Goal: Task Accomplishment & Management: Manage account settings

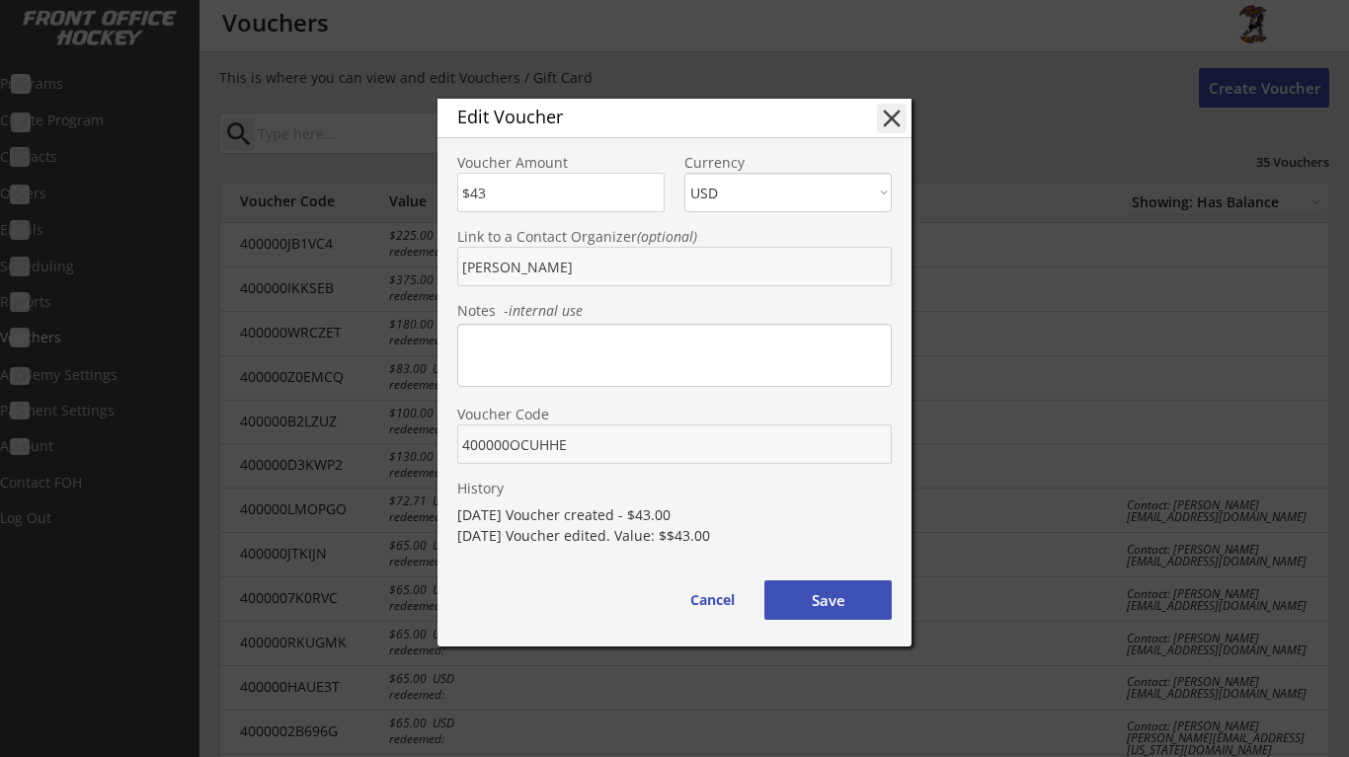
select select ""Showing: Has Balance""
select select ""USD""
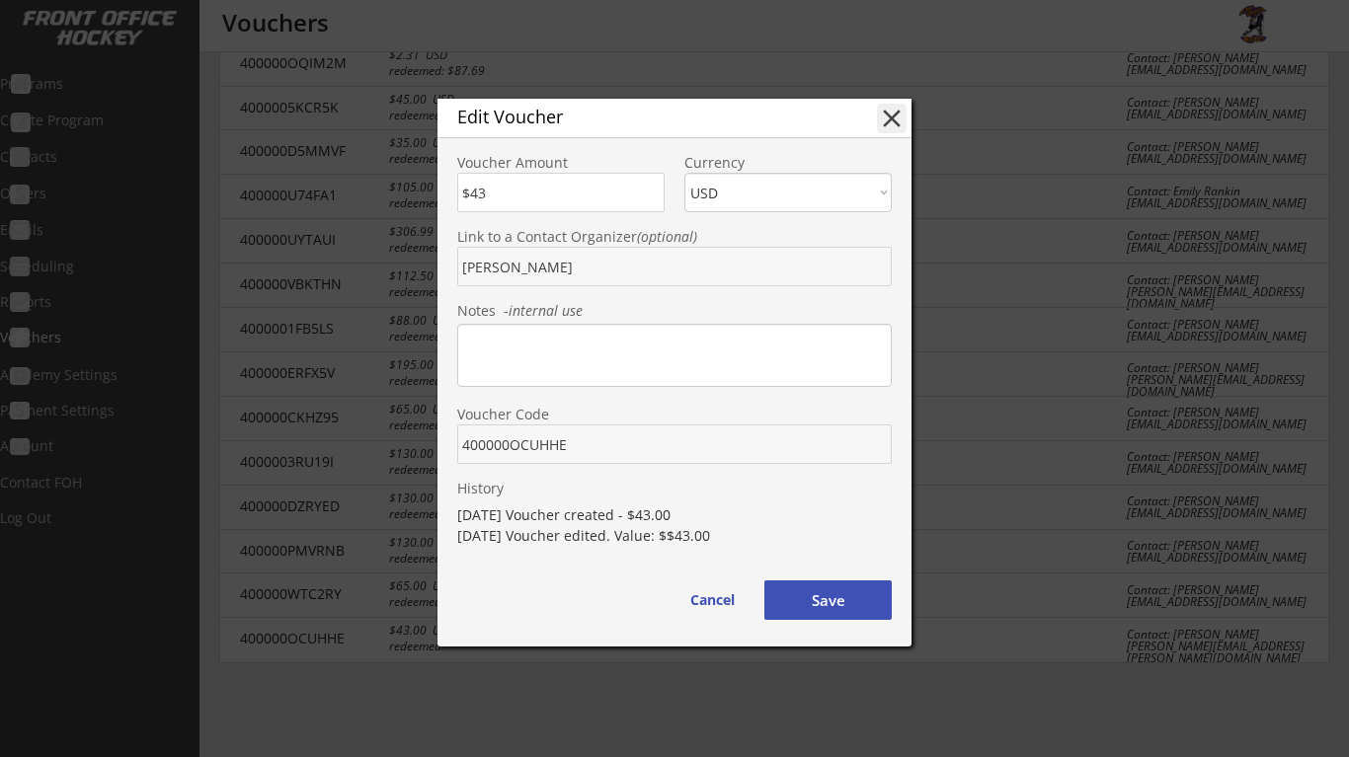
scroll to position [1112, 0]
click at [840, 599] on button "Save" at bounding box center [827, 600] width 127 height 39
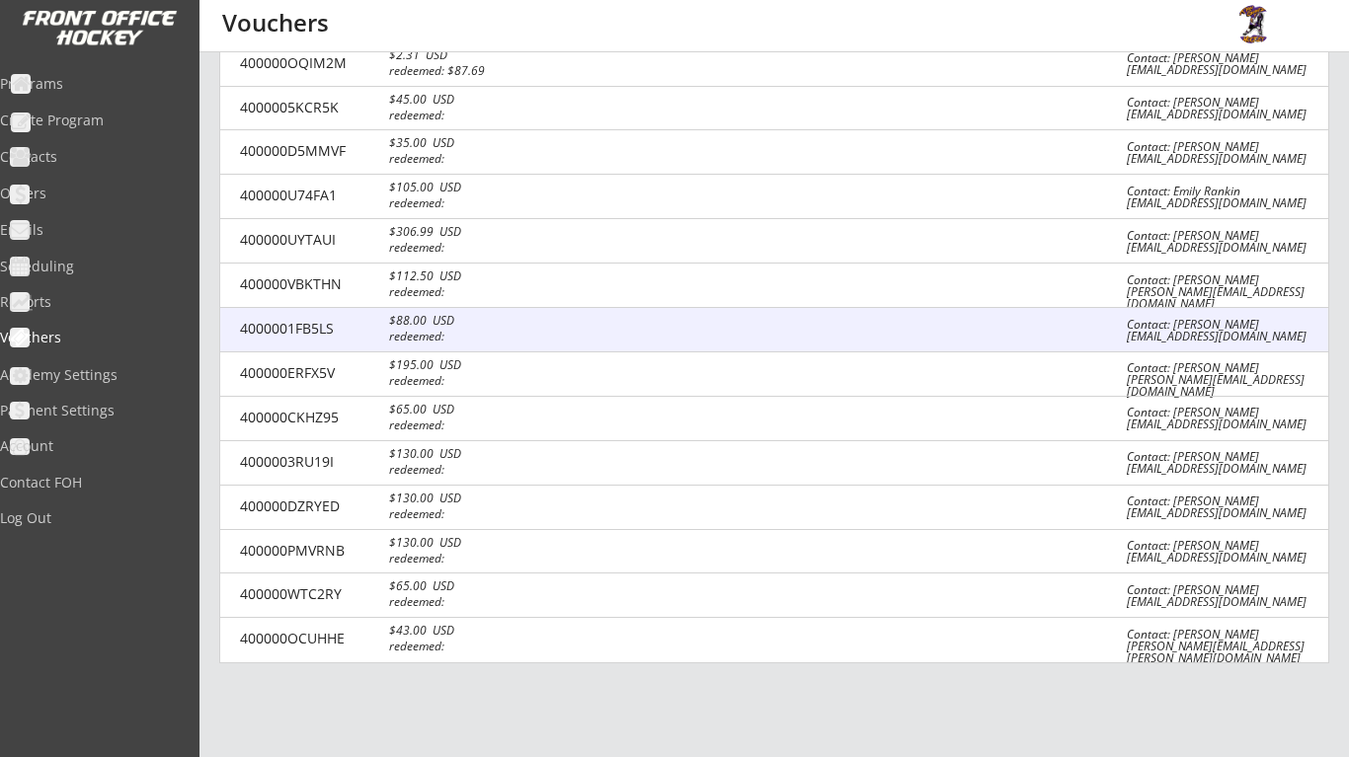
click at [1023, 321] on div at bounding box center [821, 331] width 551 height 20
type input "[PERSON_NAME]"
type input "4000001FB5LS"
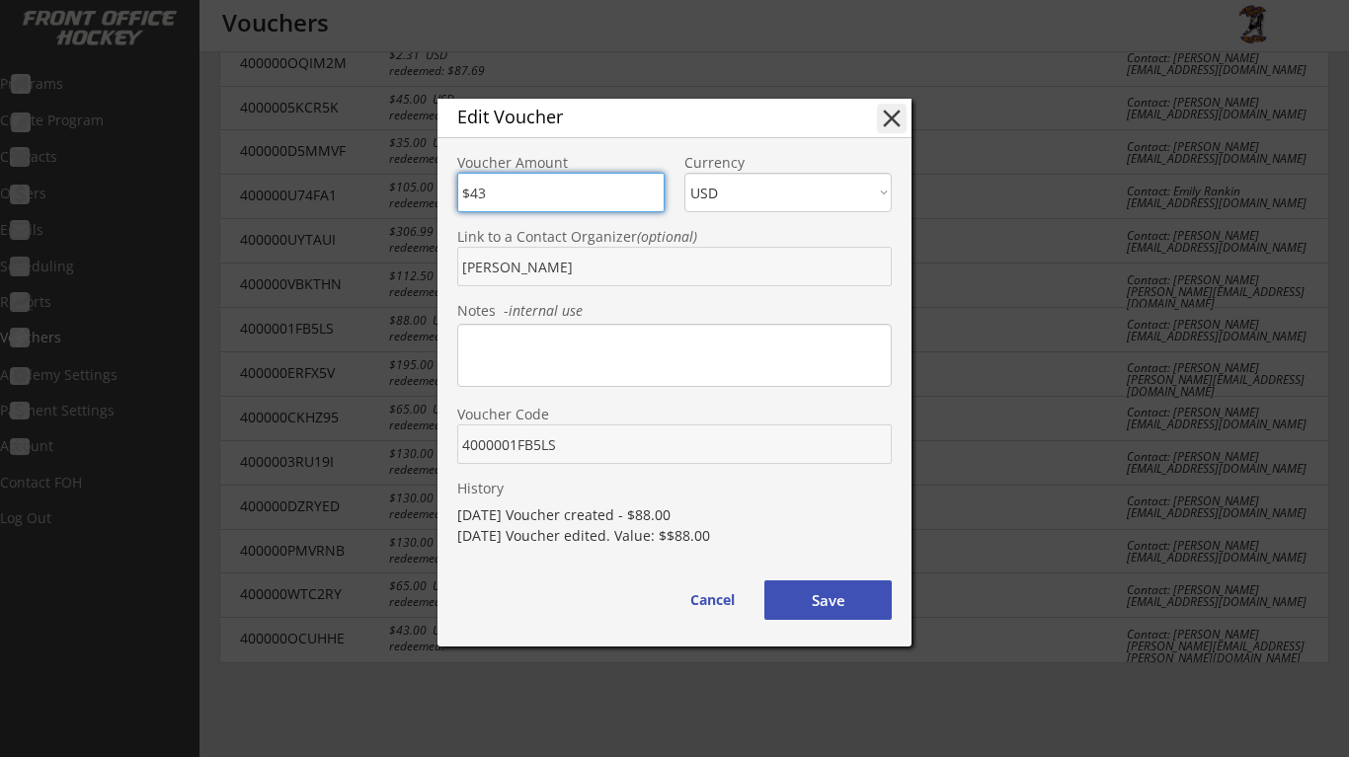
click at [821, 596] on button "Save" at bounding box center [827, 600] width 127 height 39
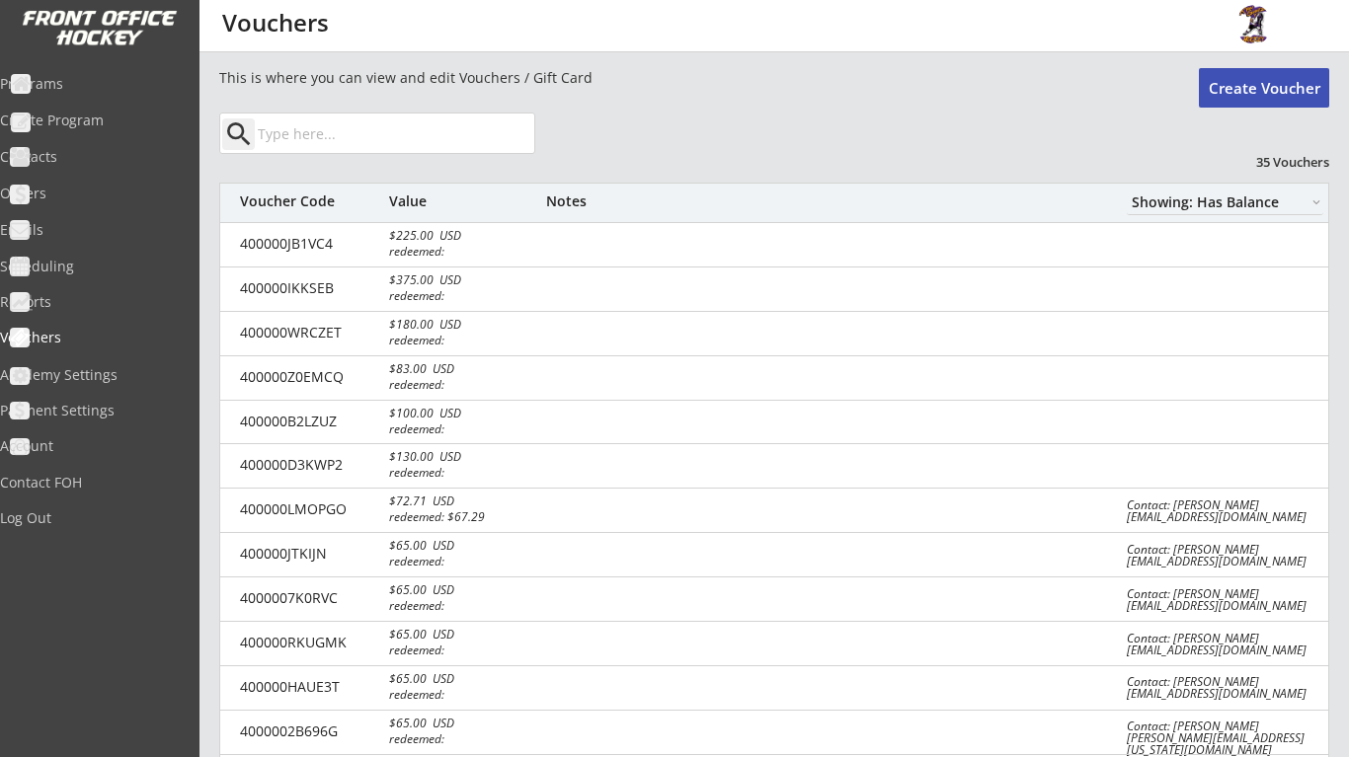
scroll to position [0, 0]
click at [1256, 97] on button "Create Voucher" at bounding box center [1264, 87] width 130 height 39
select select ""PLACEHOLDER_1427118222253""
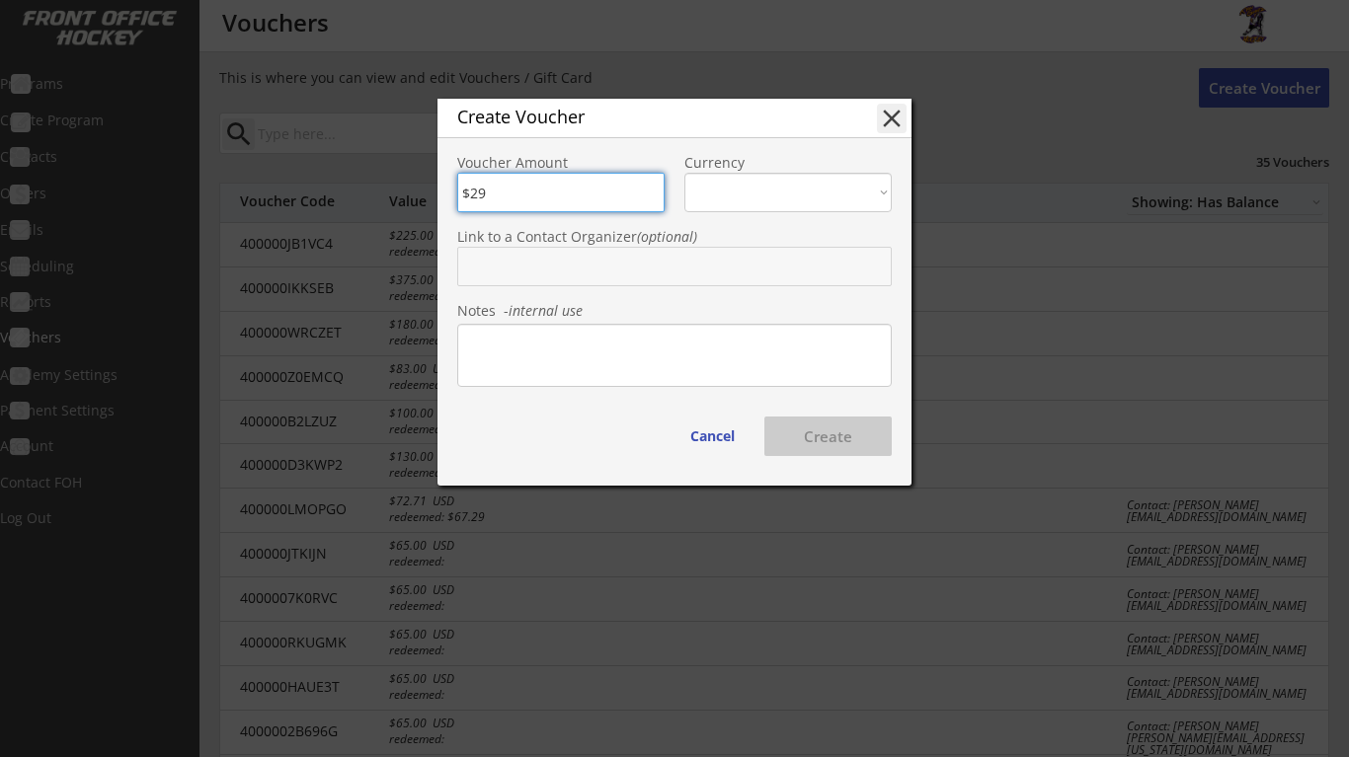
type input "$292"
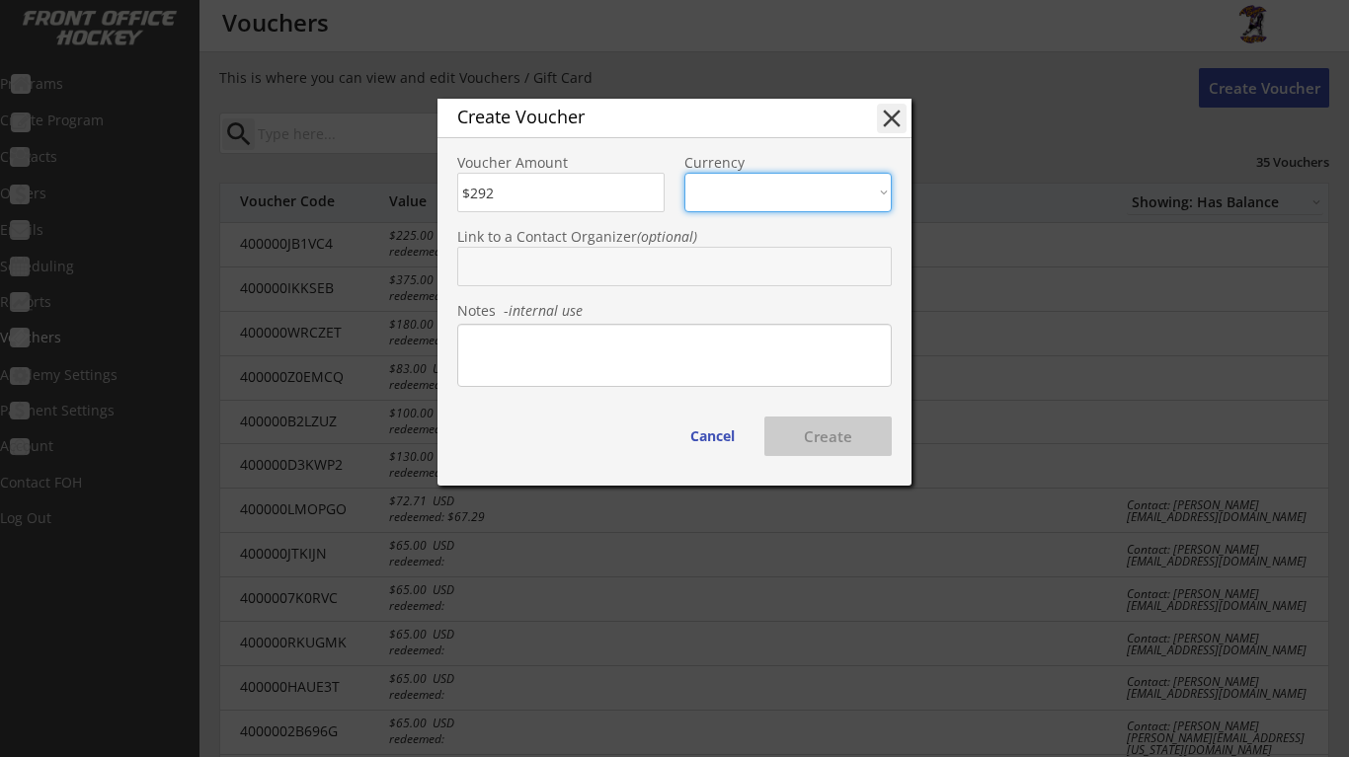
select select ""USD""
click at [661, 273] on input "text" at bounding box center [674, 266] width 434 height 39
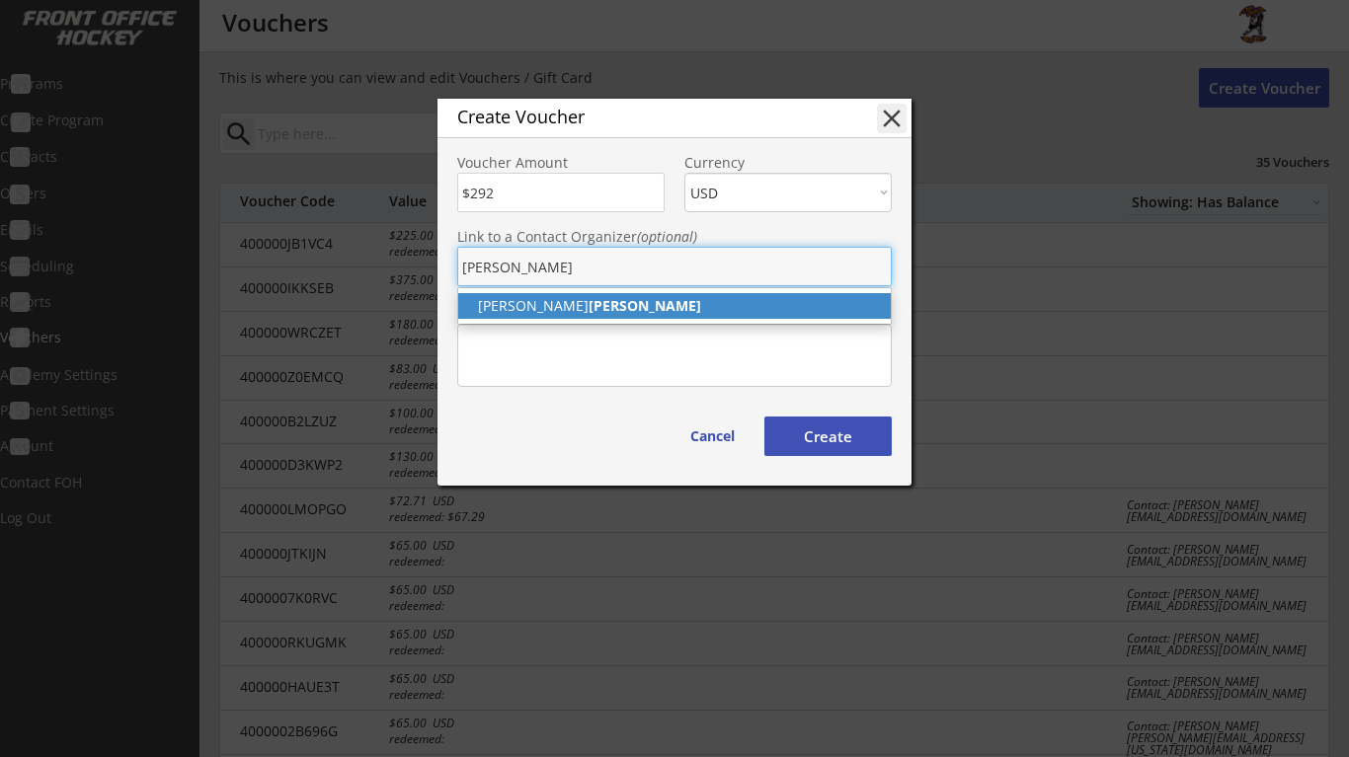
click at [635, 307] on p "[PERSON_NAME]" at bounding box center [674, 306] width 432 height 26
type input "[PERSON_NAME]"
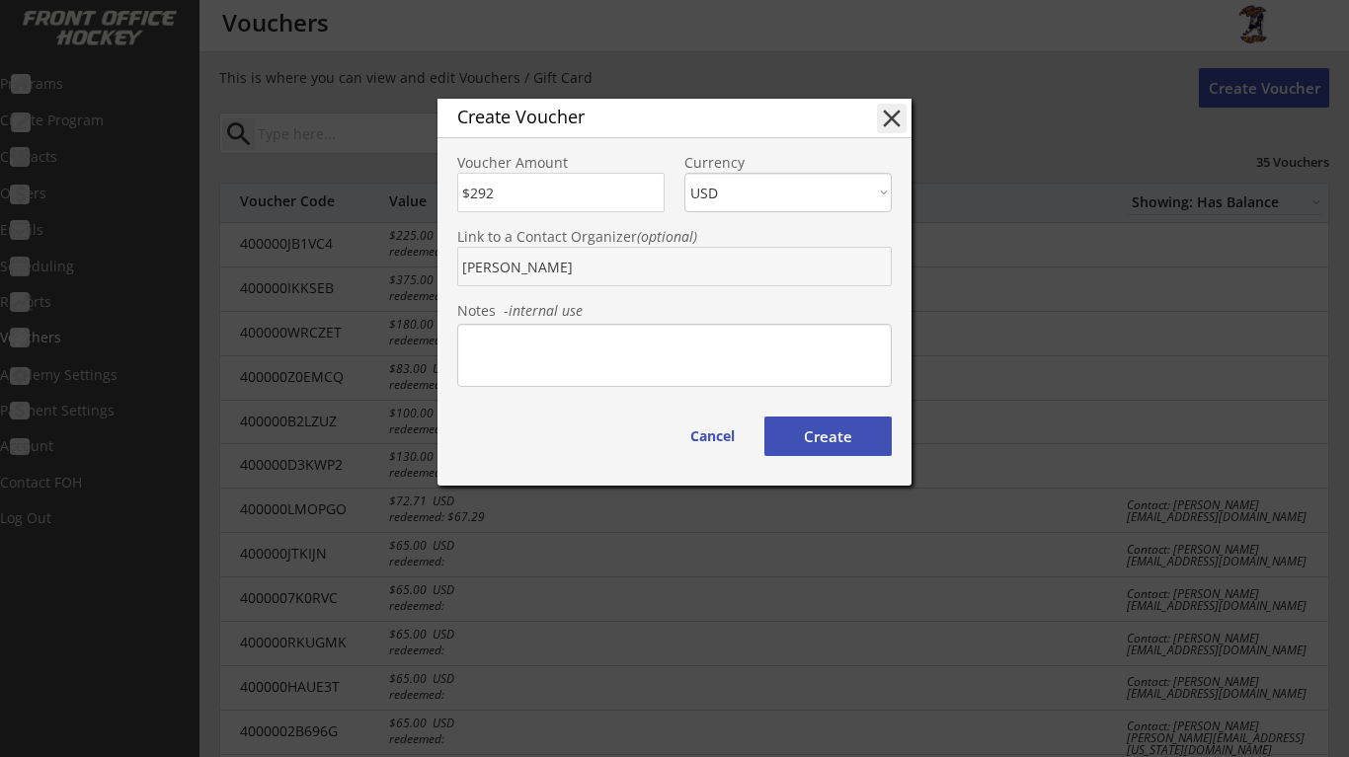
click at [835, 437] on button "Create" at bounding box center [827, 436] width 127 height 39
type input "400000EI24FF"
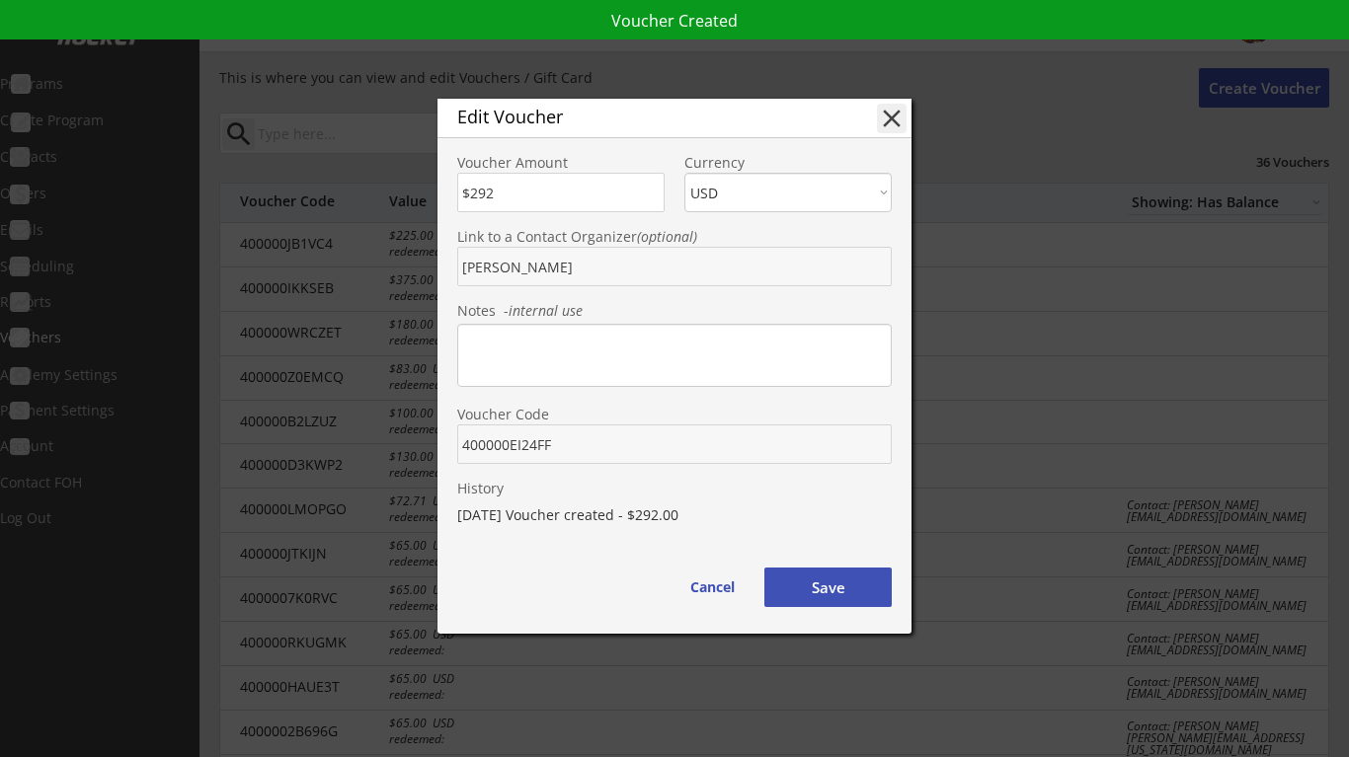
drag, startPoint x: 557, startPoint y: 444, endPoint x: 466, endPoint y: 440, distance: 90.9
click at [466, 440] on input "input" at bounding box center [674, 444] width 434 height 39
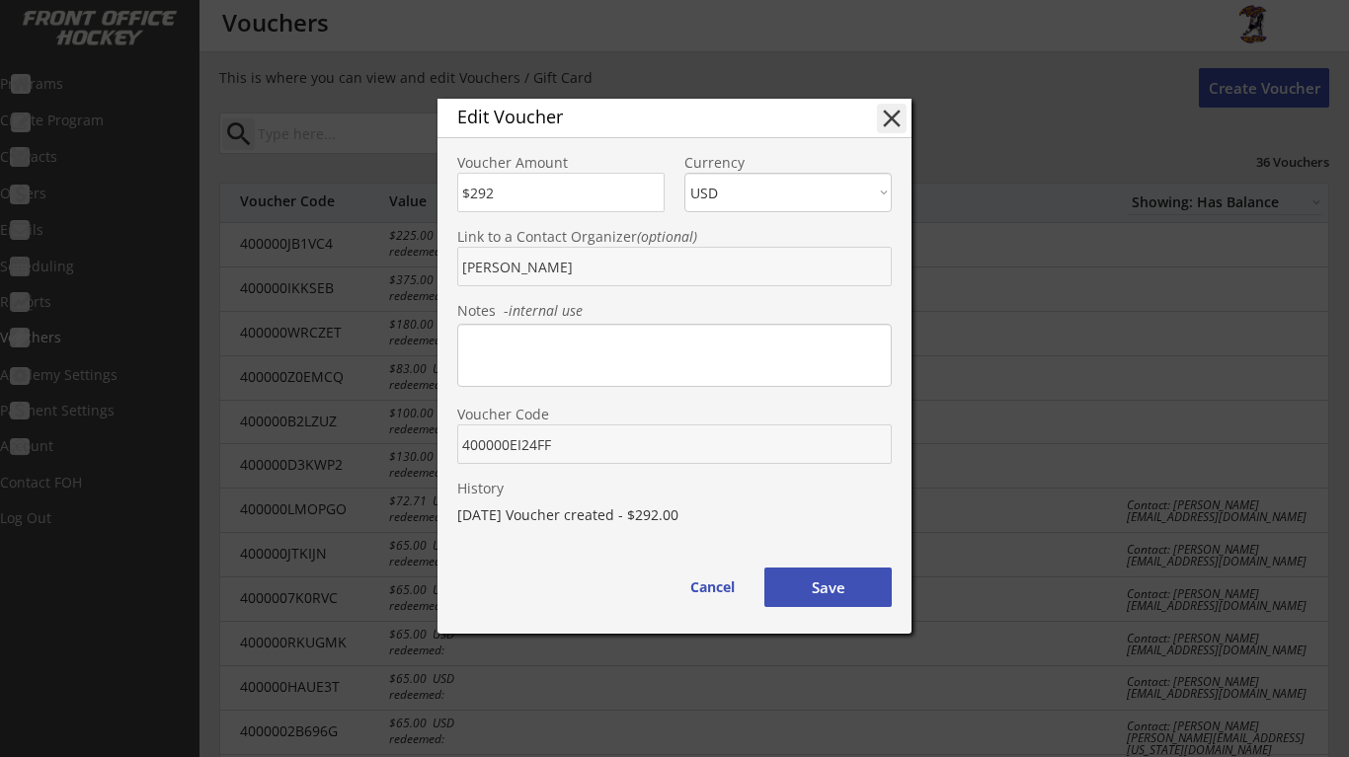
click at [844, 586] on button "Save" at bounding box center [827, 587] width 127 height 39
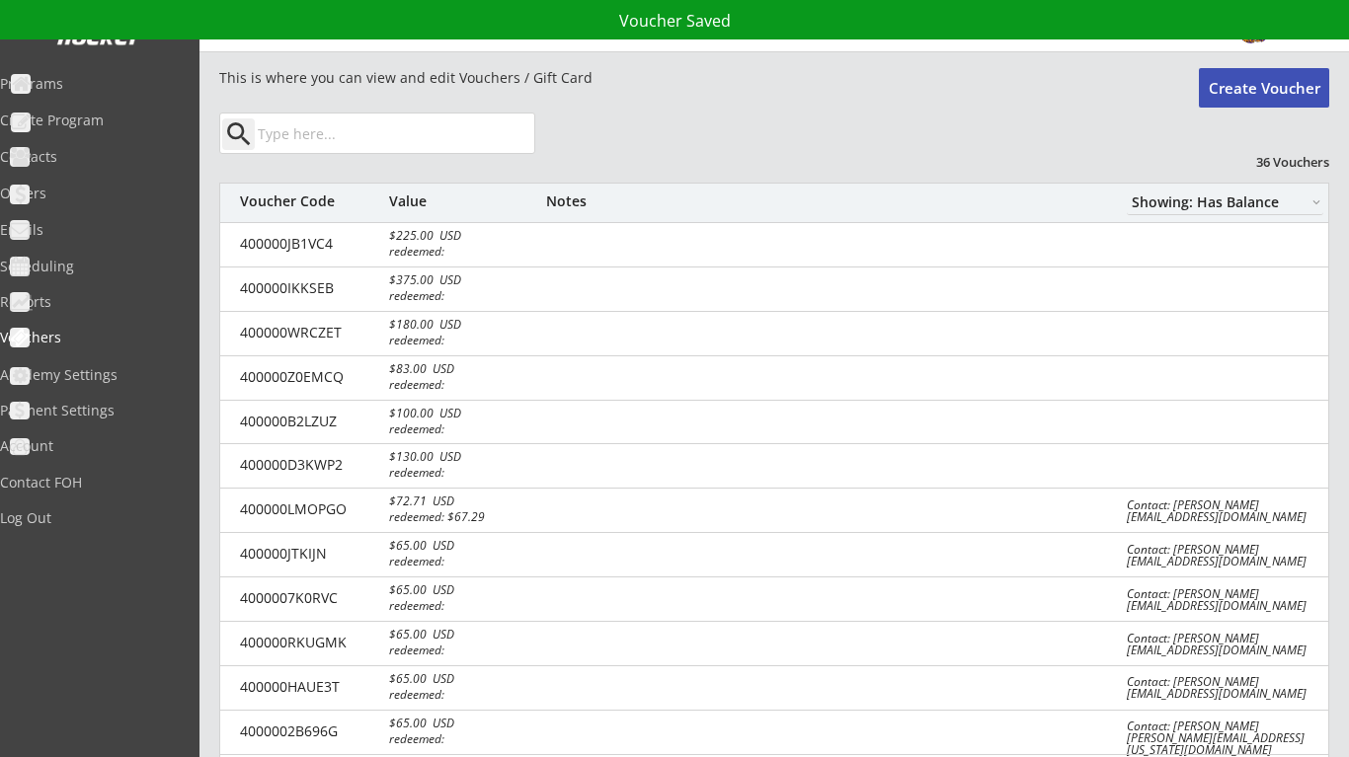
click at [1244, 80] on button "Create Voucher" at bounding box center [1264, 87] width 130 height 39
select select ""PLACEHOLDER_1427118222253""
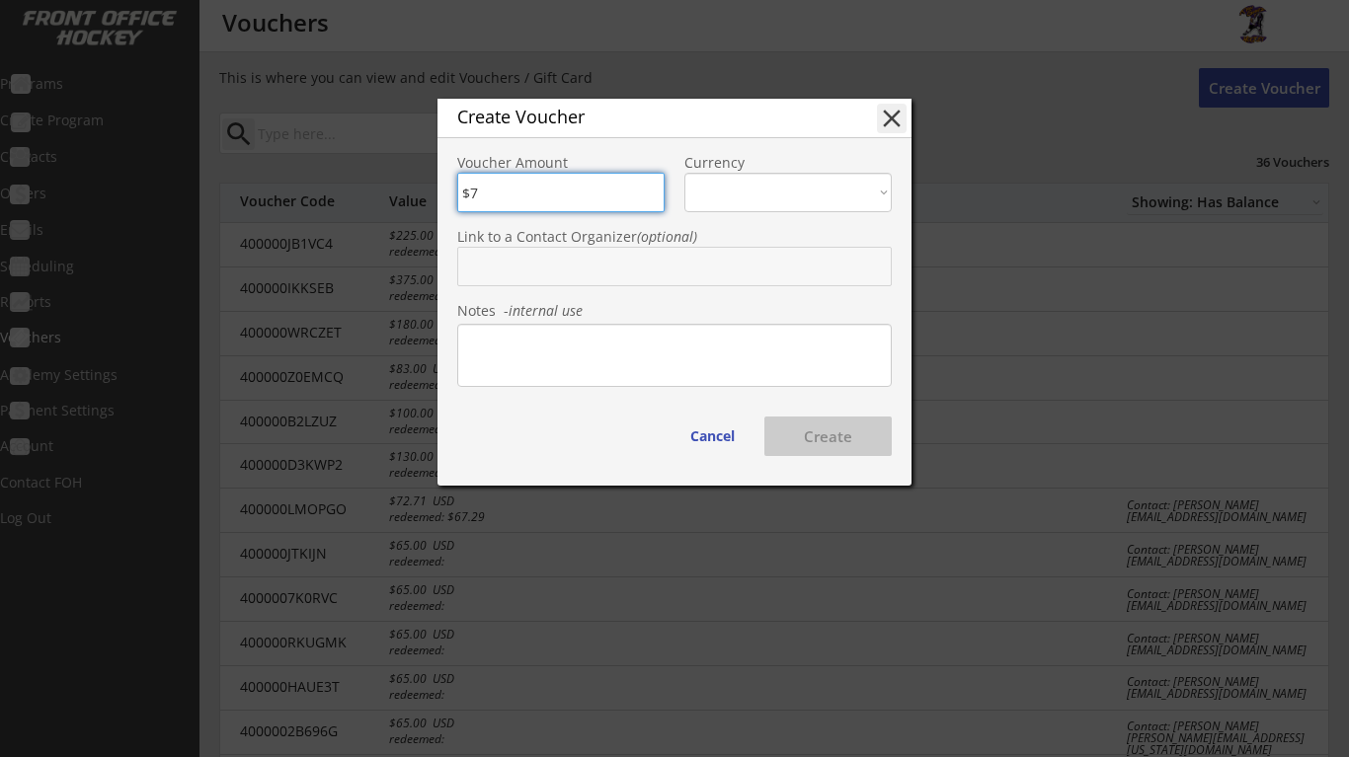
type input "$73"
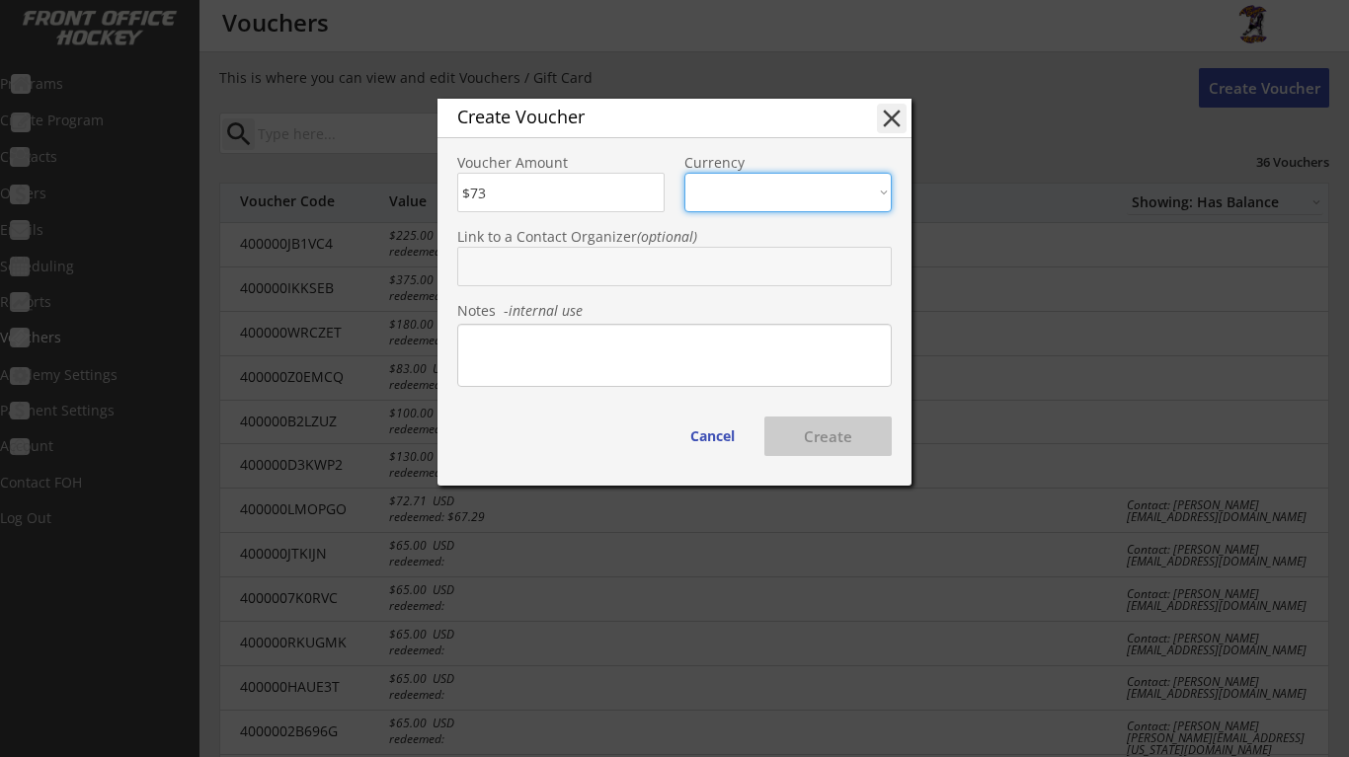
select select ""USD""
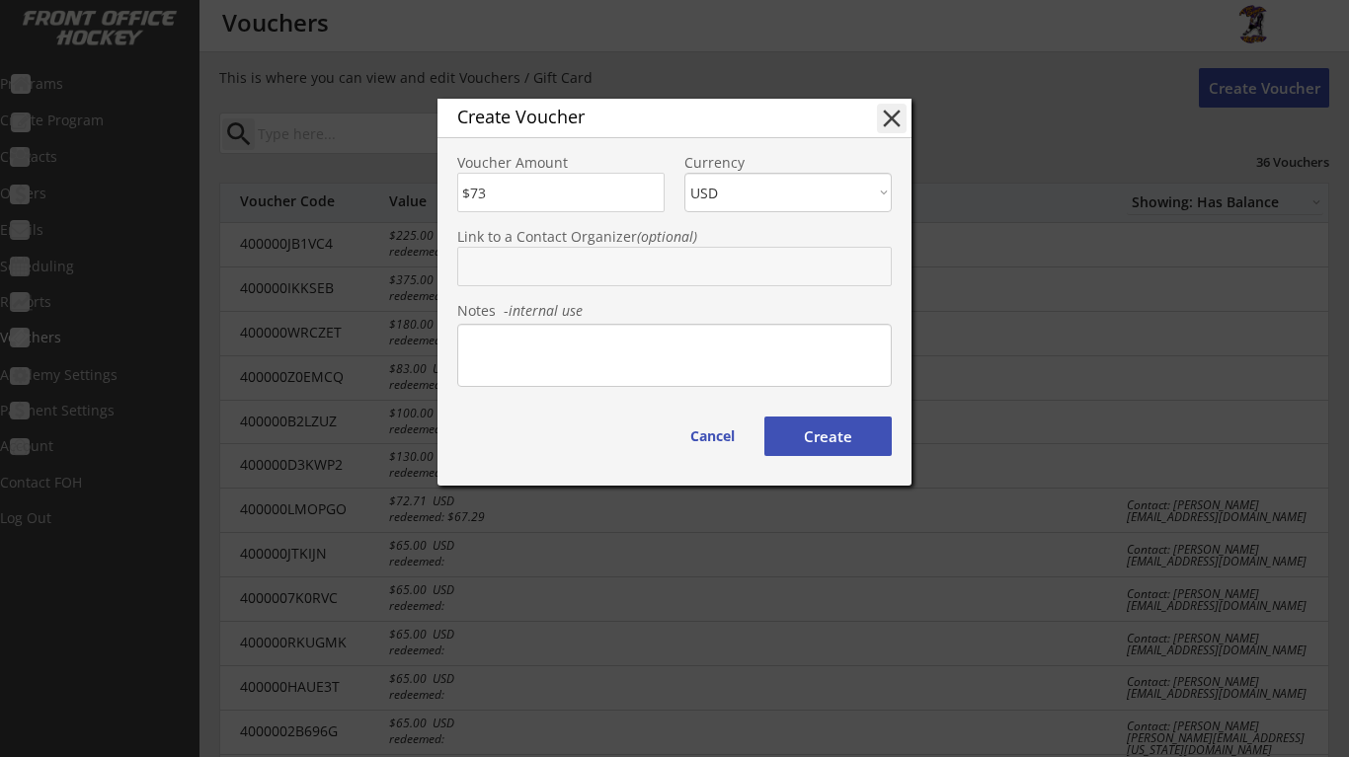
click at [635, 268] on input "text" at bounding box center [674, 266] width 434 height 39
type input "[PERSON_NAME]"
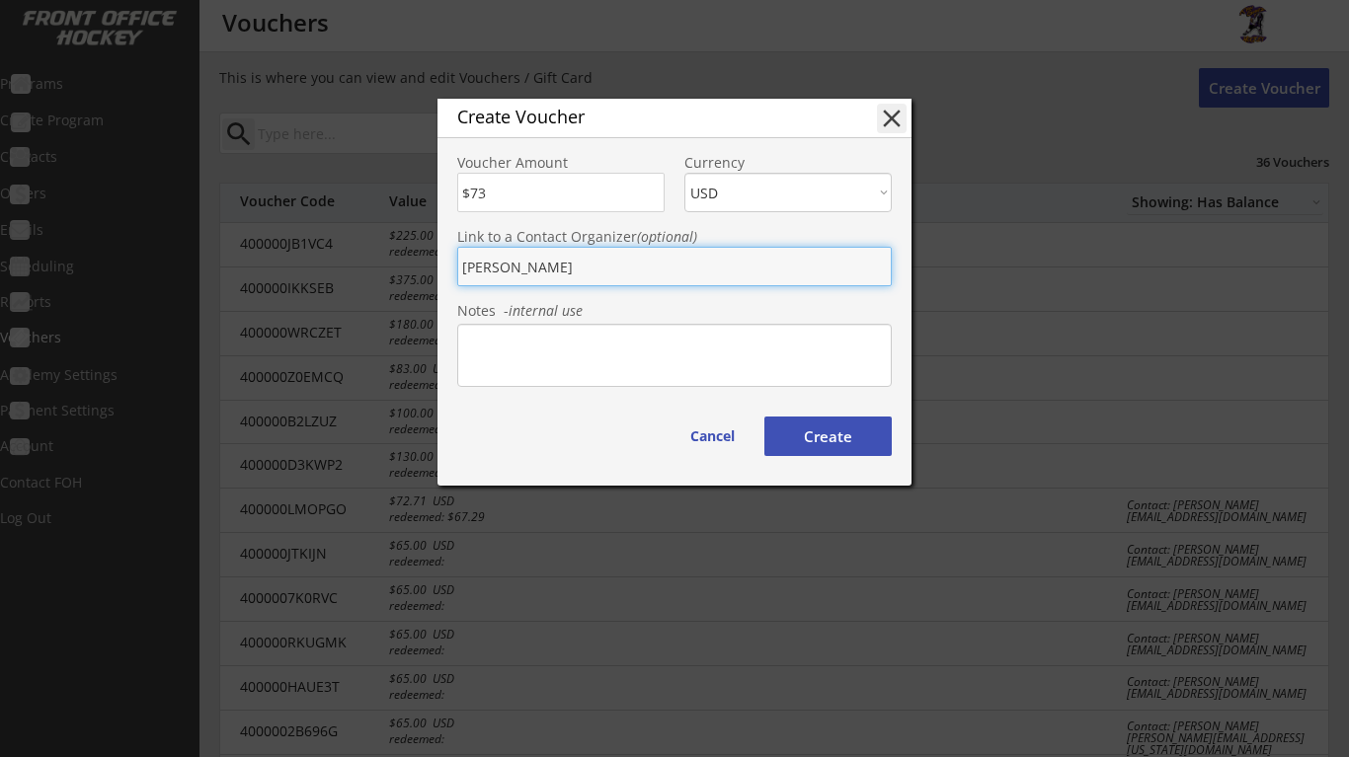
type input "[PERSON_NAME]"
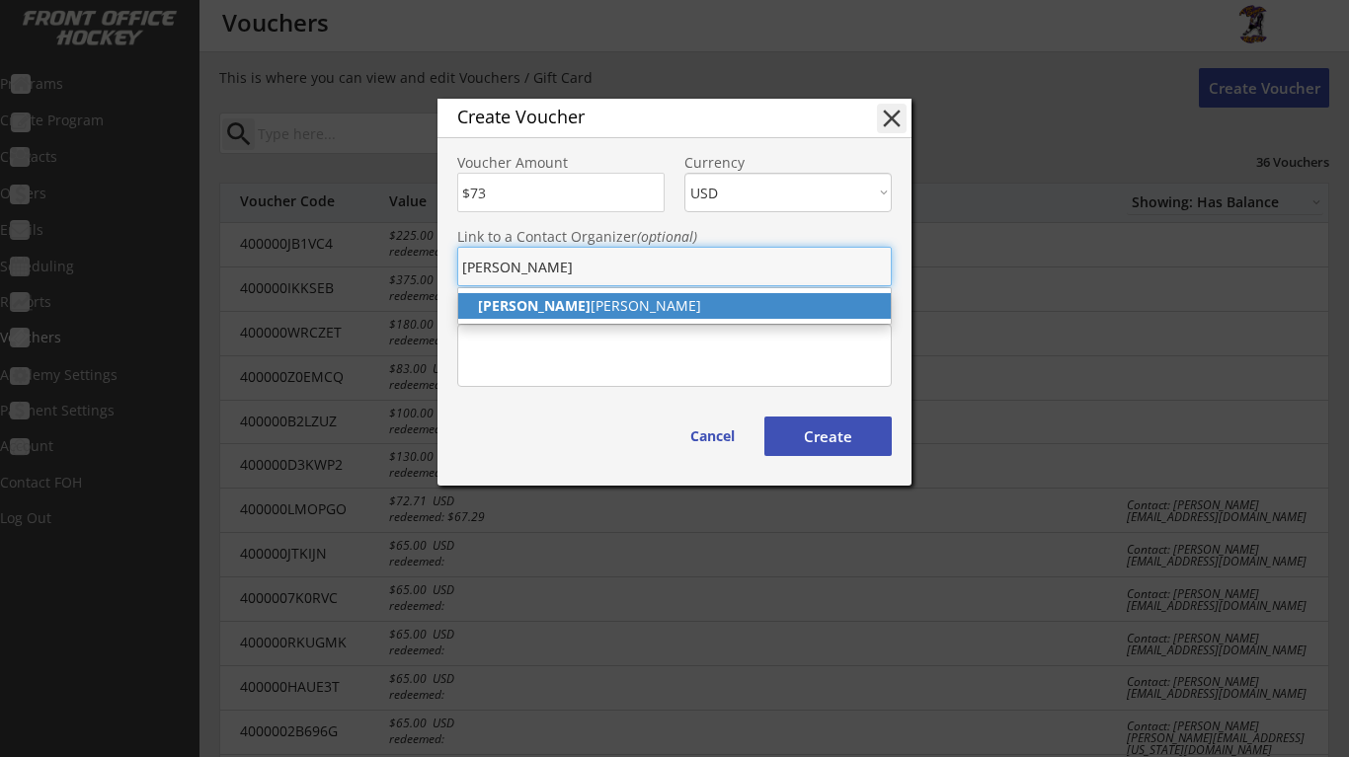
click at [603, 302] on p "[PERSON_NAME]" at bounding box center [674, 306] width 432 height 26
type input "[PERSON_NAME]"
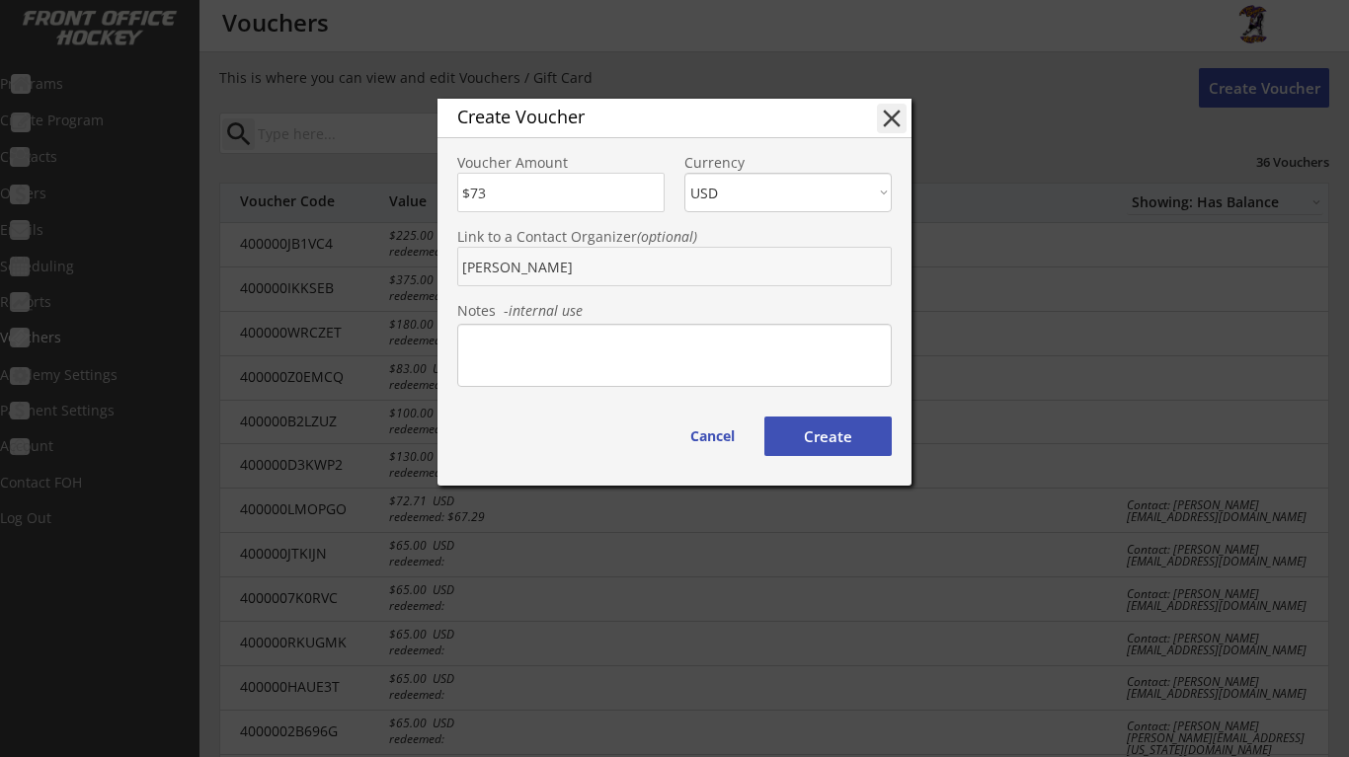
click at [811, 433] on button "Create" at bounding box center [827, 436] width 127 height 39
type input "400000S4F3EC"
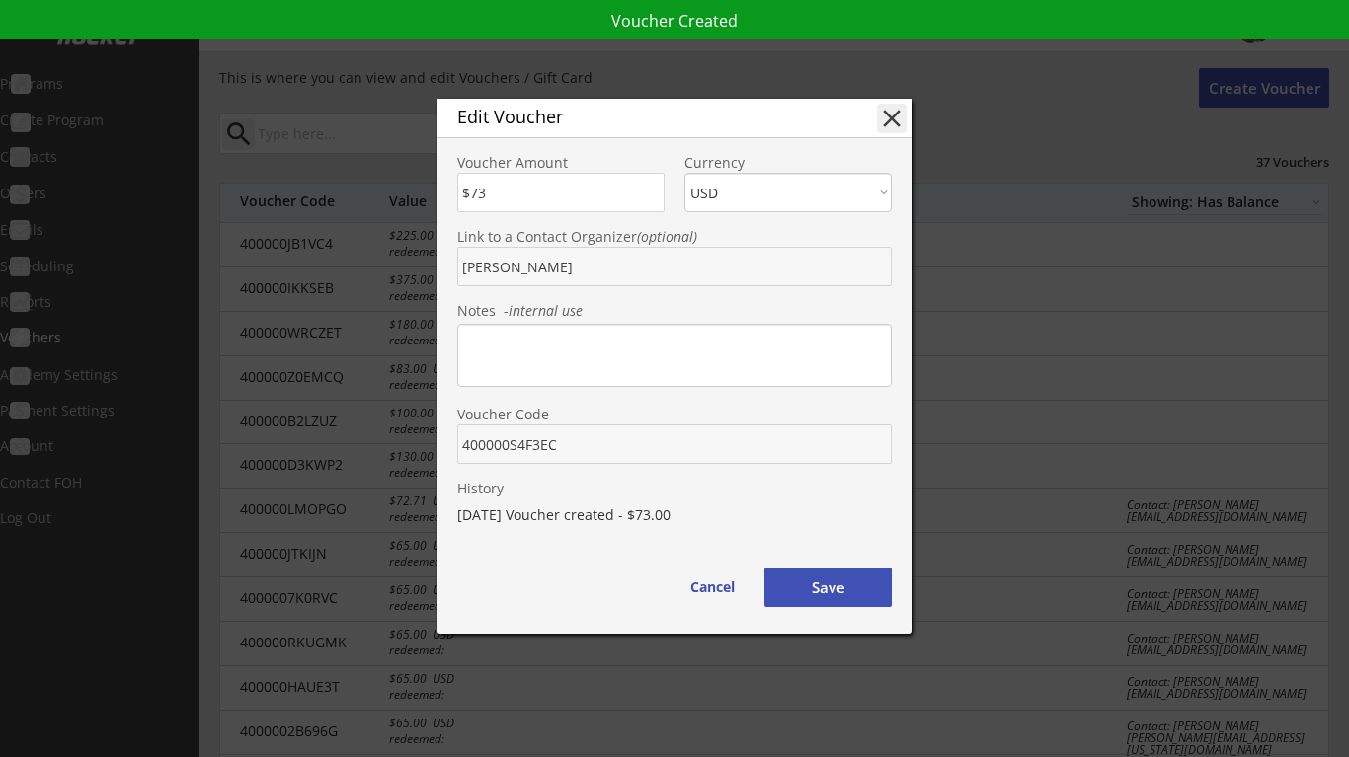
drag, startPoint x: 563, startPoint y: 437, endPoint x: 463, endPoint y: 438, distance: 99.7
click at [463, 438] on input "input" at bounding box center [674, 444] width 434 height 39
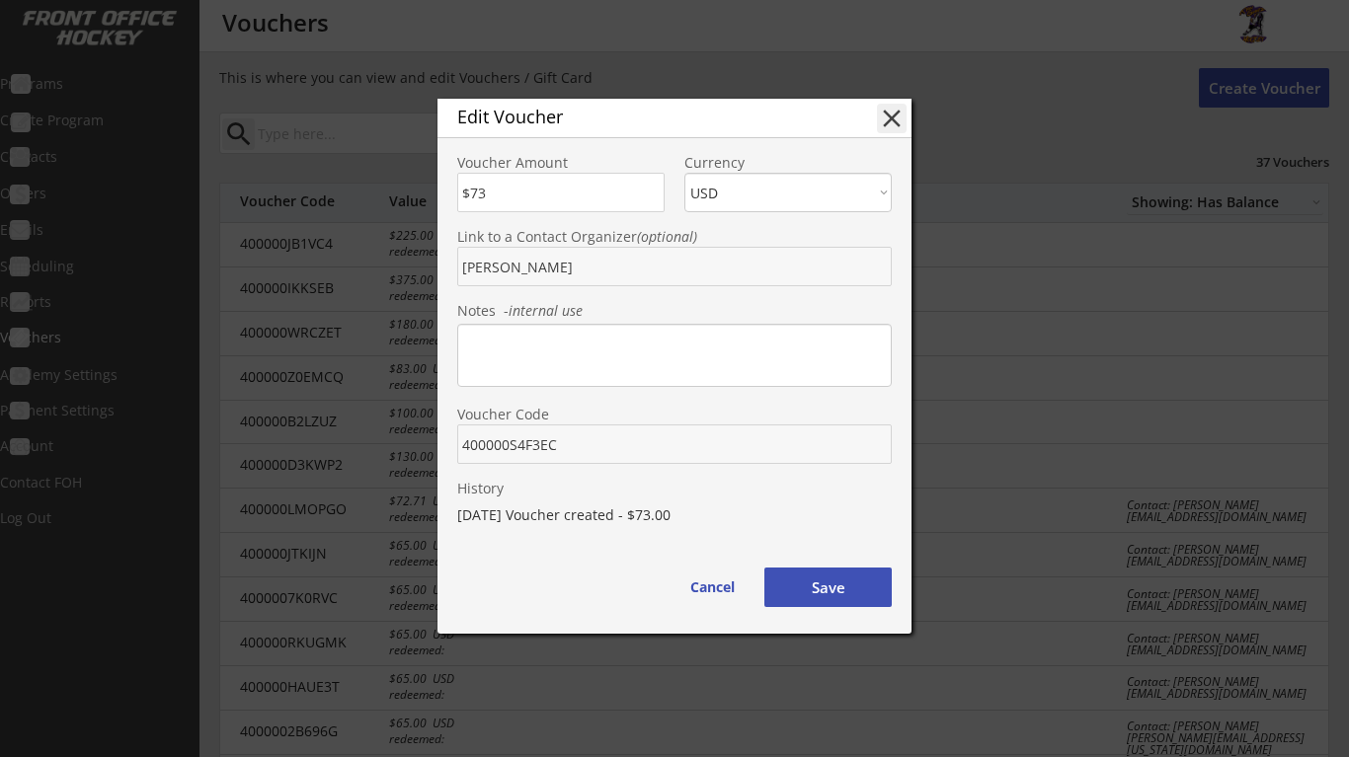
click at [839, 587] on button "Save" at bounding box center [827, 587] width 127 height 39
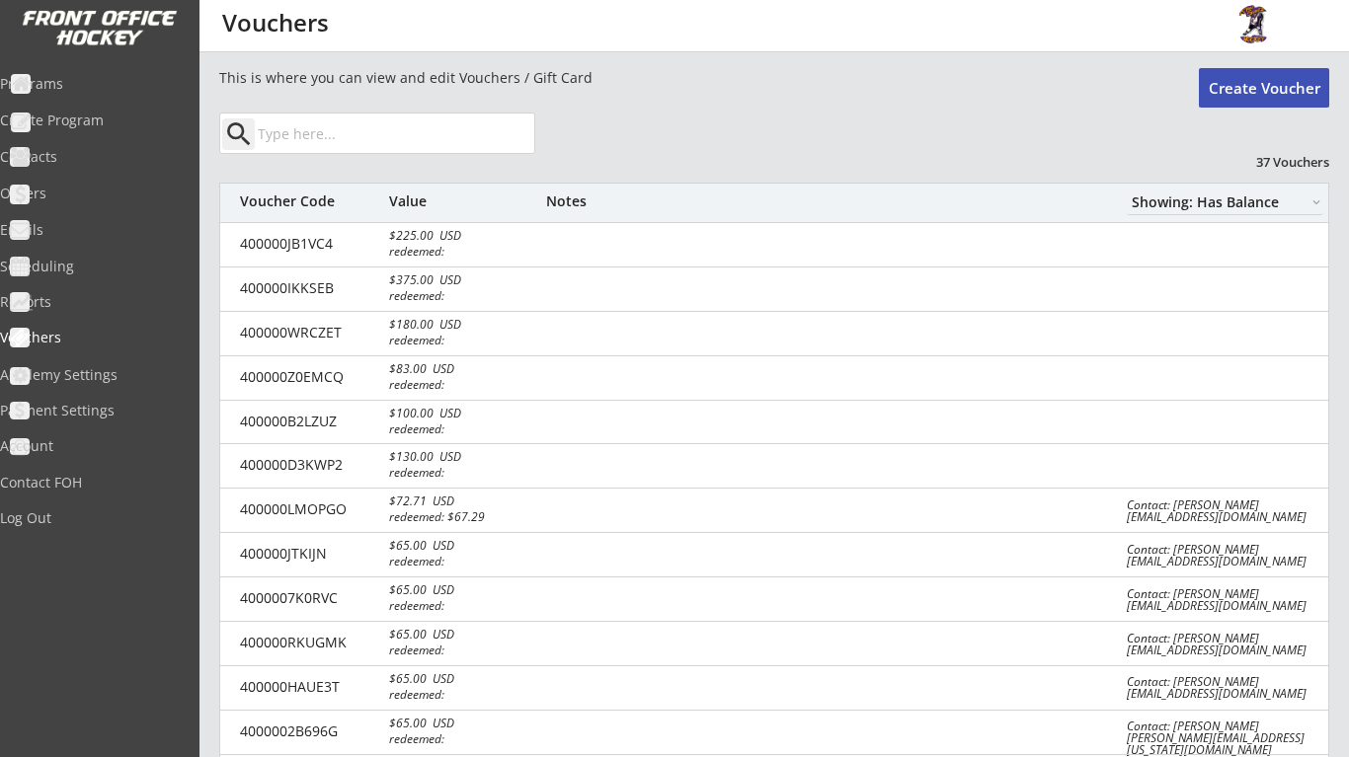
click at [1251, 106] on button "Create Voucher" at bounding box center [1264, 87] width 130 height 39
select select ""PLACEHOLDER_1427118222253""
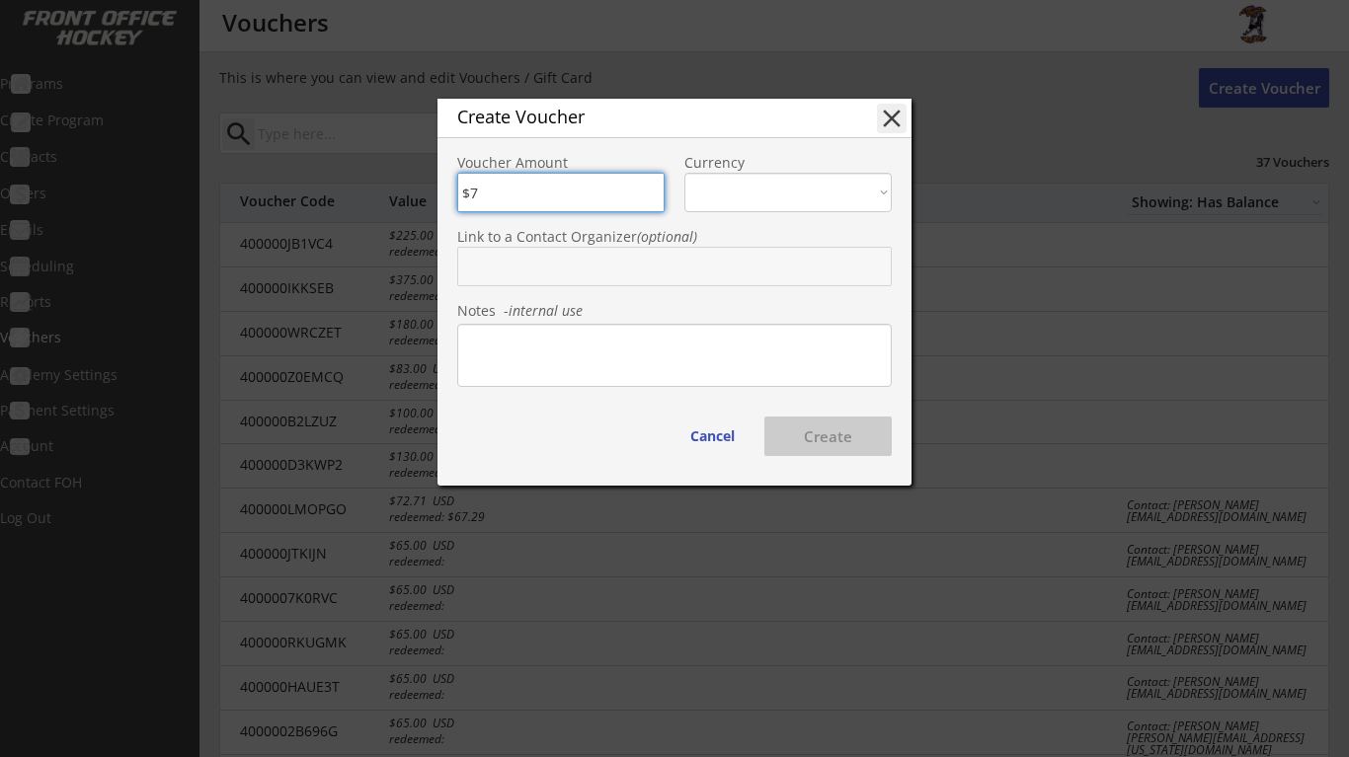
type input "$73"
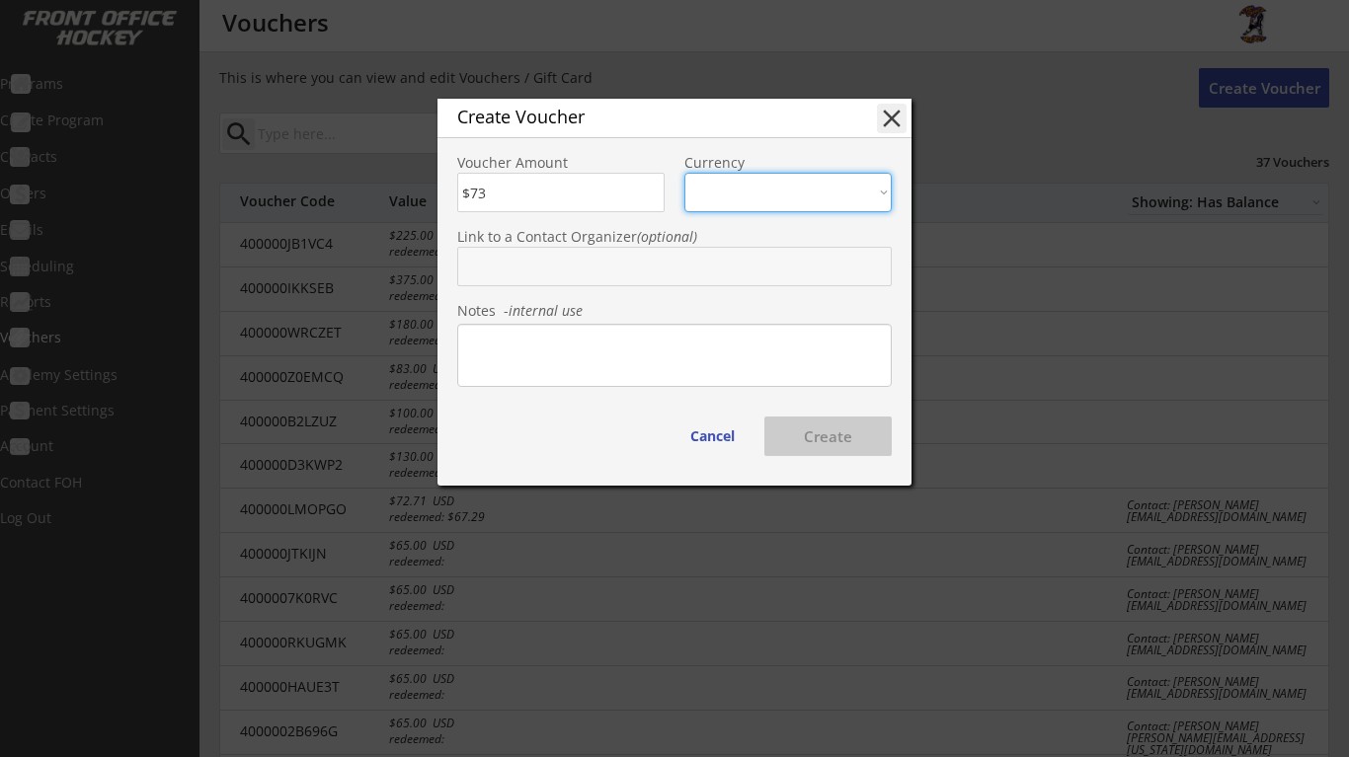
select select ""USD""
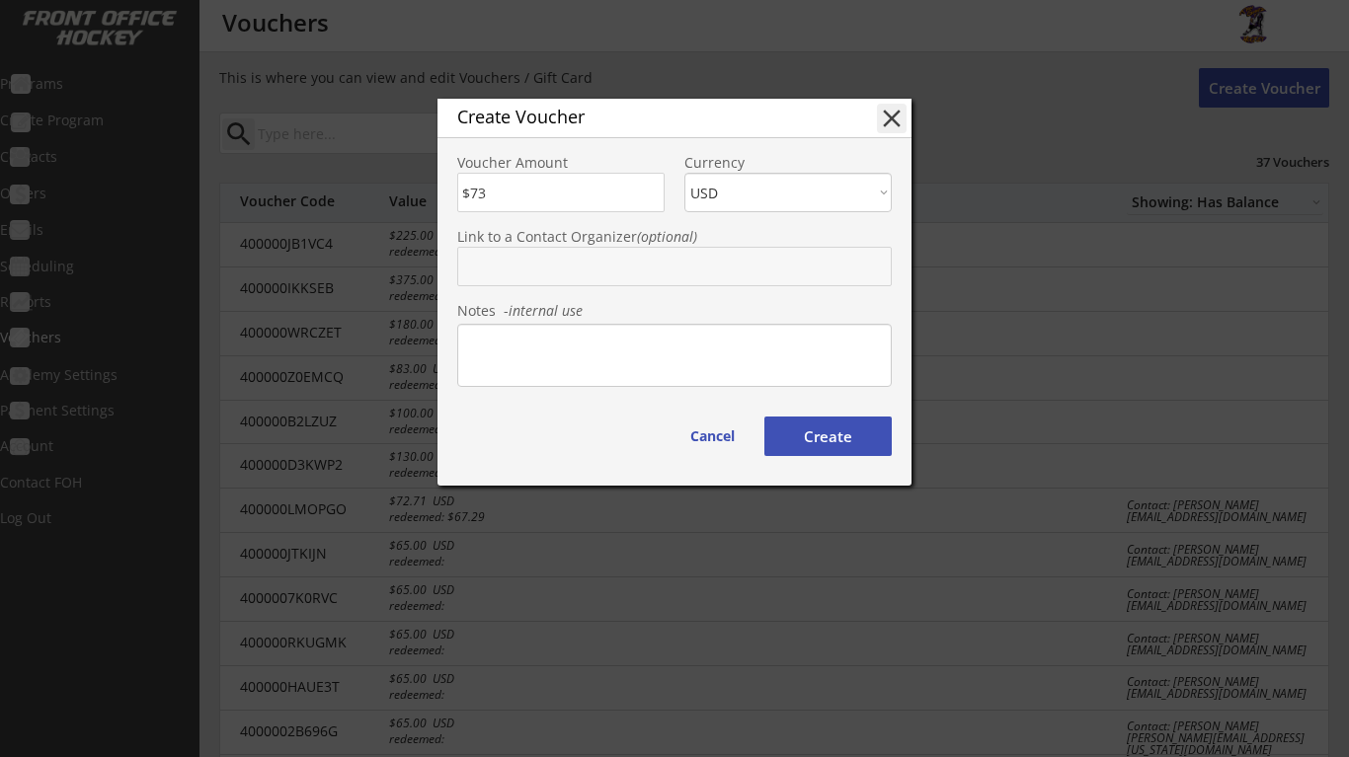
click at [688, 266] on input "text" at bounding box center [674, 266] width 434 height 39
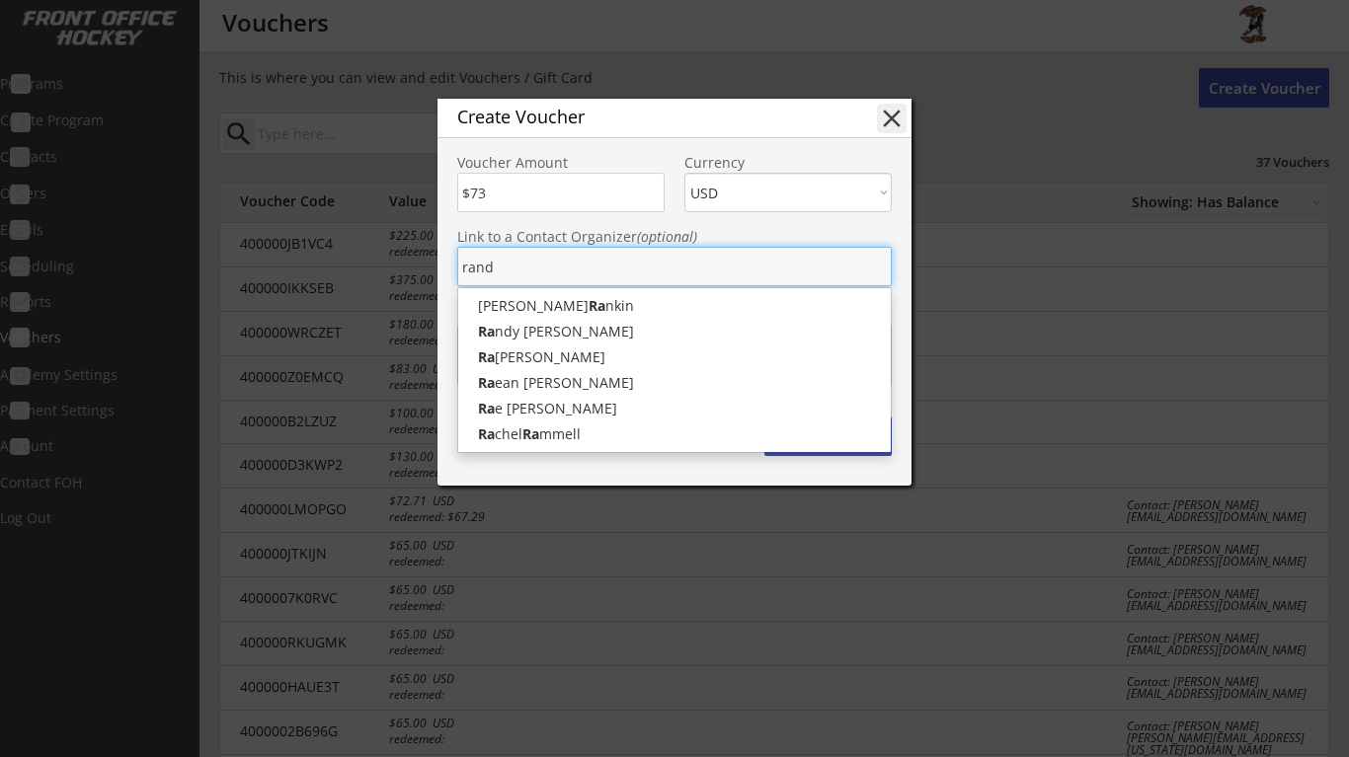
type input "[PERSON_NAME]"
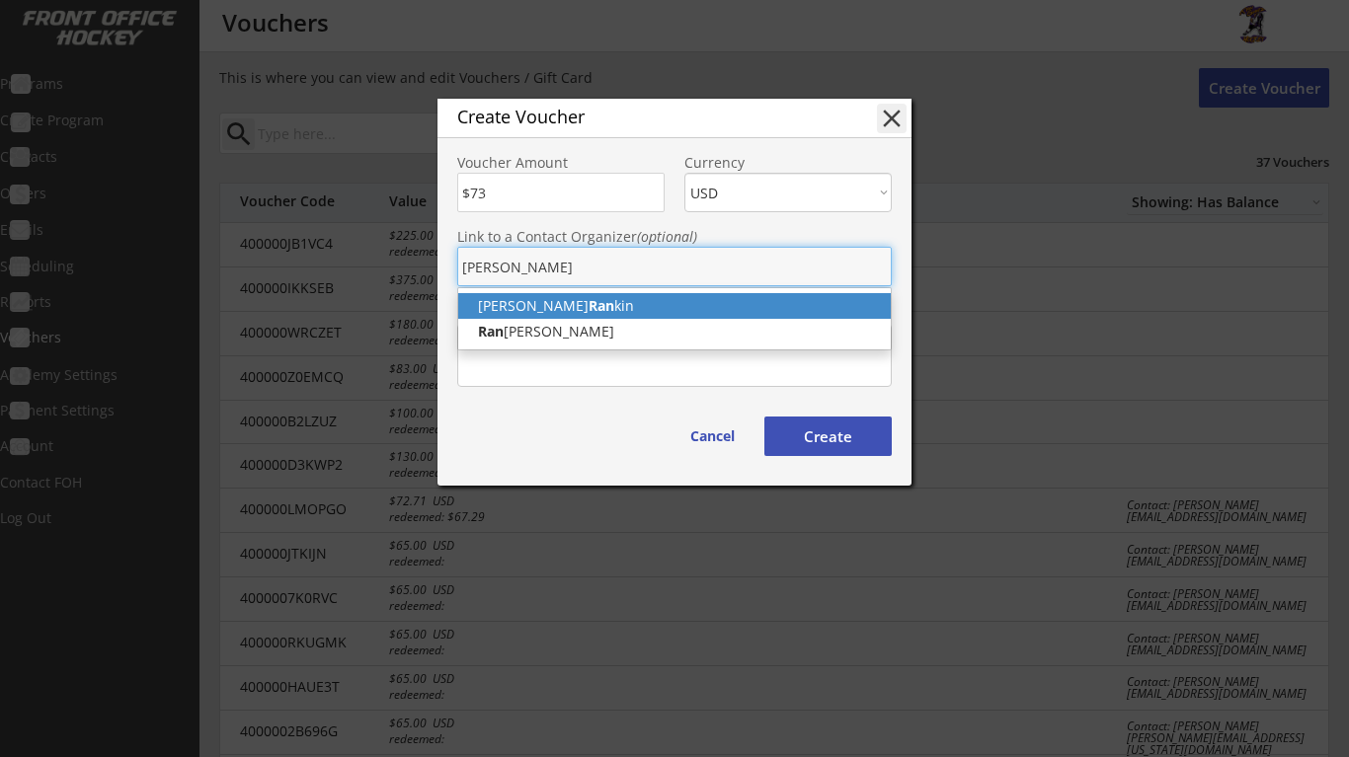
type input "[PERSON_NAME]"
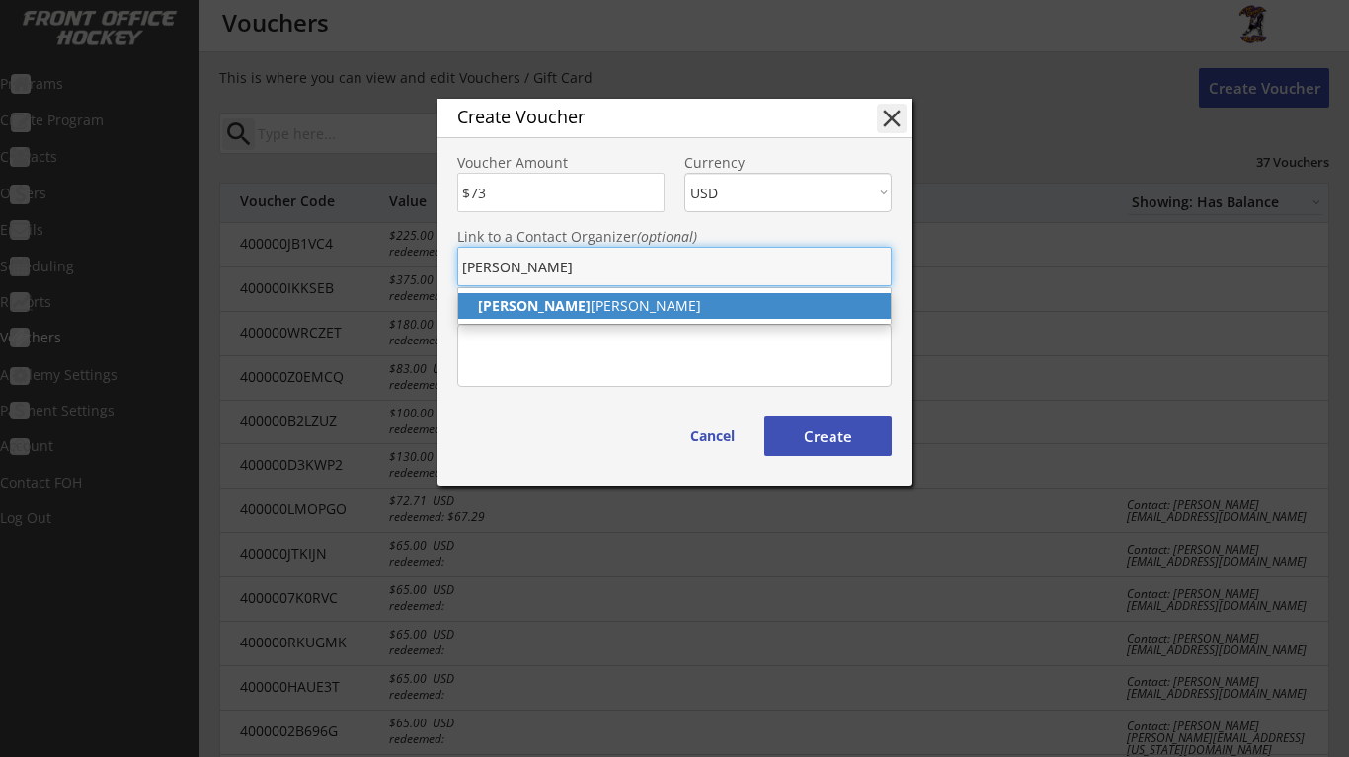
click at [651, 308] on p "[PERSON_NAME]" at bounding box center [674, 306] width 432 height 26
type input "[PERSON_NAME]"
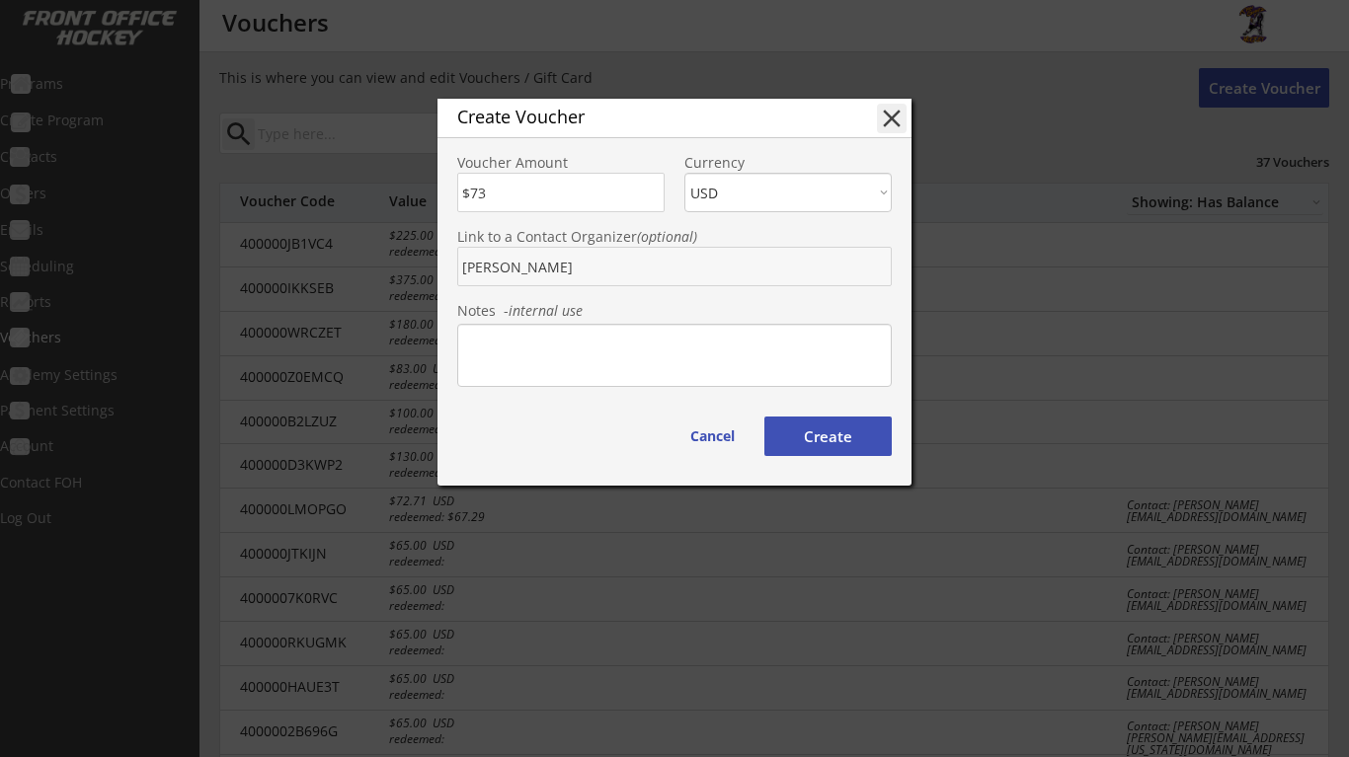
click at [842, 438] on button "Create" at bounding box center [827, 436] width 127 height 39
type input "40000088NZTT"
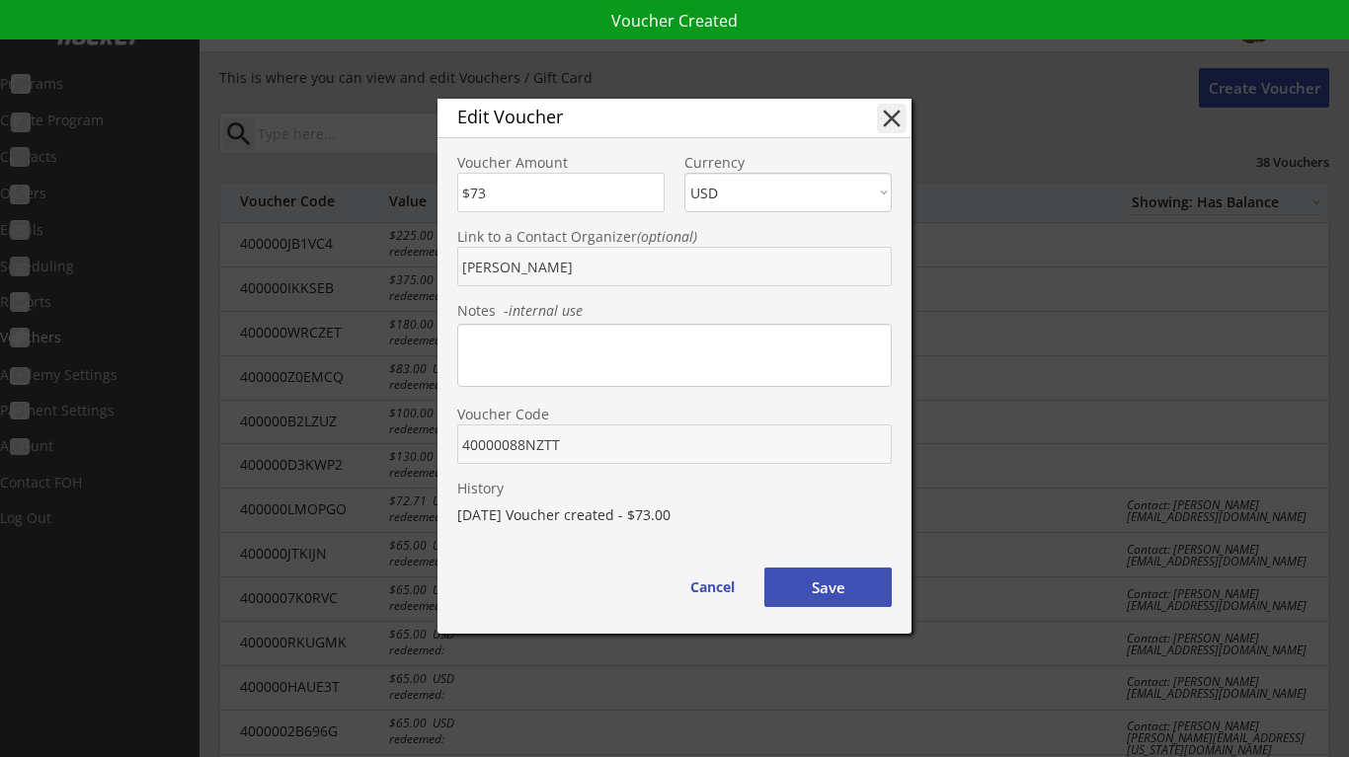
drag, startPoint x: 570, startPoint y: 437, endPoint x: 457, endPoint y: 447, distance: 113.0
click at [457, 447] on input "input" at bounding box center [674, 444] width 434 height 39
click at [826, 585] on button "Save" at bounding box center [827, 587] width 127 height 39
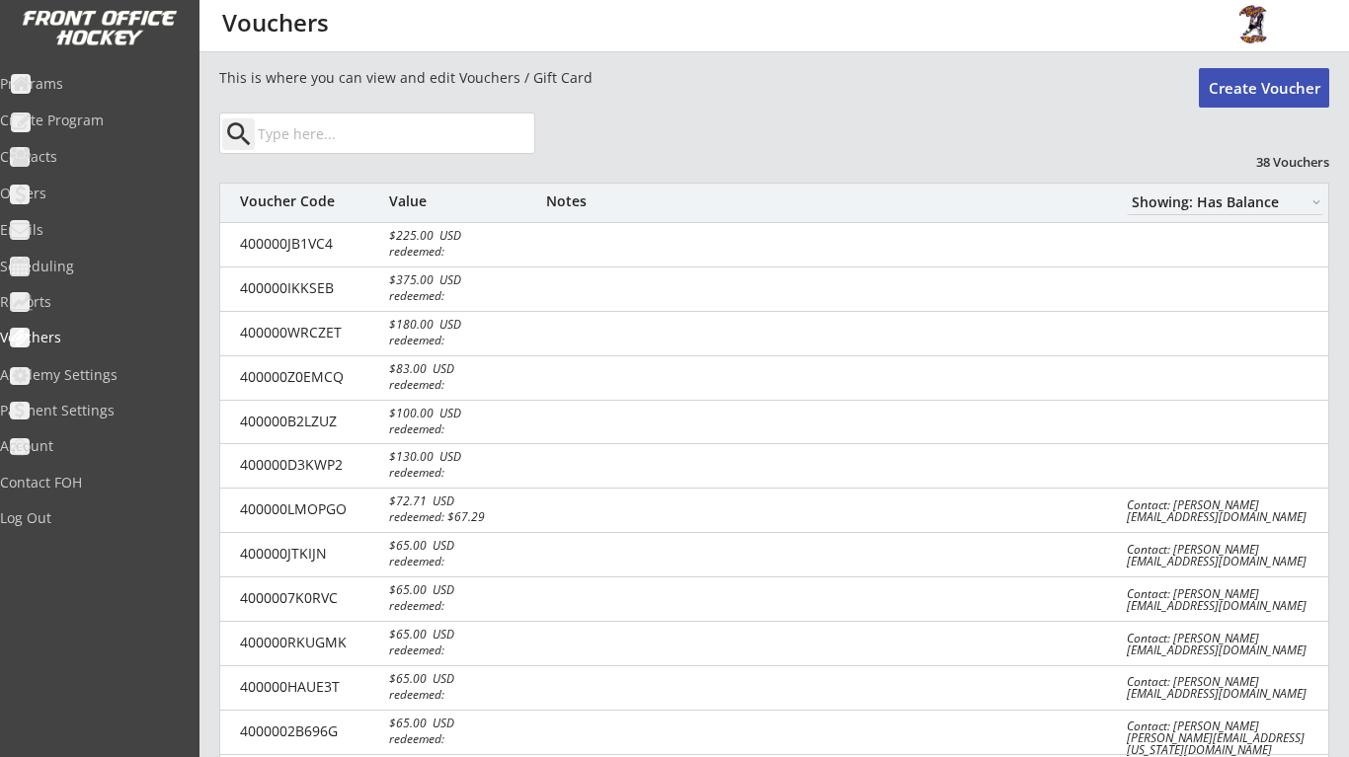
click at [1256, 101] on button "Create Voucher" at bounding box center [1264, 87] width 130 height 39
select select ""PLACEHOLDER_1427118222253""
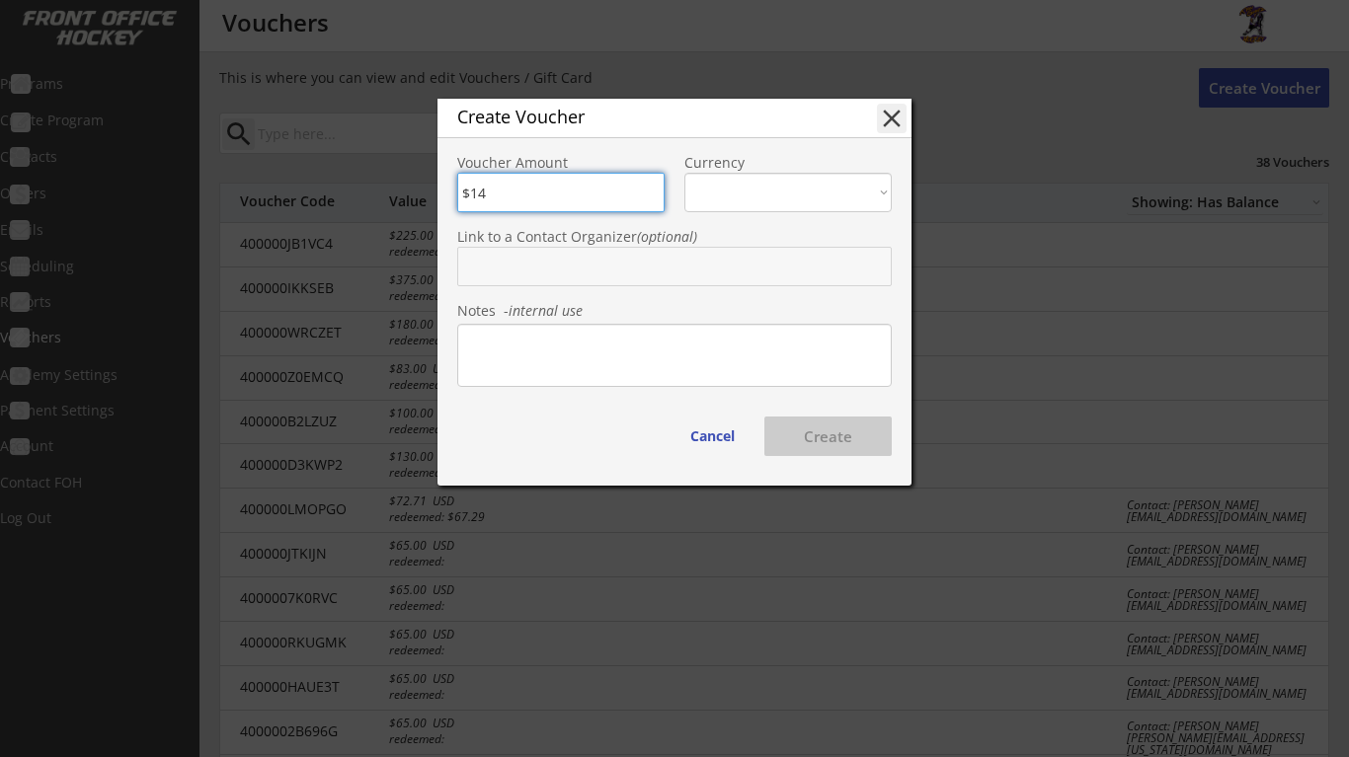
type input "$146"
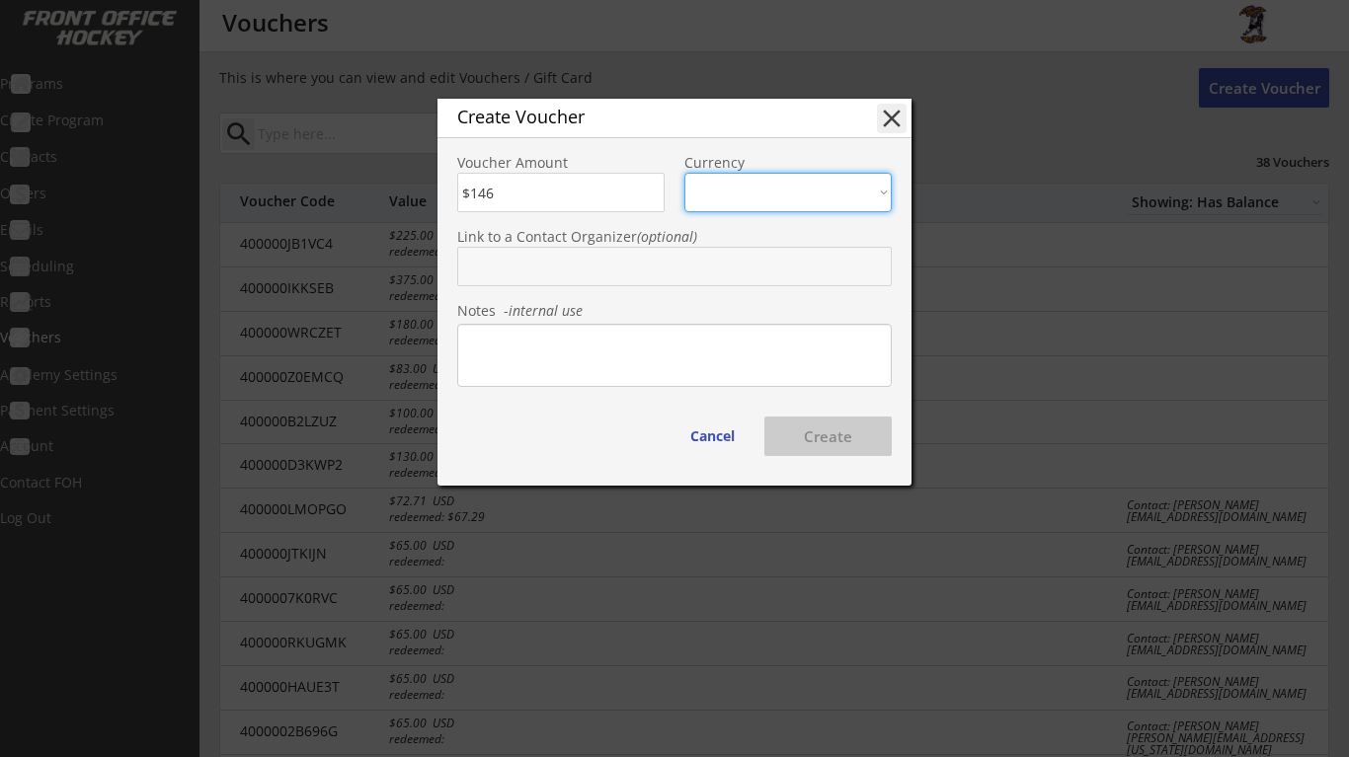
select select ""USD""
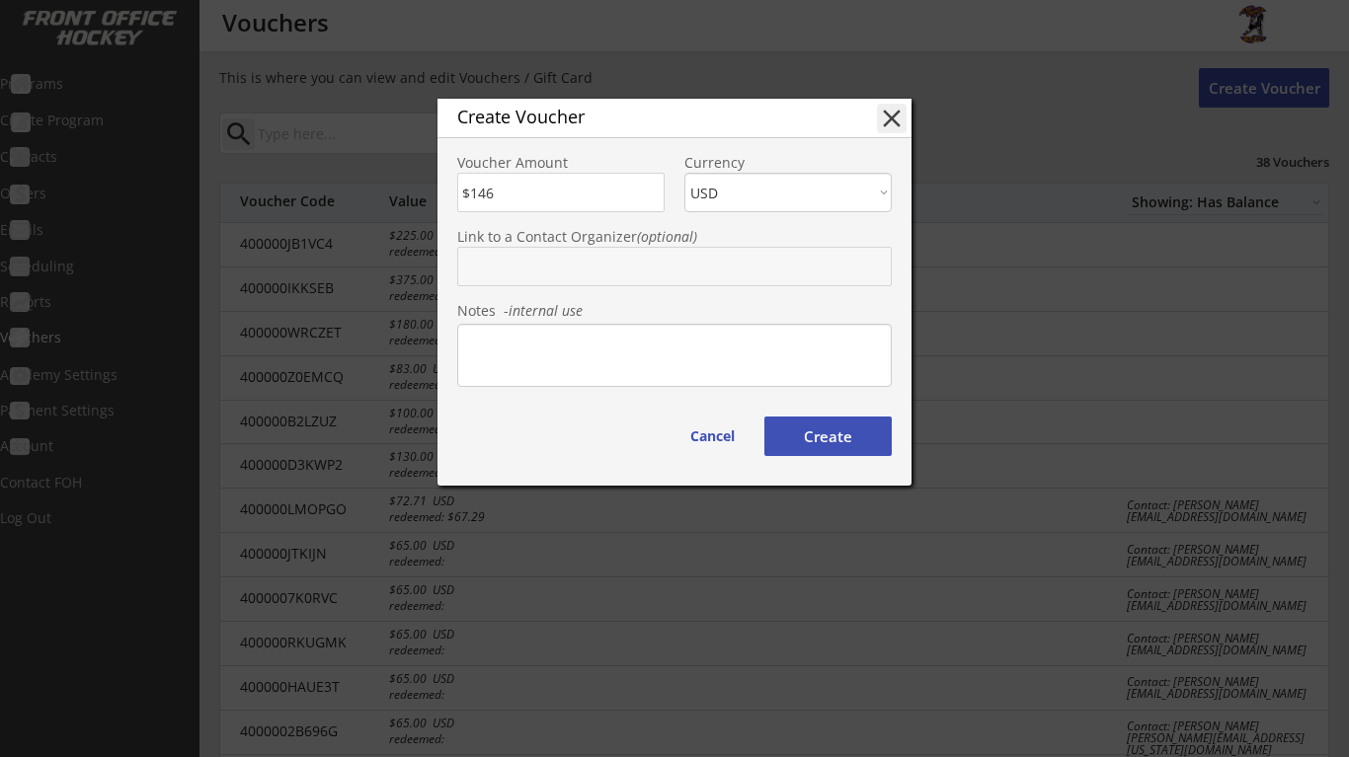
click at [675, 275] on input "text" at bounding box center [674, 266] width 434 height 39
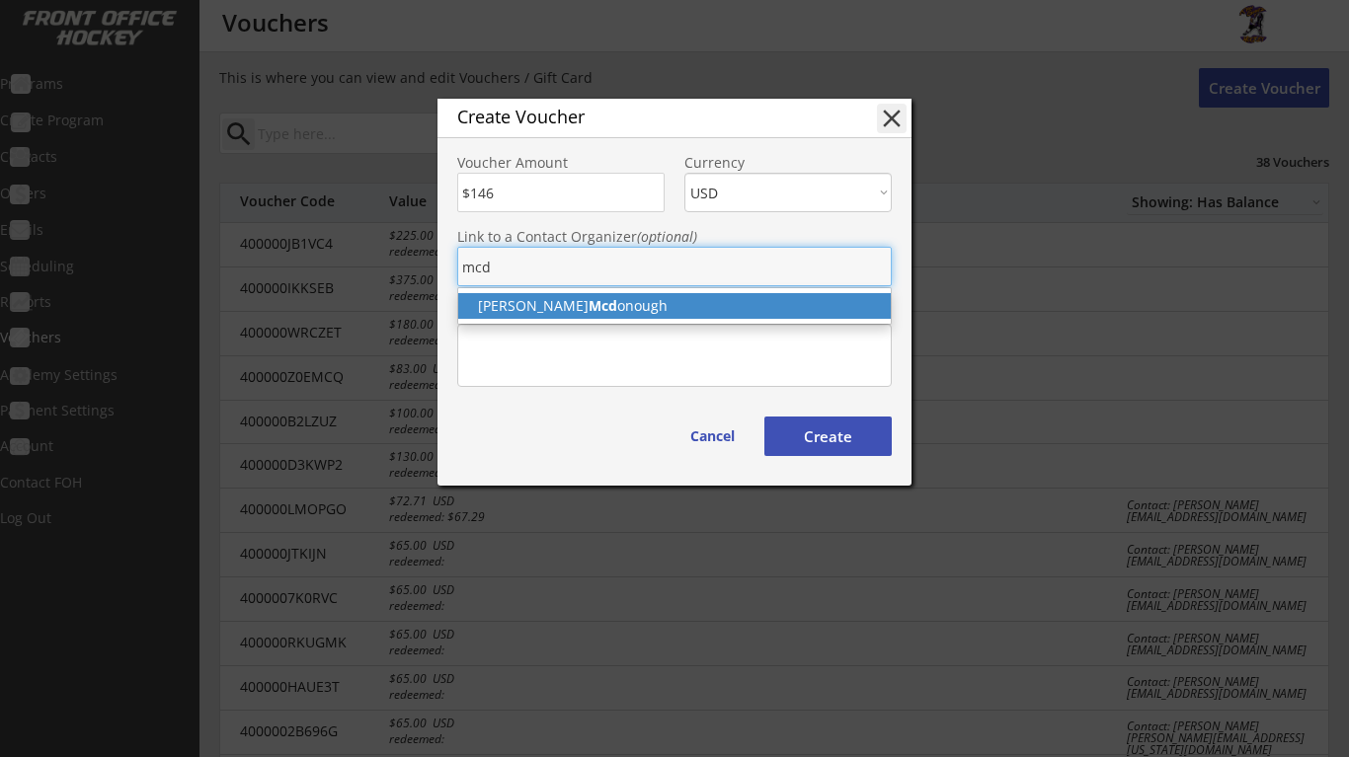
click at [663, 307] on p "[PERSON_NAME]" at bounding box center [674, 306] width 432 height 26
type input "[PERSON_NAME]"
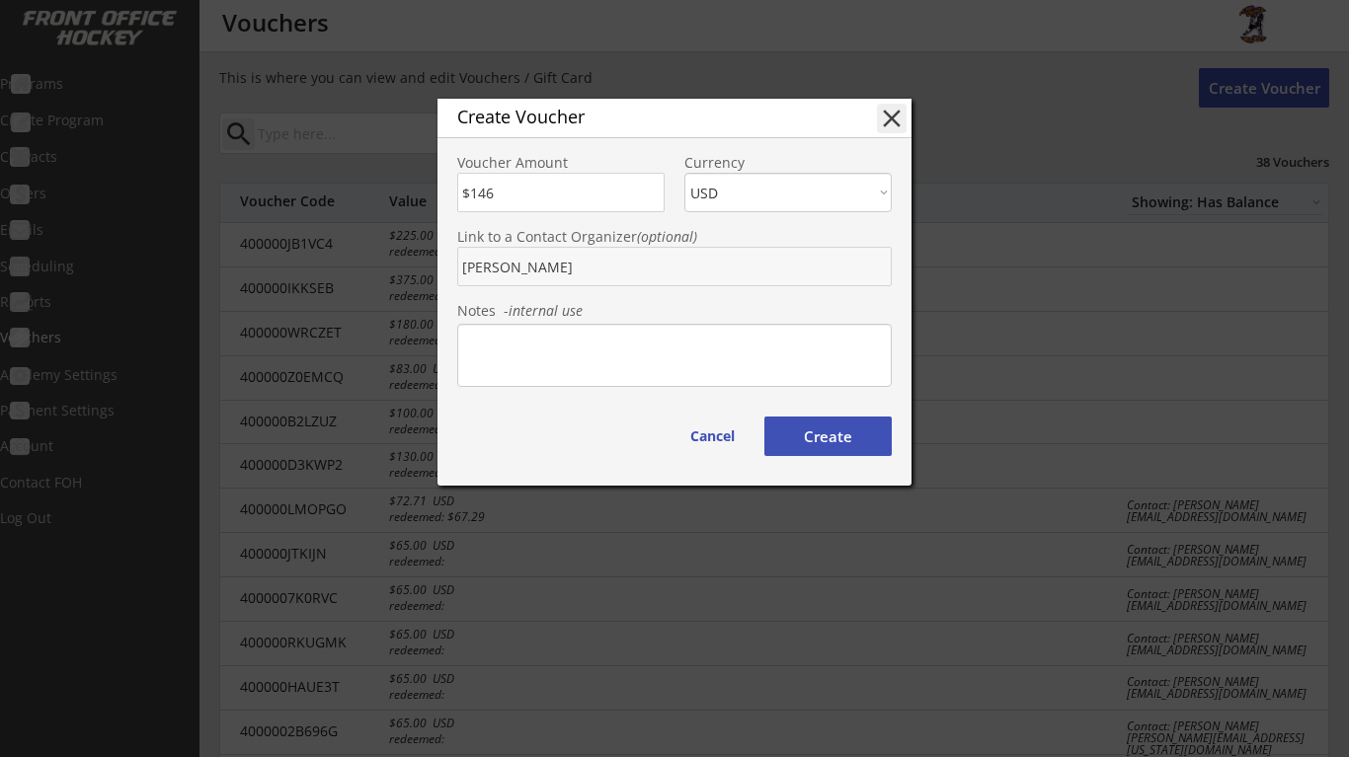
click at [852, 438] on button "Create" at bounding box center [827, 436] width 127 height 39
type input "400000I3D6IH"
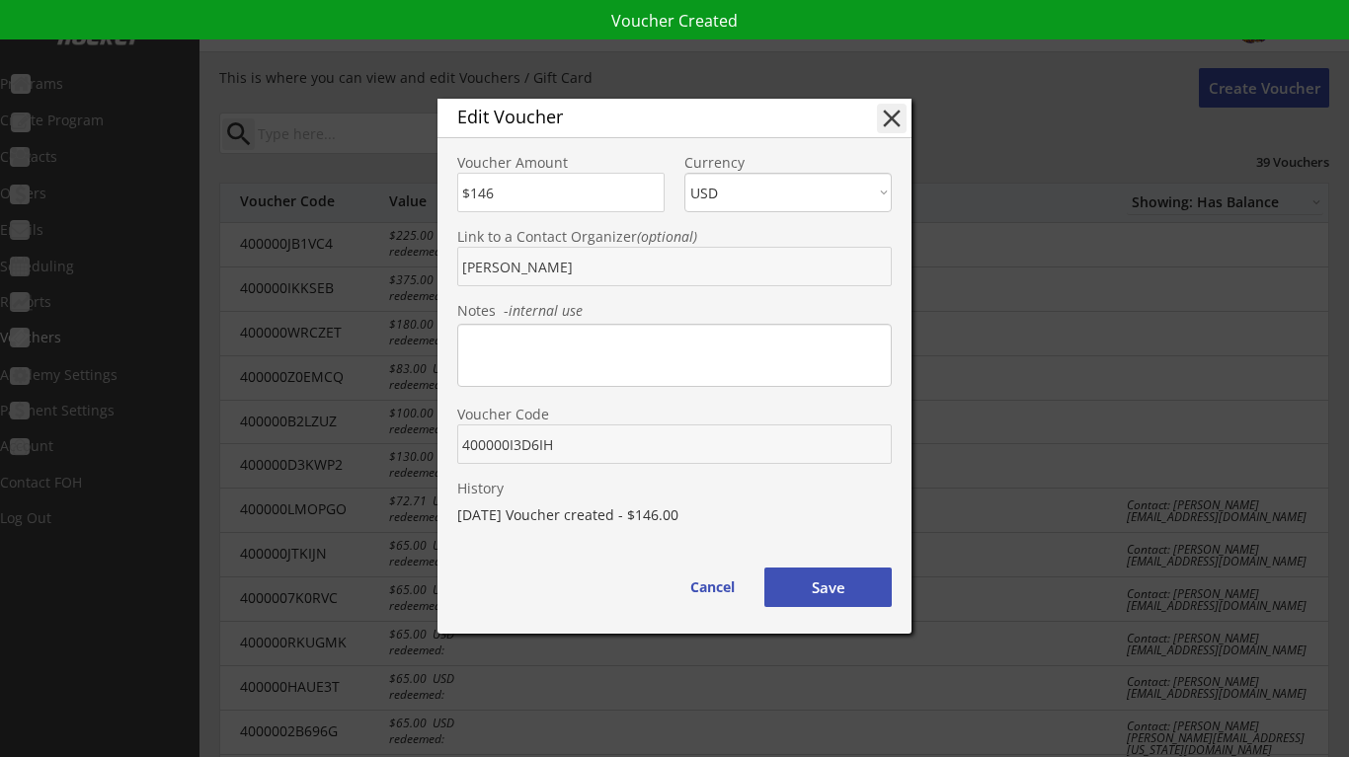
drag, startPoint x: 554, startPoint y: 445, endPoint x: 454, endPoint y: 446, distance: 99.7
click at [454, 446] on div "Voucher Code" at bounding box center [674, 427] width 474 height 74
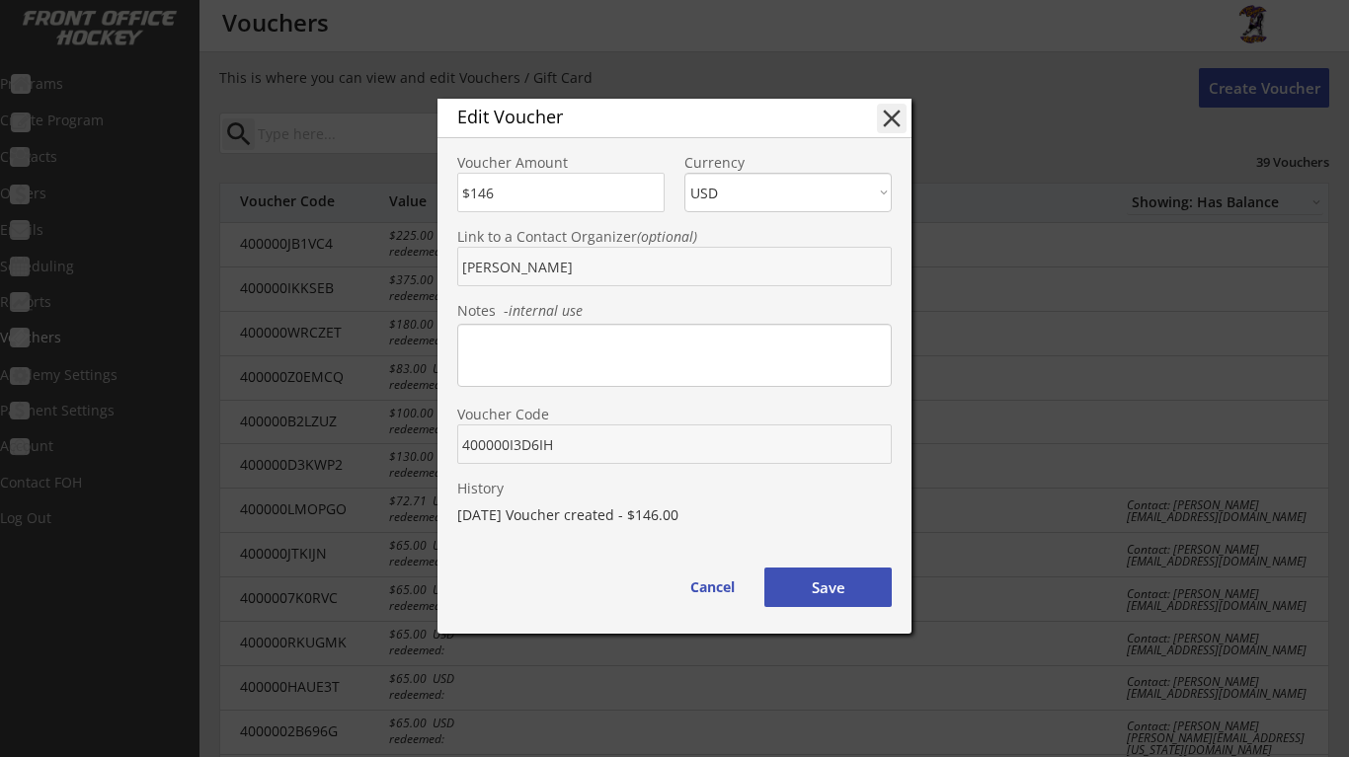
click at [837, 591] on button "Save" at bounding box center [827, 587] width 127 height 39
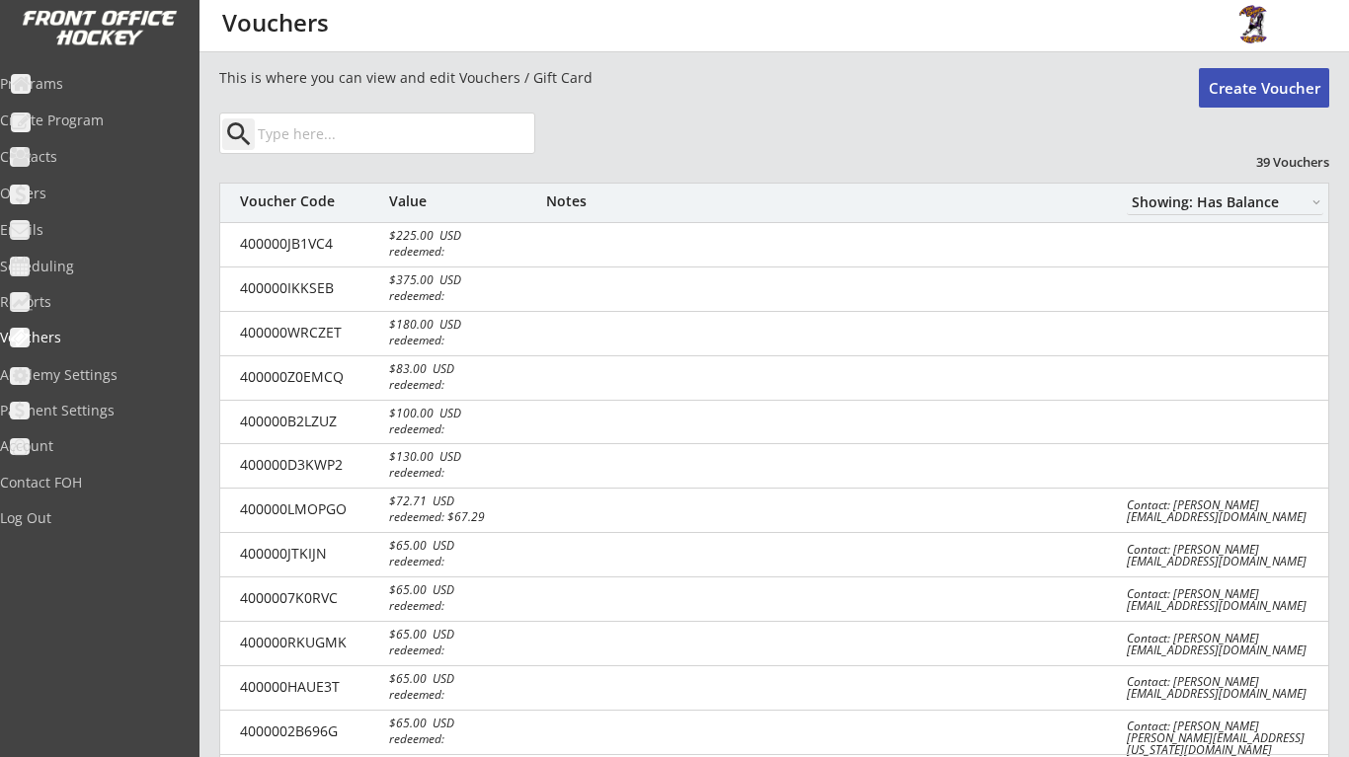
click at [1257, 101] on button "Create Voucher" at bounding box center [1264, 87] width 130 height 39
select select ""PLACEHOLDER_1427118222253""
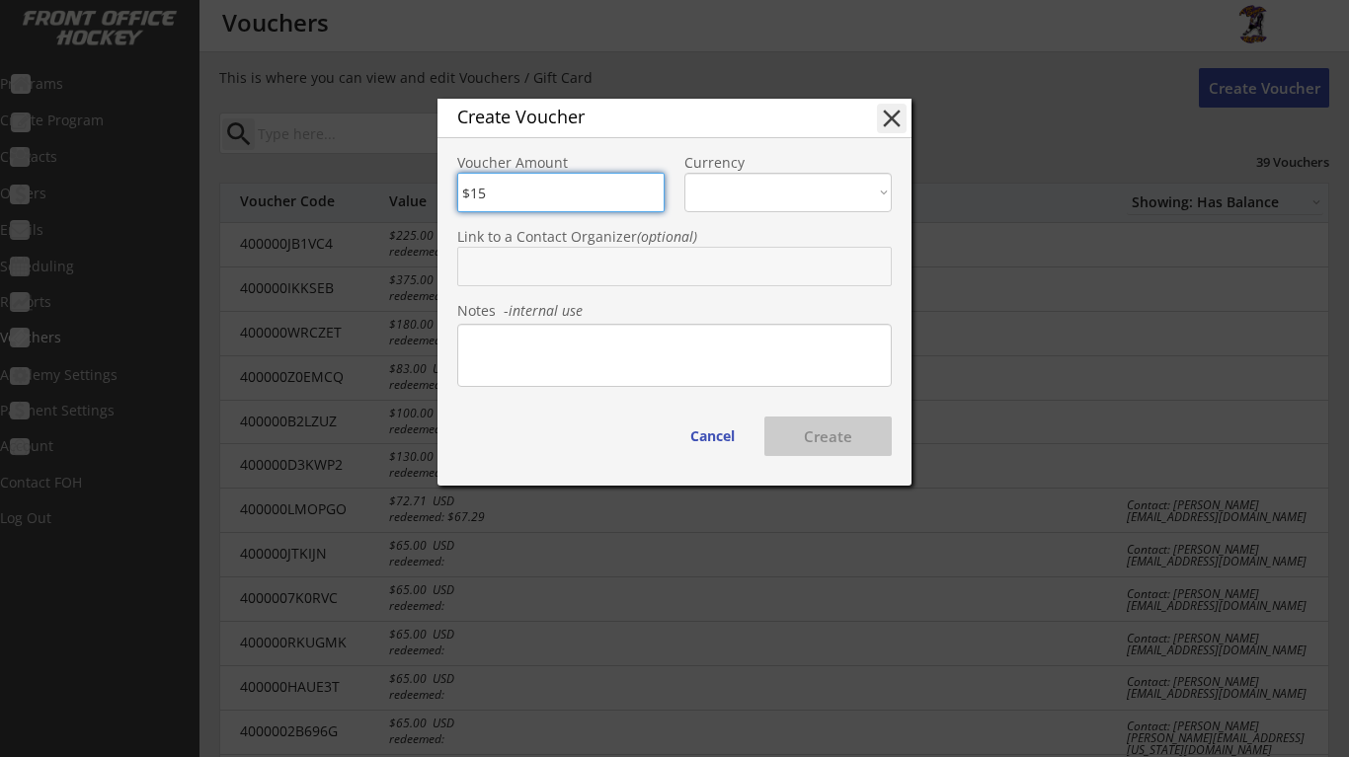
type input "$158"
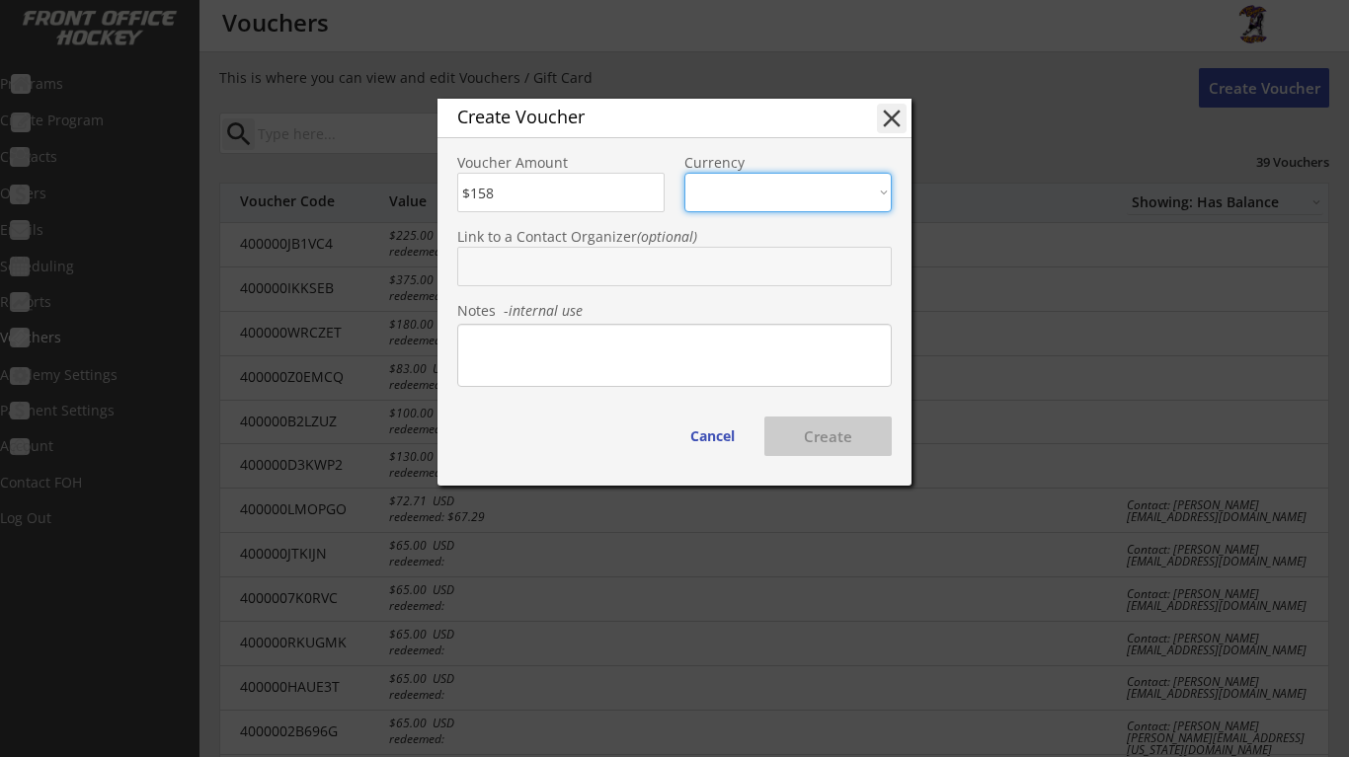
select select ""USD""
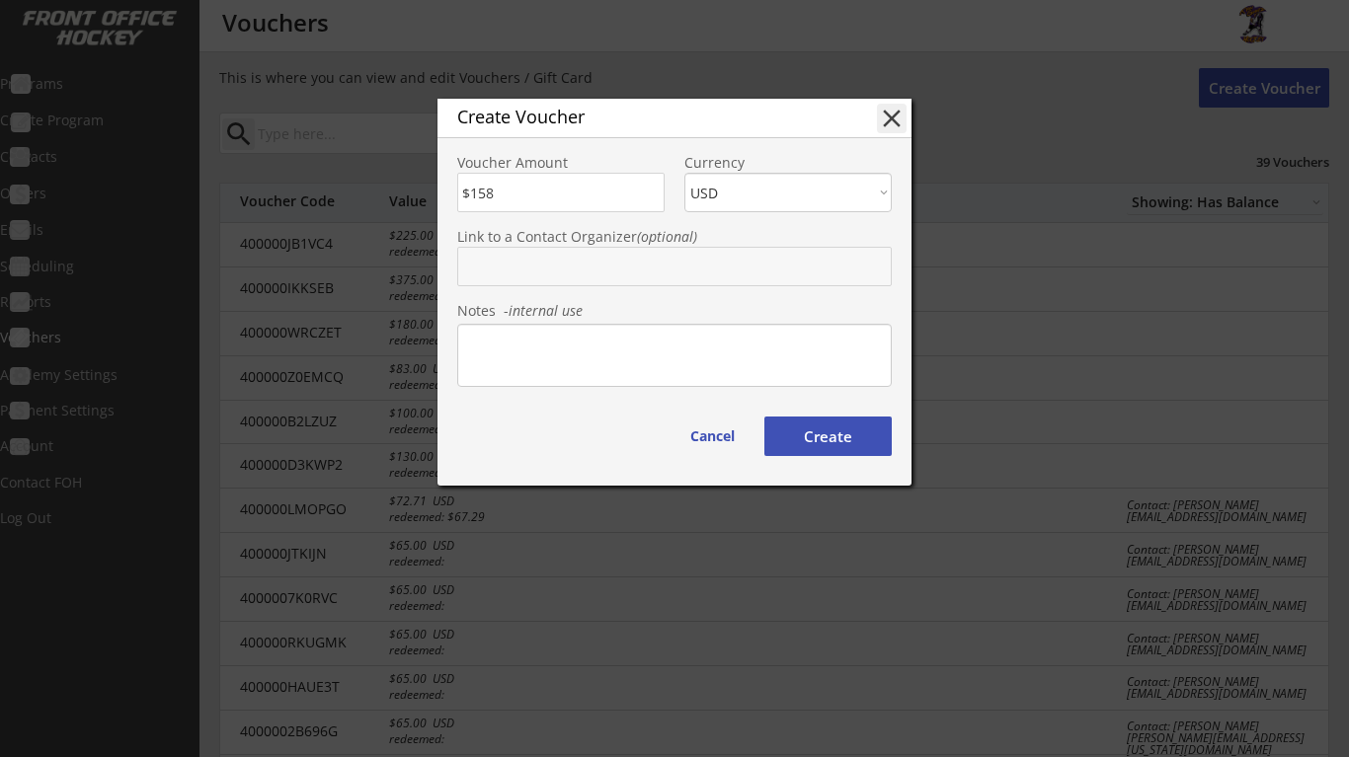
click at [716, 268] on input "text" at bounding box center [674, 266] width 434 height 39
type input "d"
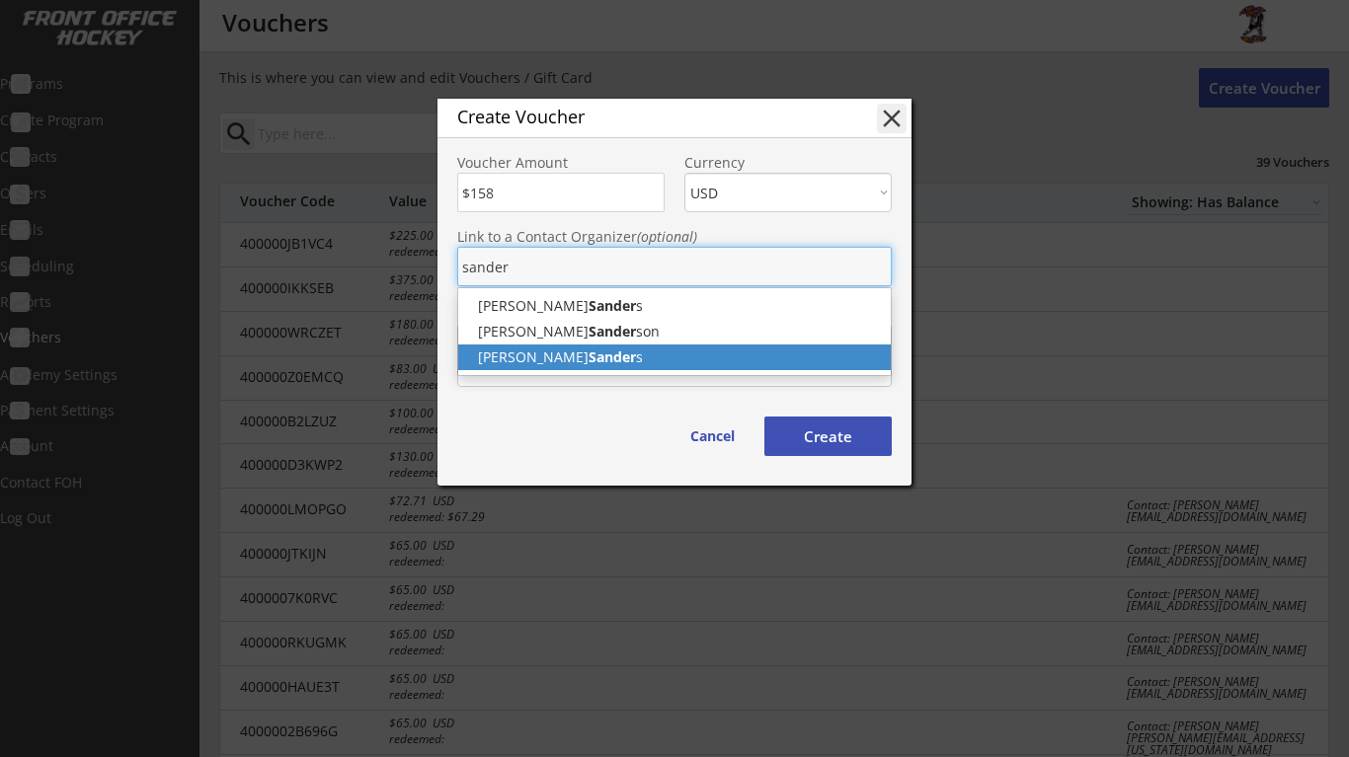
click at [658, 353] on p "[PERSON_NAME] s" at bounding box center [674, 358] width 432 height 26
type input "[PERSON_NAME]"
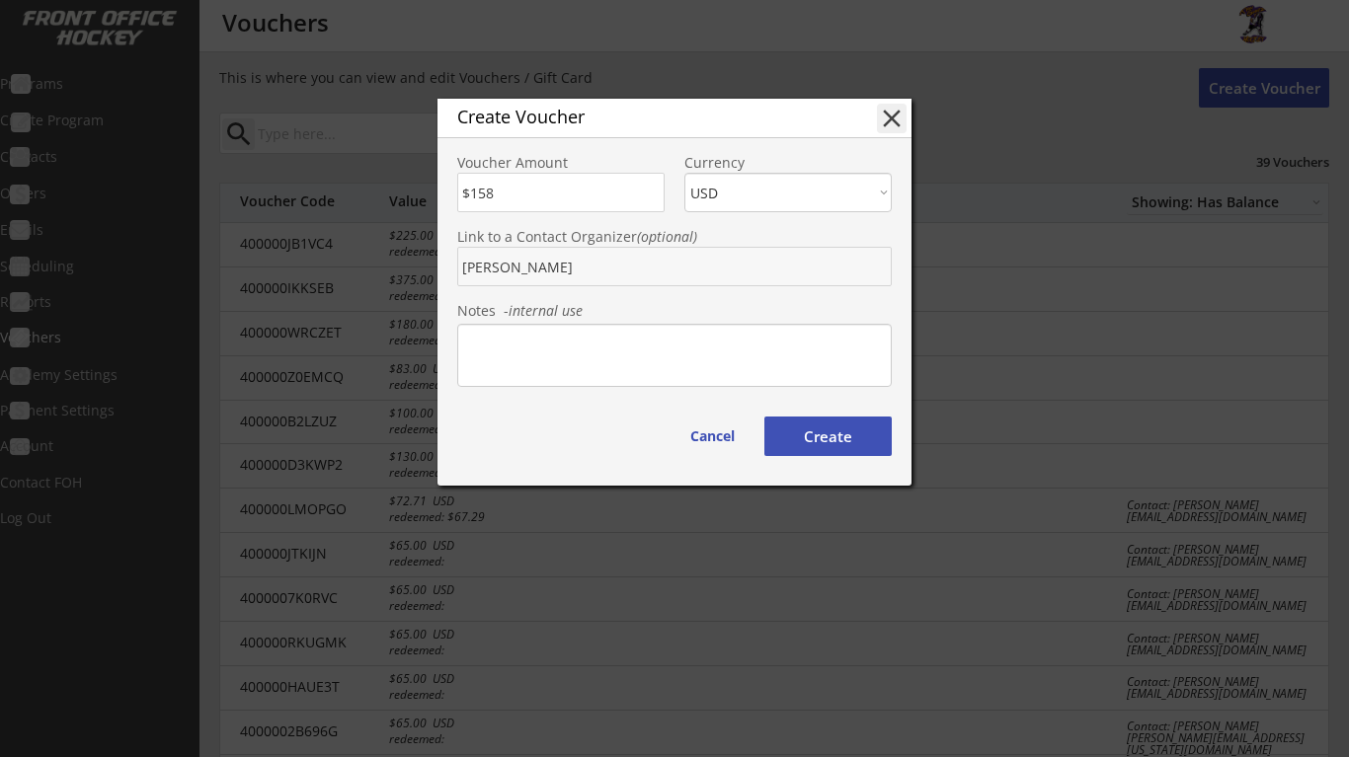
click at [829, 432] on button "Create" at bounding box center [827, 436] width 127 height 39
type input "4000003ZNYV0"
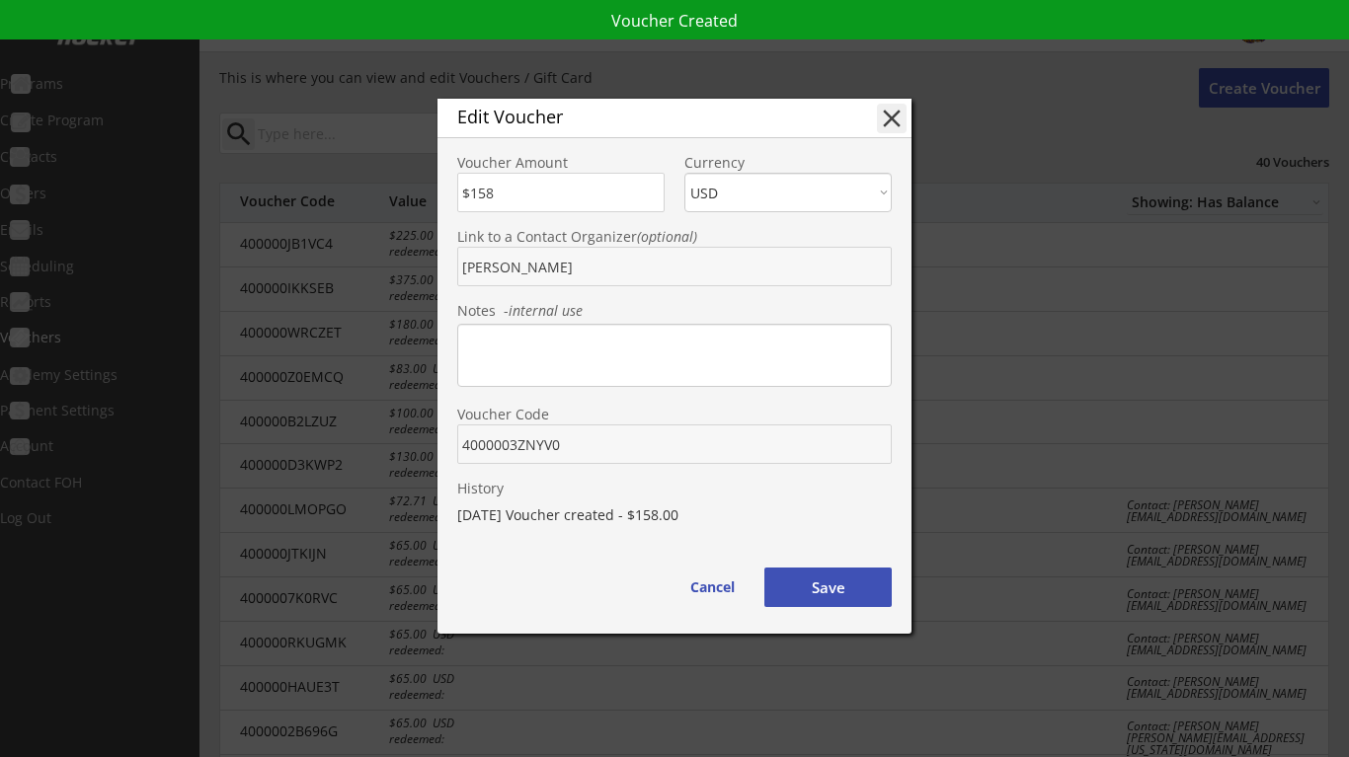
drag, startPoint x: 559, startPoint y: 443, endPoint x: 464, endPoint y: 437, distance: 95.0
click at [464, 437] on input "input" at bounding box center [674, 444] width 434 height 39
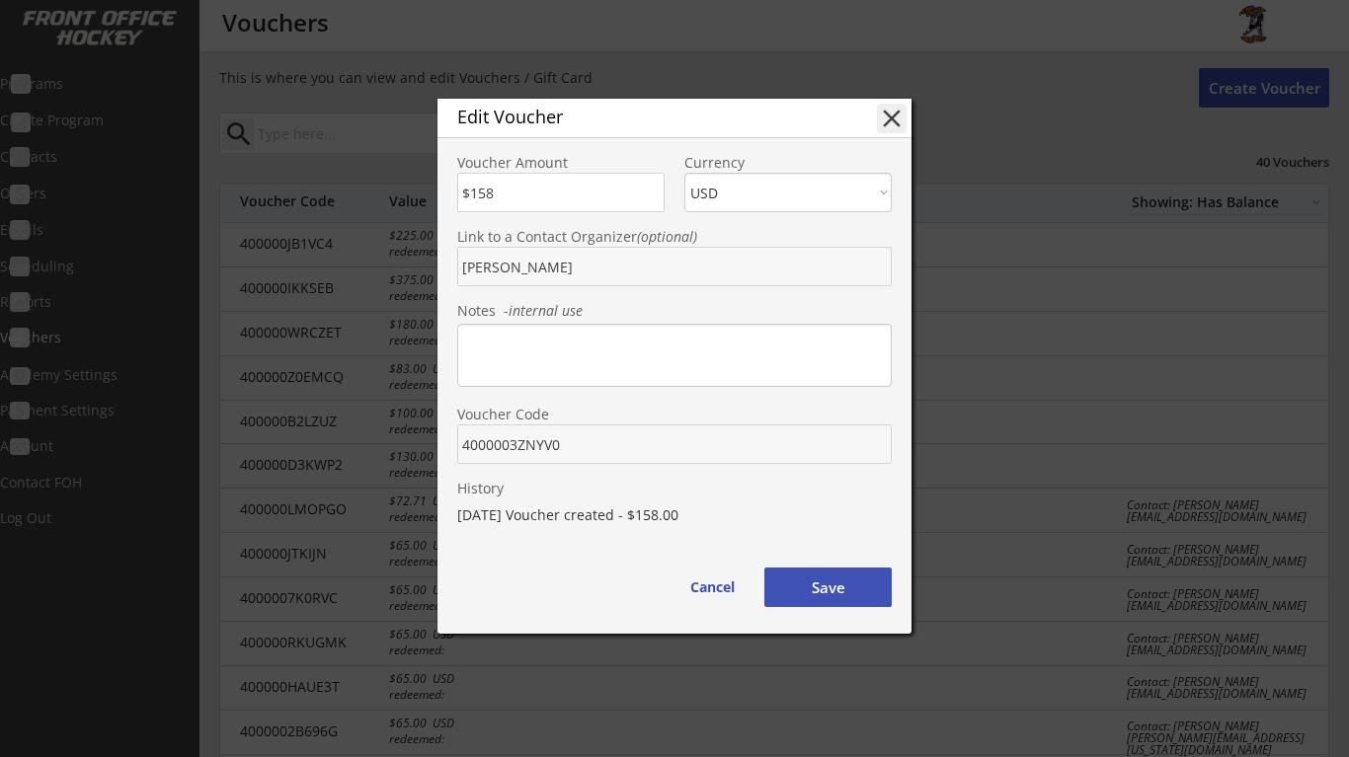
click at [833, 592] on button "Save" at bounding box center [827, 587] width 127 height 39
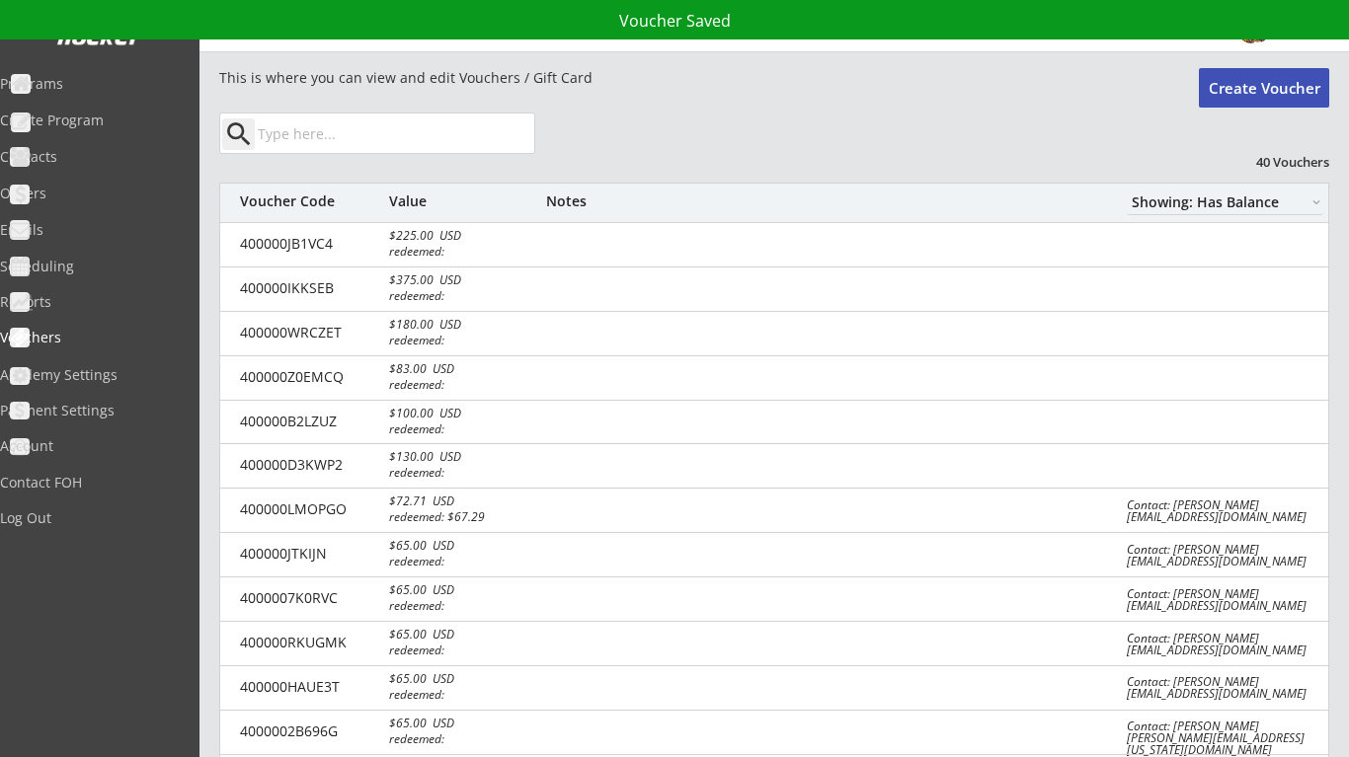
click at [1222, 100] on button "Create Voucher" at bounding box center [1264, 87] width 130 height 39
select select ""PLACEHOLDER_1427118222253""
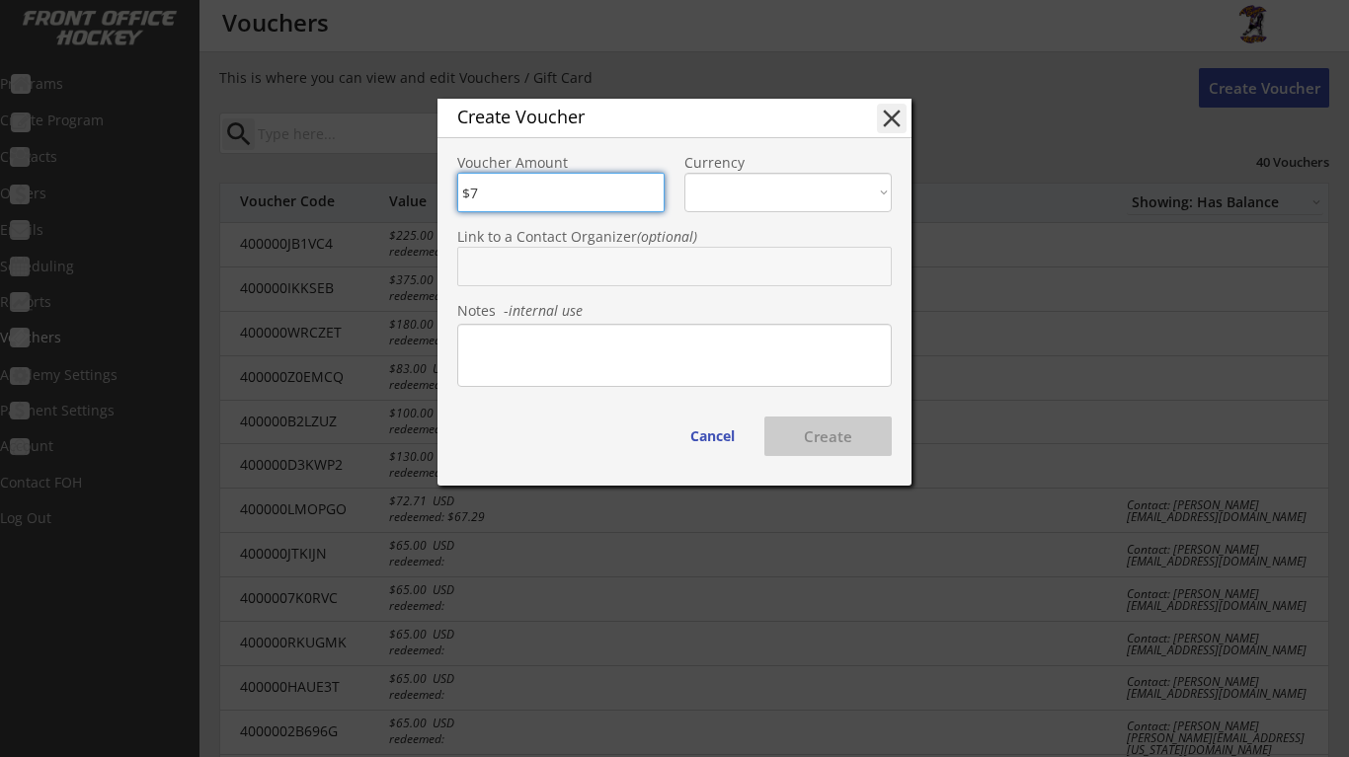
type input "$73"
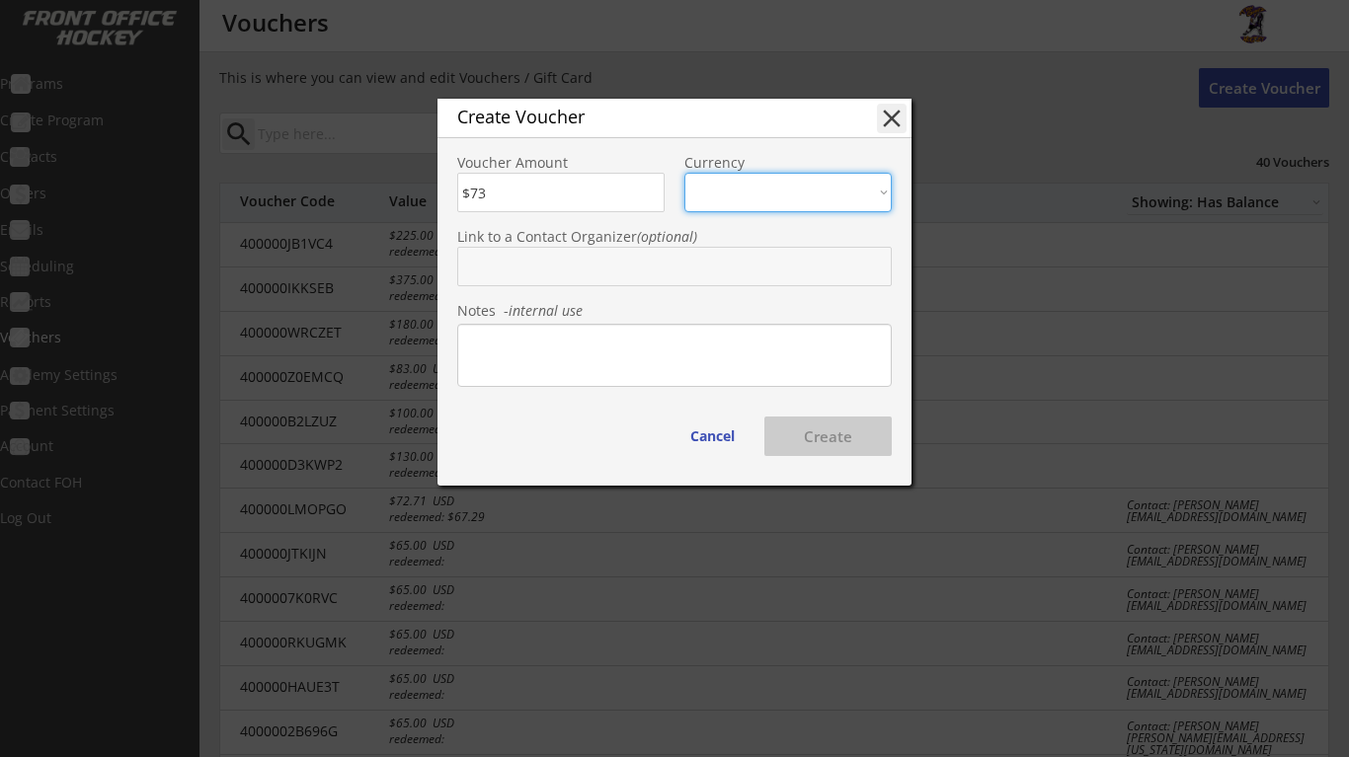
select select ""USD""
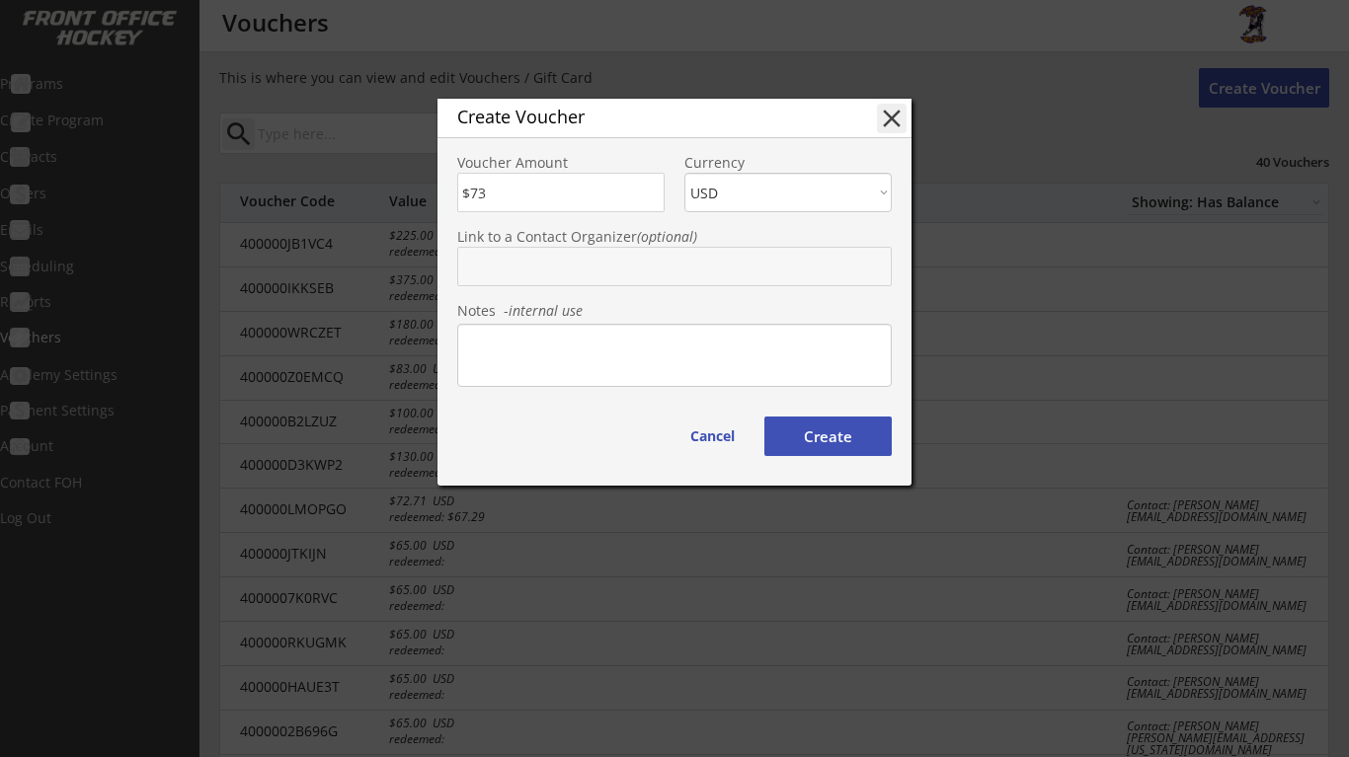
click at [632, 260] on input "text" at bounding box center [674, 266] width 434 height 39
type input "i"
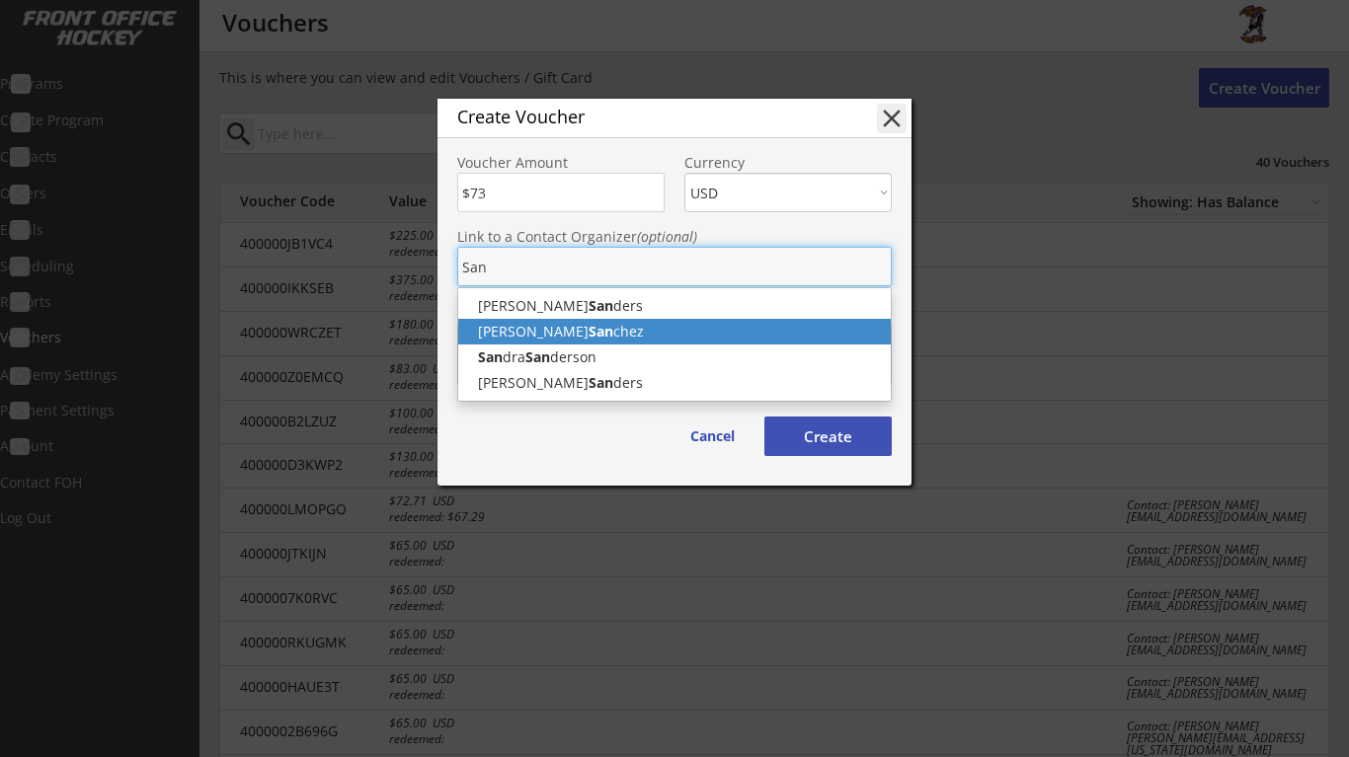
click at [605, 331] on p "[PERSON_NAME] chez" at bounding box center [674, 332] width 432 height 26
type input "[PERSON_NAME]"
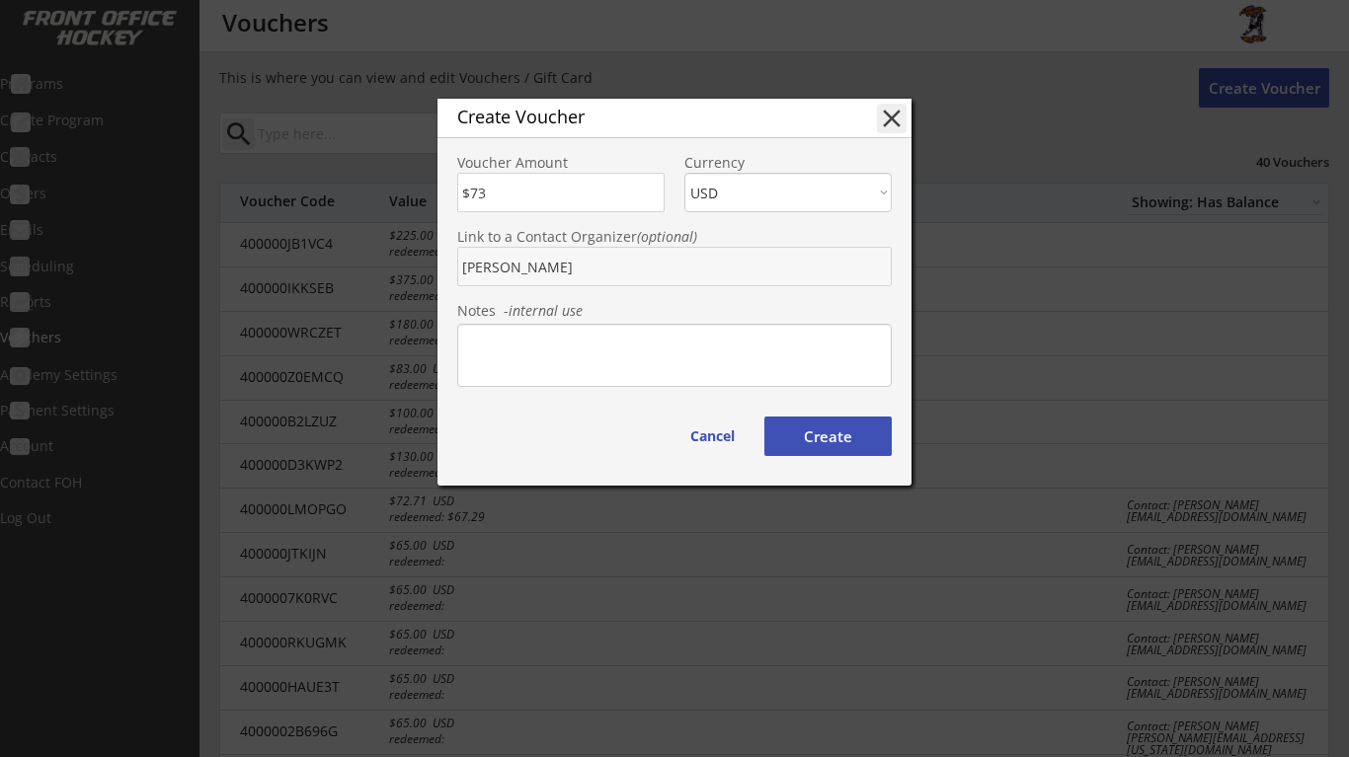
click at [829, 446] on button "Create" at bounding box center [827, 436] width 127 height 39
type input "4000005WDFJT"
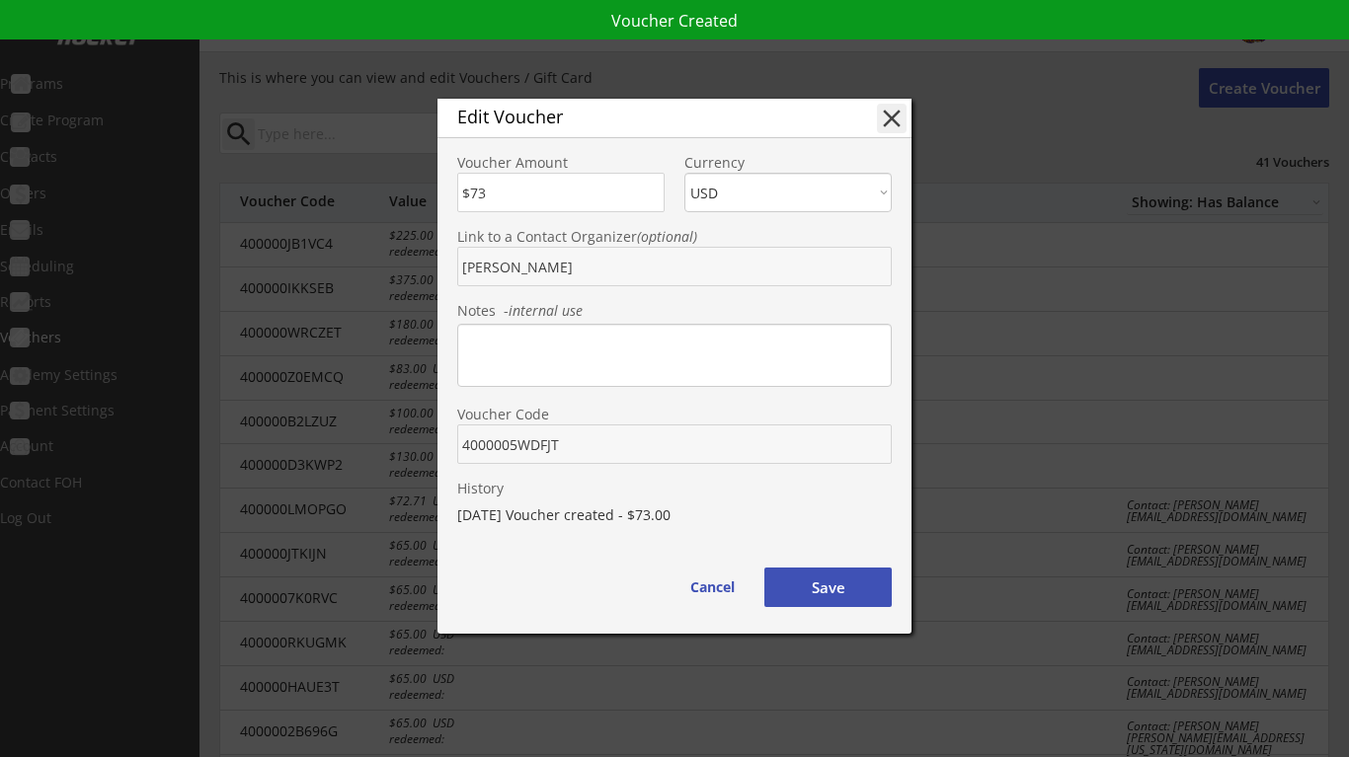
drag, startPoint x: 571, startPoint y: 447, endPoint x: 463, endPoint y: 446, distance: 107.6
click at [463, 446] on input "input" at bounding box center [674, 444] width 434 height 39
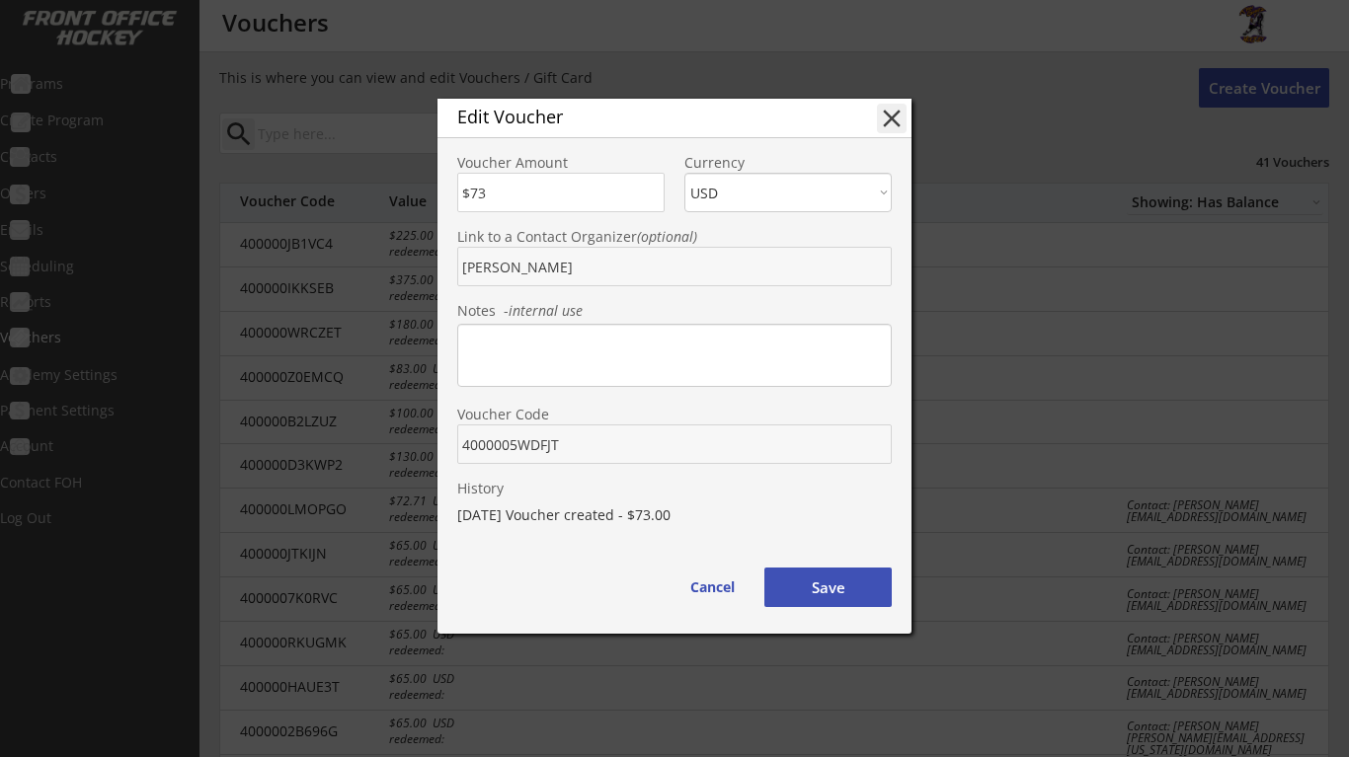
click at [523, 186] on input "input" at bounding box center [560, 192] width 207 height 39
drag, startPoint x: 495, startPoint y: 192, endPoint x: 474, endPoint y: 192, distance: 20.7
click at [474, 192] on input "input" at bounding box center [560, 192] width 207 height 39
type input "$146"
click at [854, 584] on button "Save" at bounding box center [827, 587] width 127 height 39
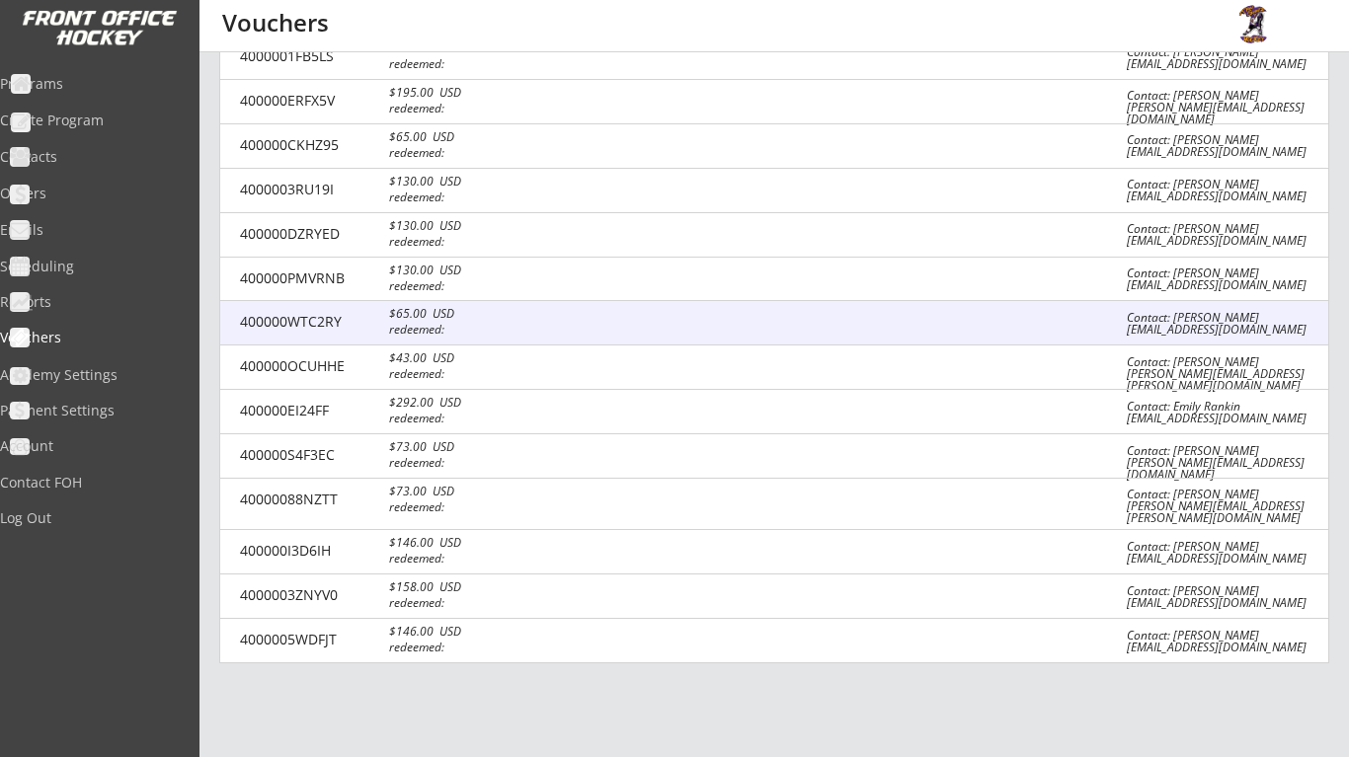
scroll to position [1384, 0]
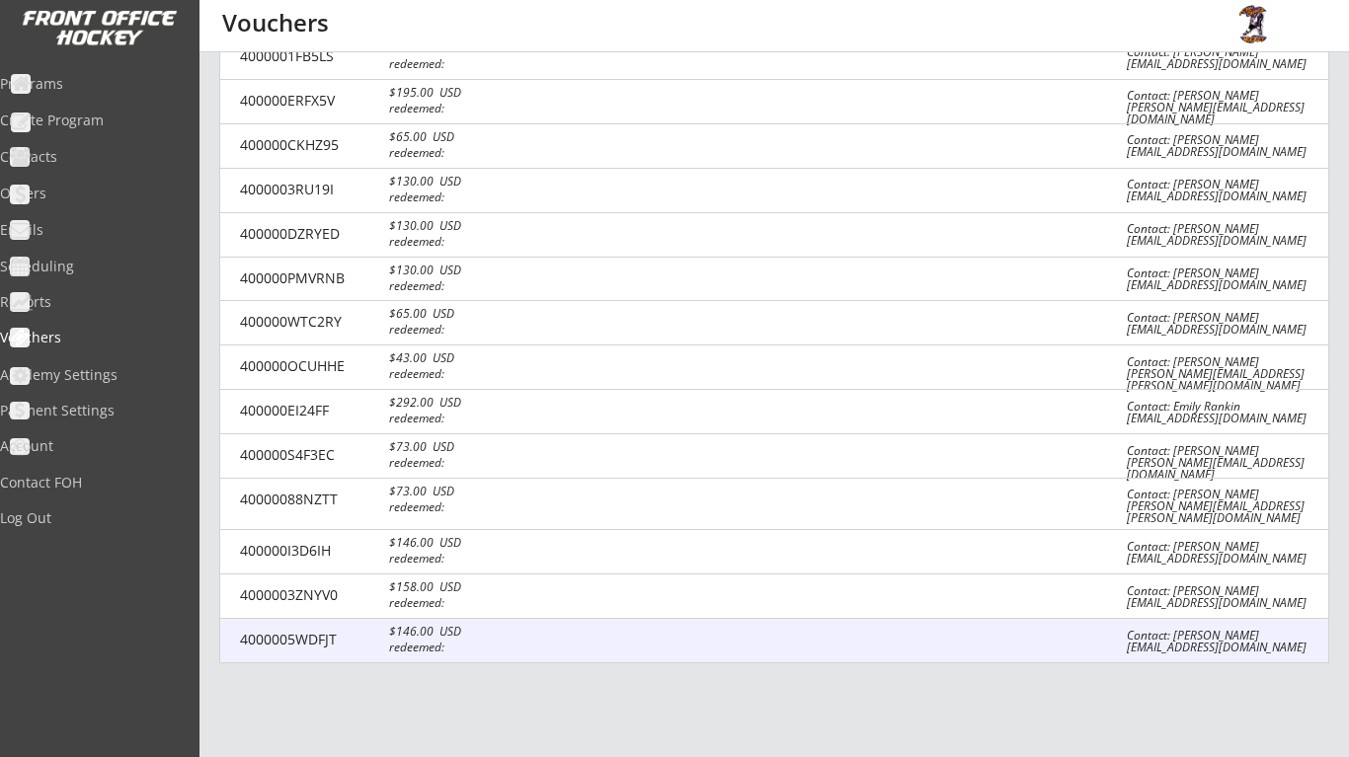
click at [604, 632] on div at bounding box center [821, 642] width 551 height 20
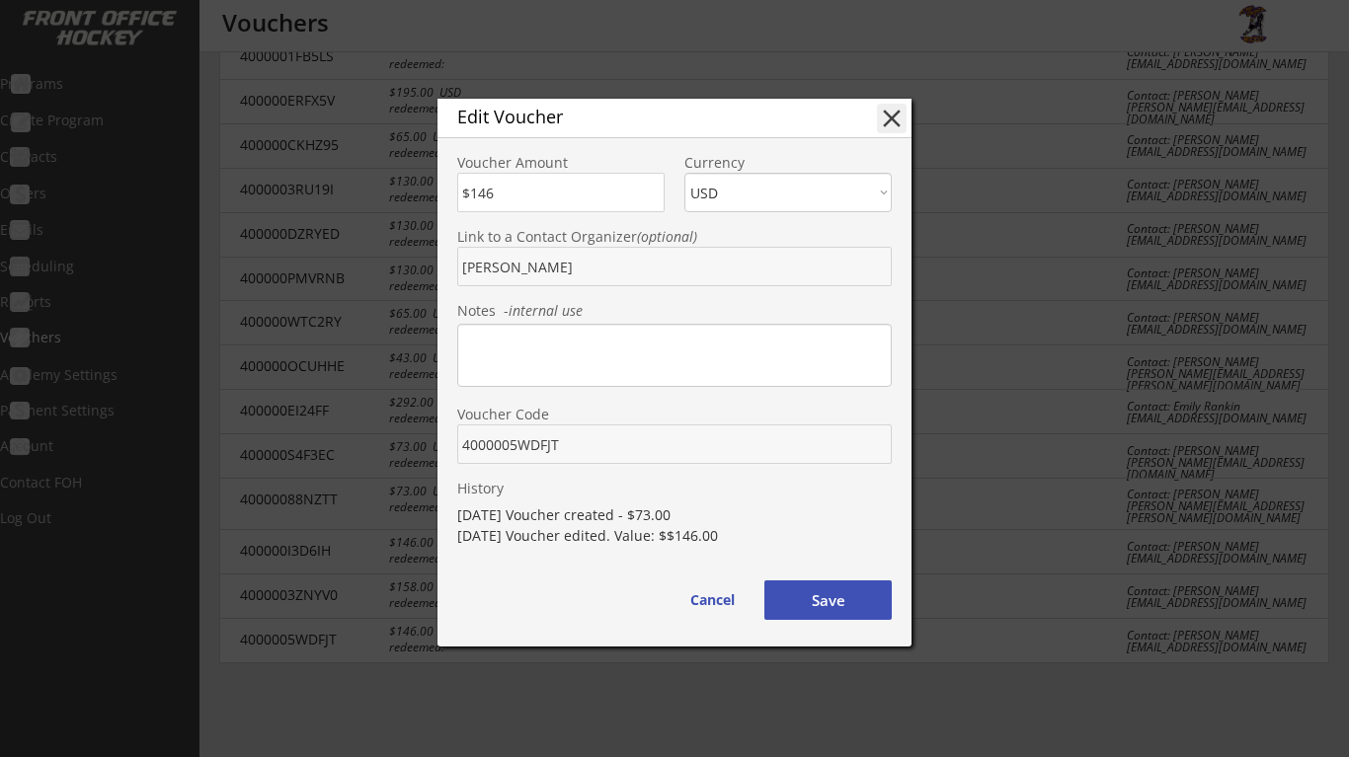
drag, startPoint x: 574, startPoint y: 441, endPoint x: 449, endPoint y: 438, distance: 124.5
click at [449, 438] on div "Voucher Code" at bounding box center [674, 427] width 474 height 74
click at [836, 604] on button "Save" at bounding box center [827, 600] width 127 height 39
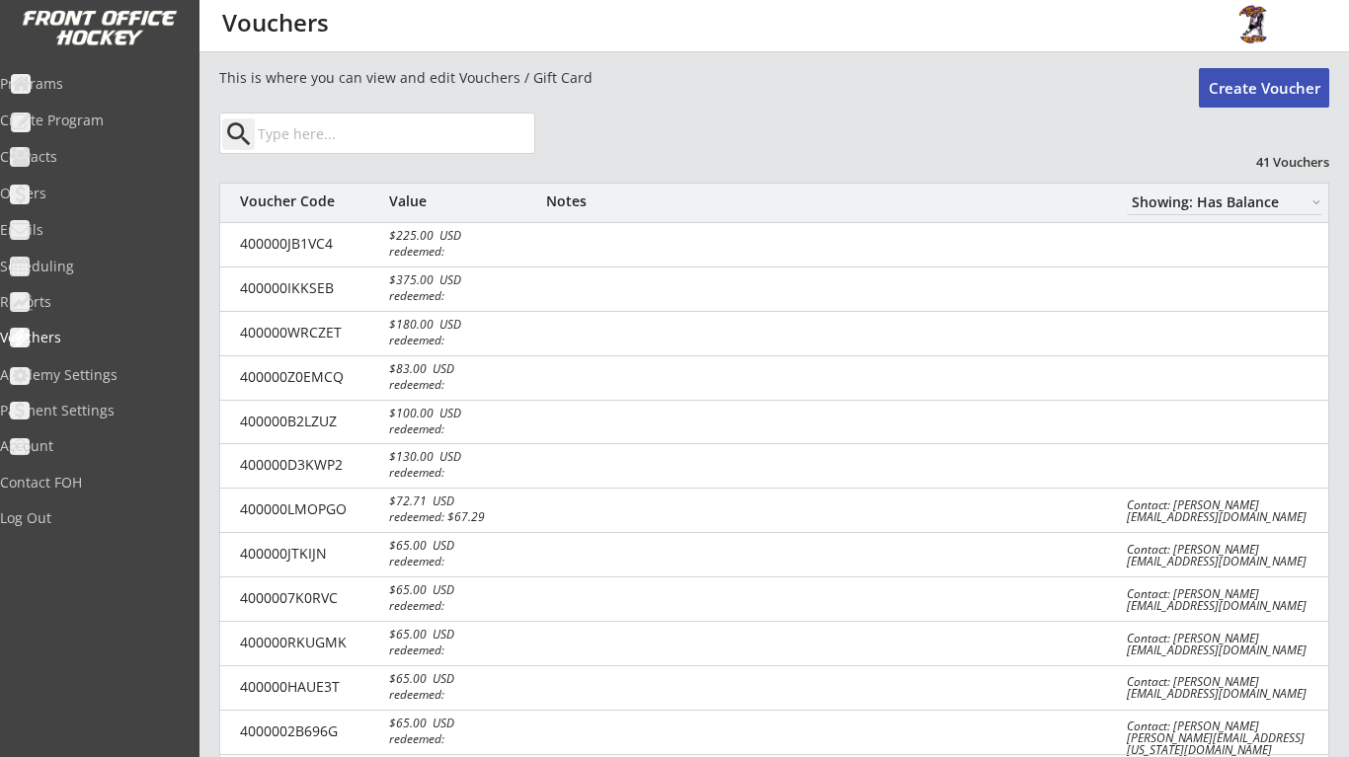
scroll to position [0, 0]
click at [1273, 92] on button "Create Voucher" at bounding box center [1264, 87] width 130 height 39
select select ""PLACEHOLDER_1427118222253""
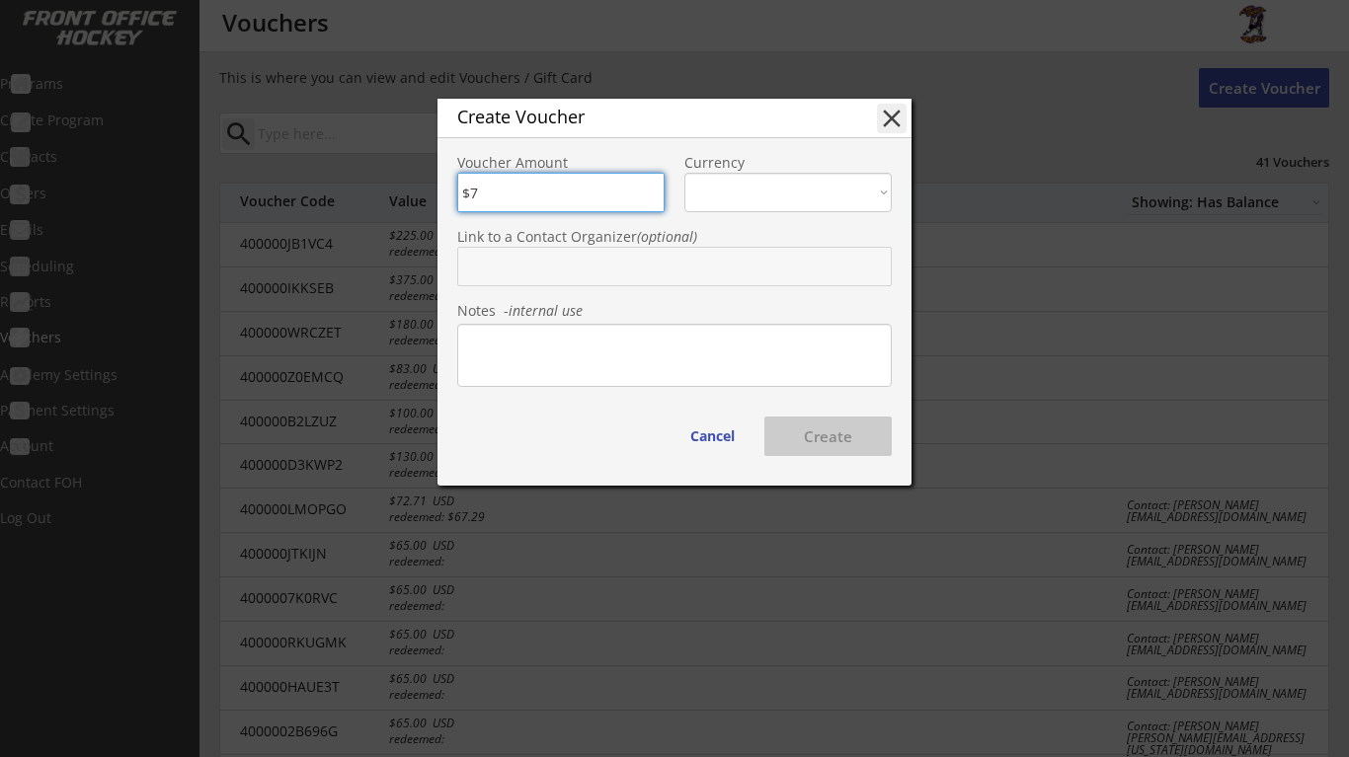
type input "$79"
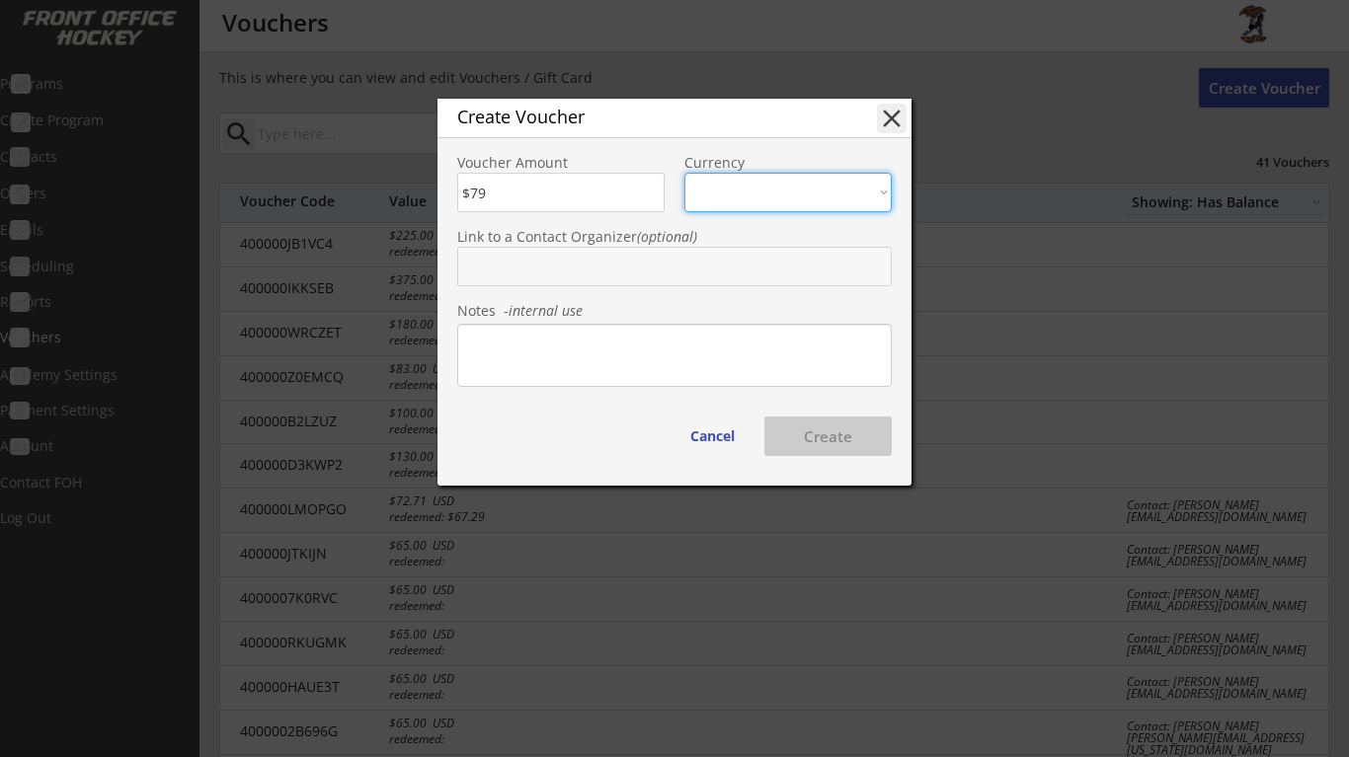
select select ""USD""
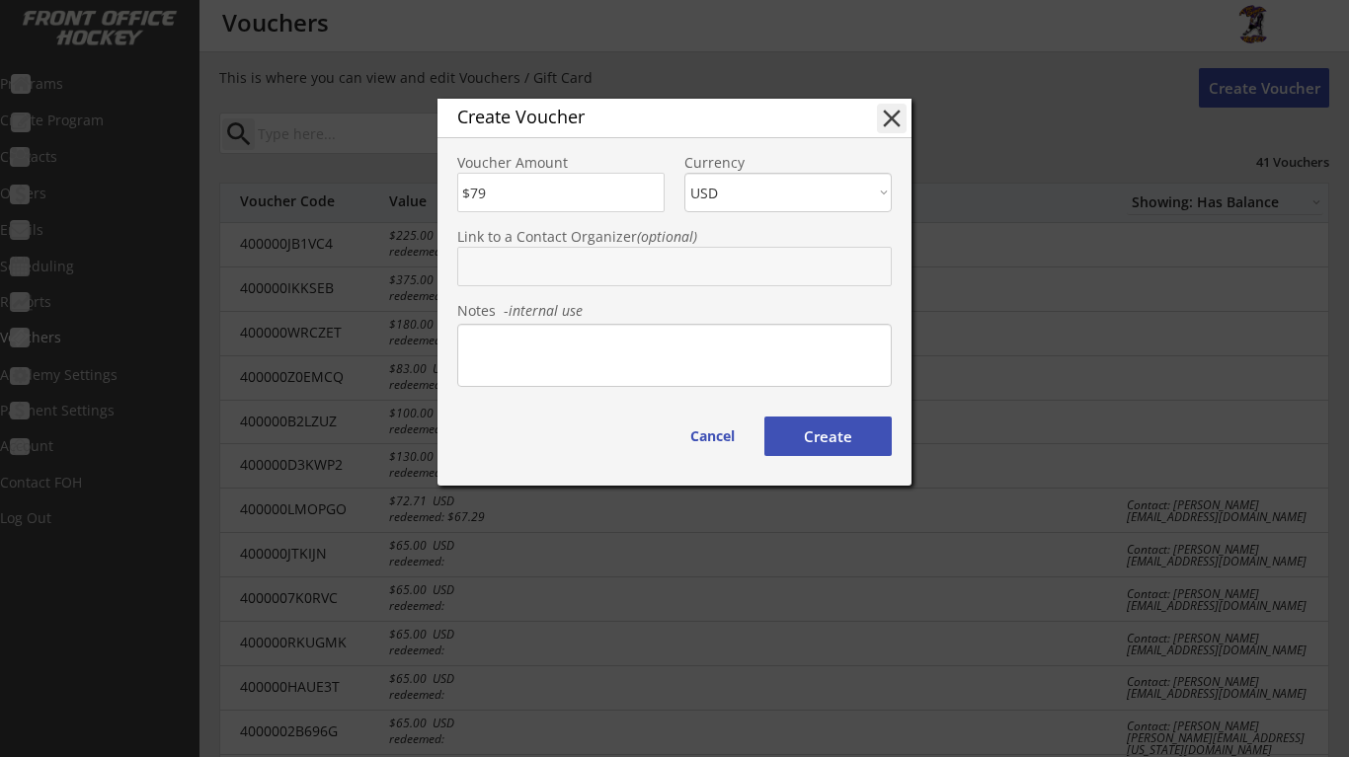
click at [652, 265] on input "text" at bounding box center [674, 266] width 434 height 39
type input "shel"
type input "[PERSON_NAME]"
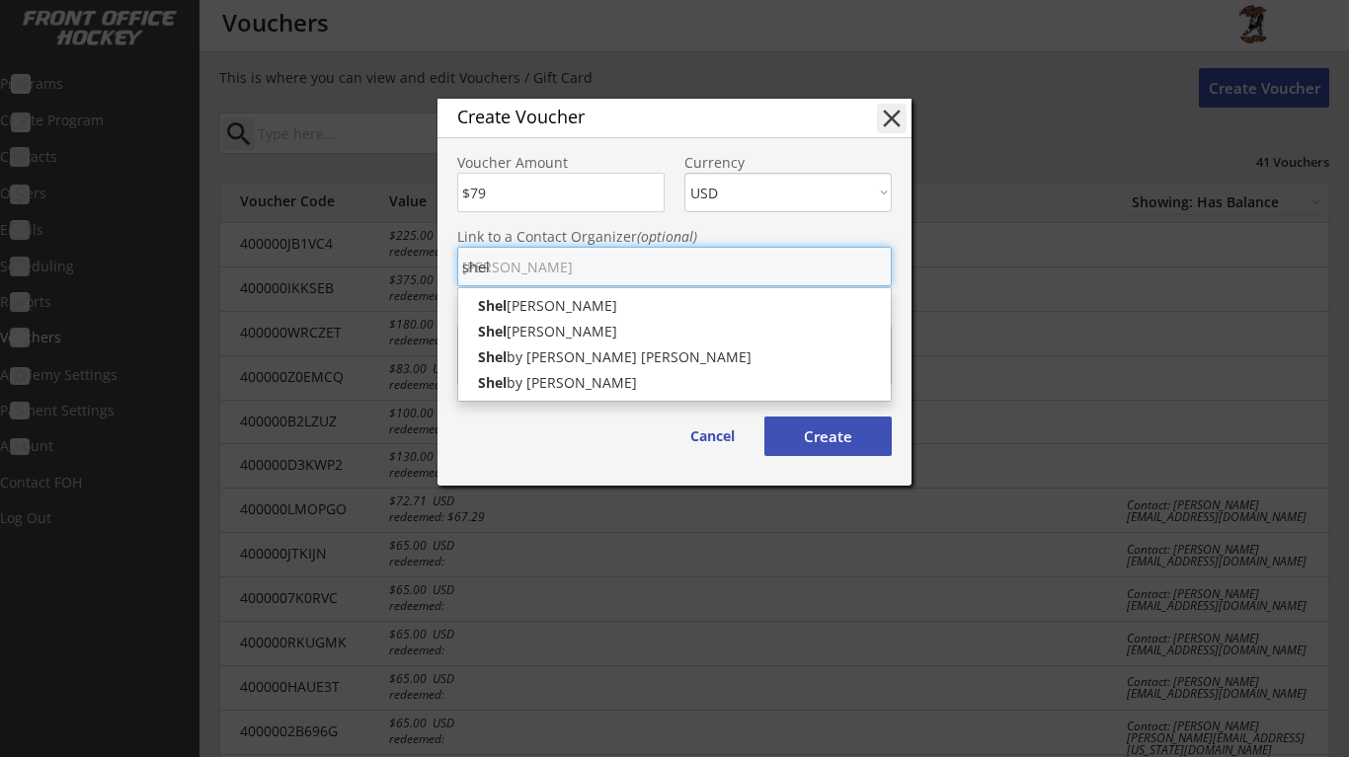
type input "shelb"
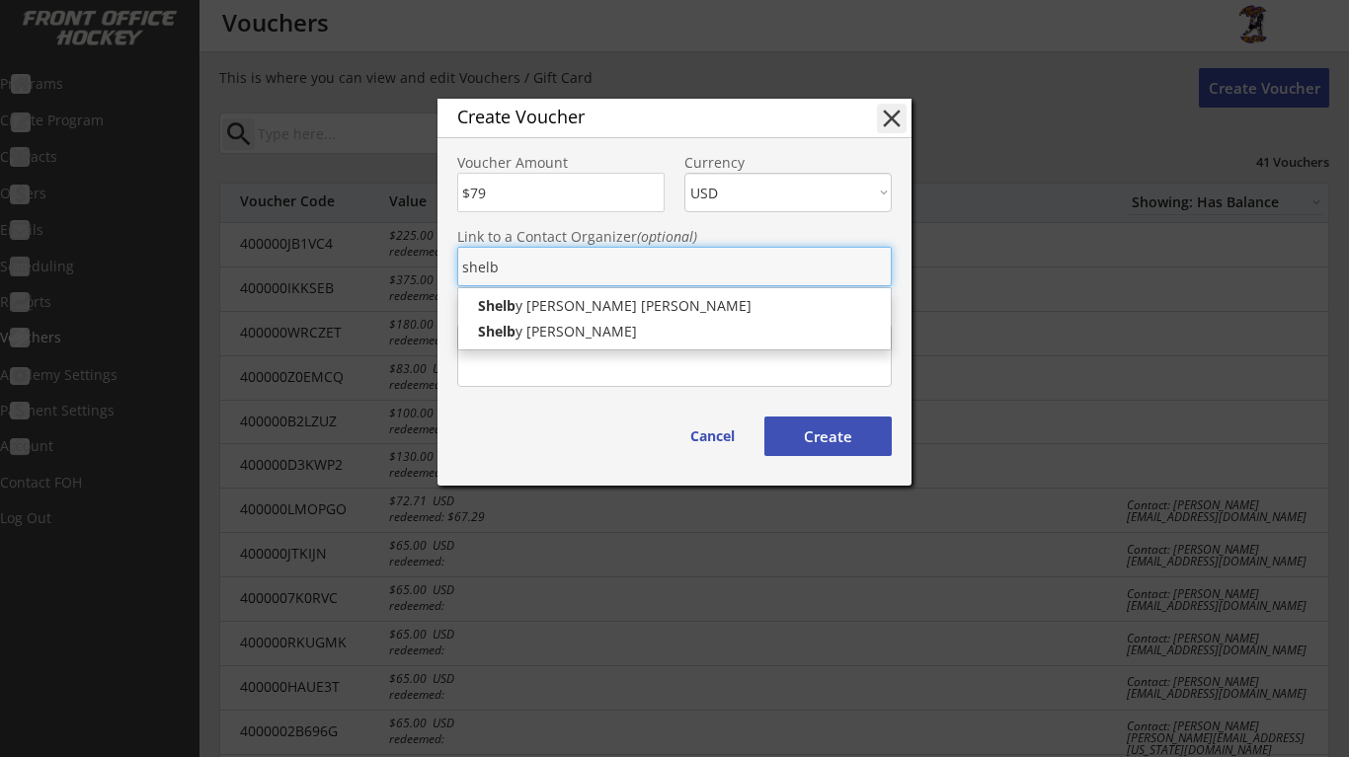
type input "[PERSON_NAME]"
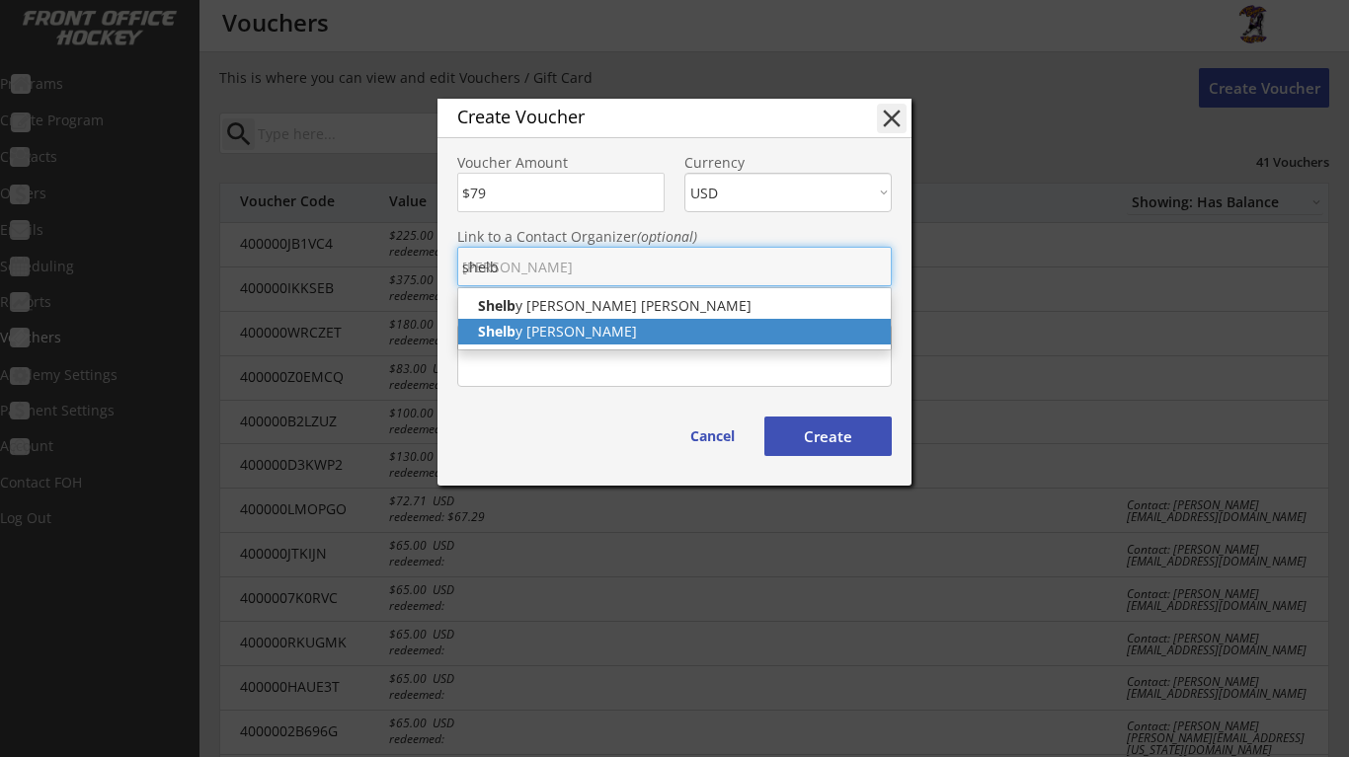
click at [650, 328] on p "[PERSON_NAME]" at bounding box center [674, 332] width 432 height 26
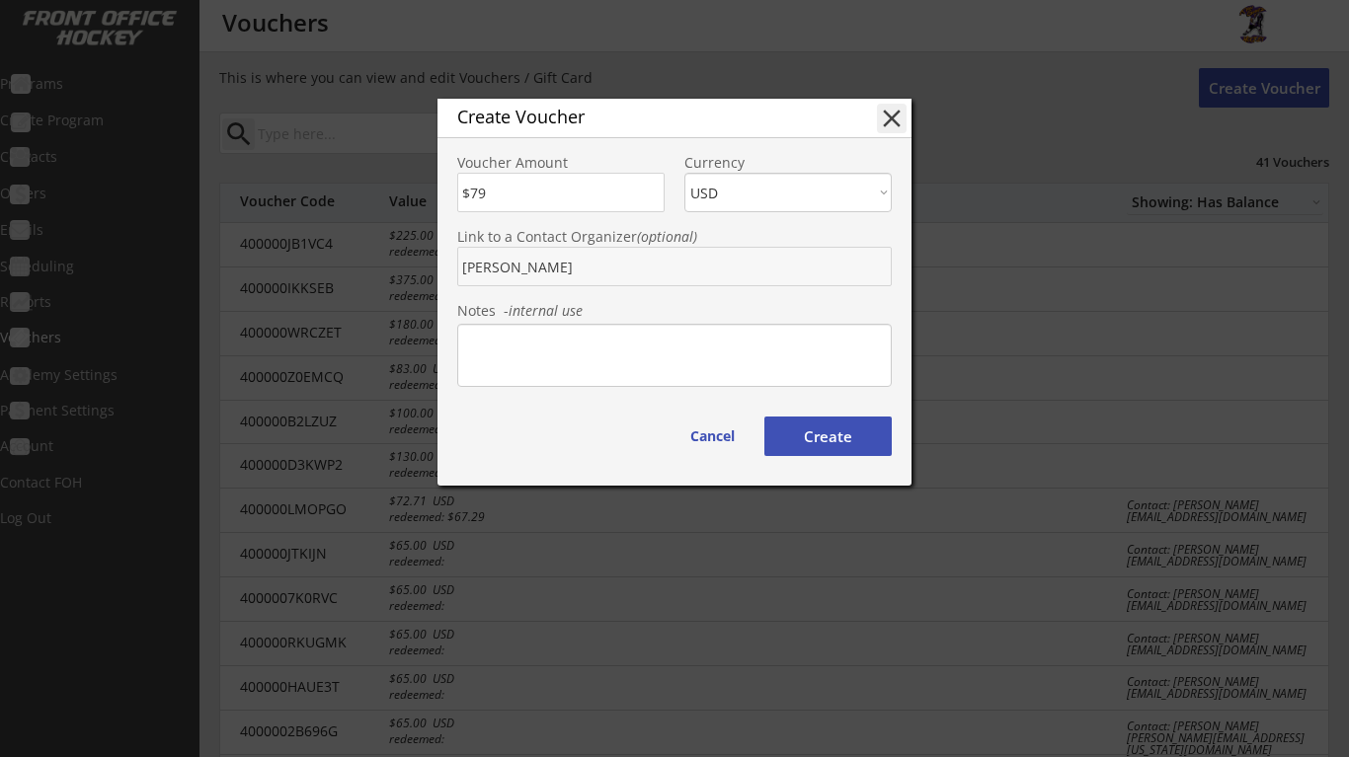
type input "[PERSON_NAME]"
type input "Shelb"
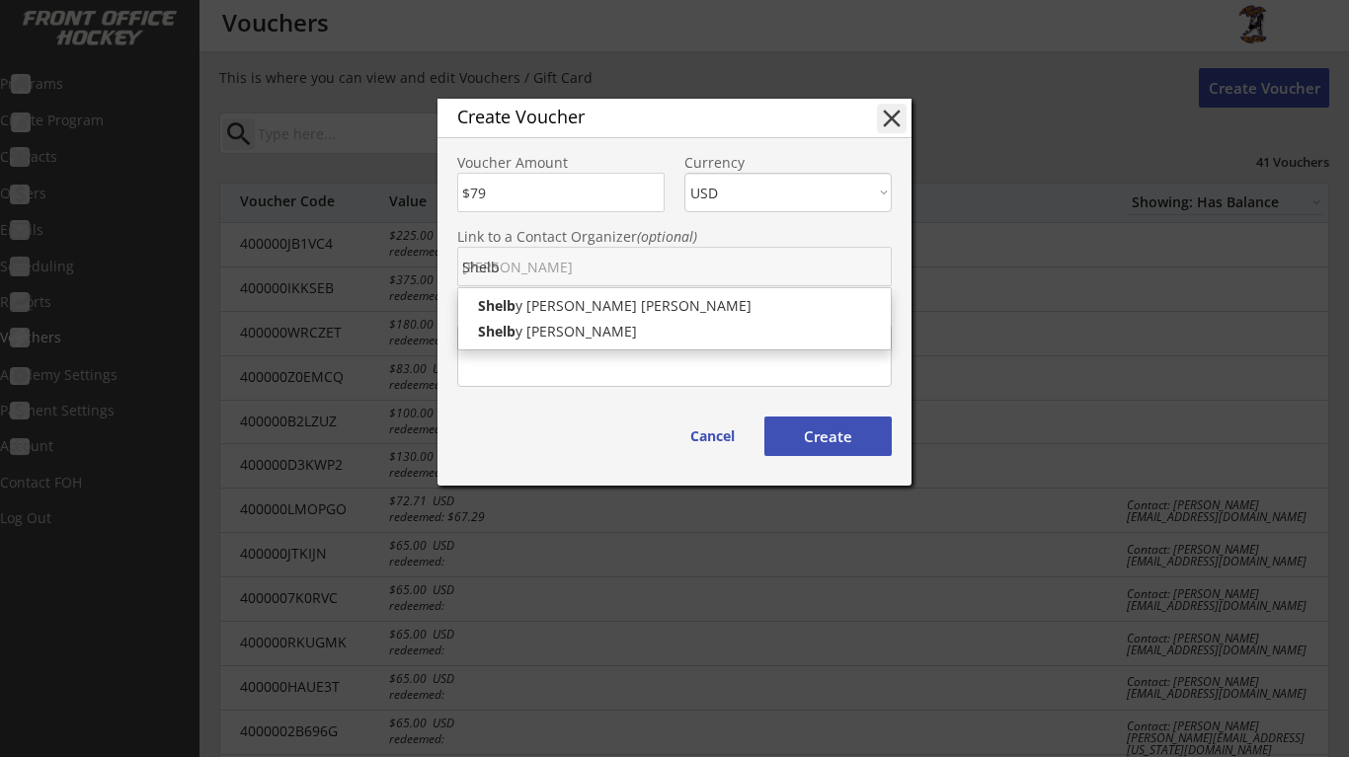
type input "[PERSON_NAME]"
type input "Shel"
type input "[PERSON_NAME]"
type input "She"
type input "Sh"
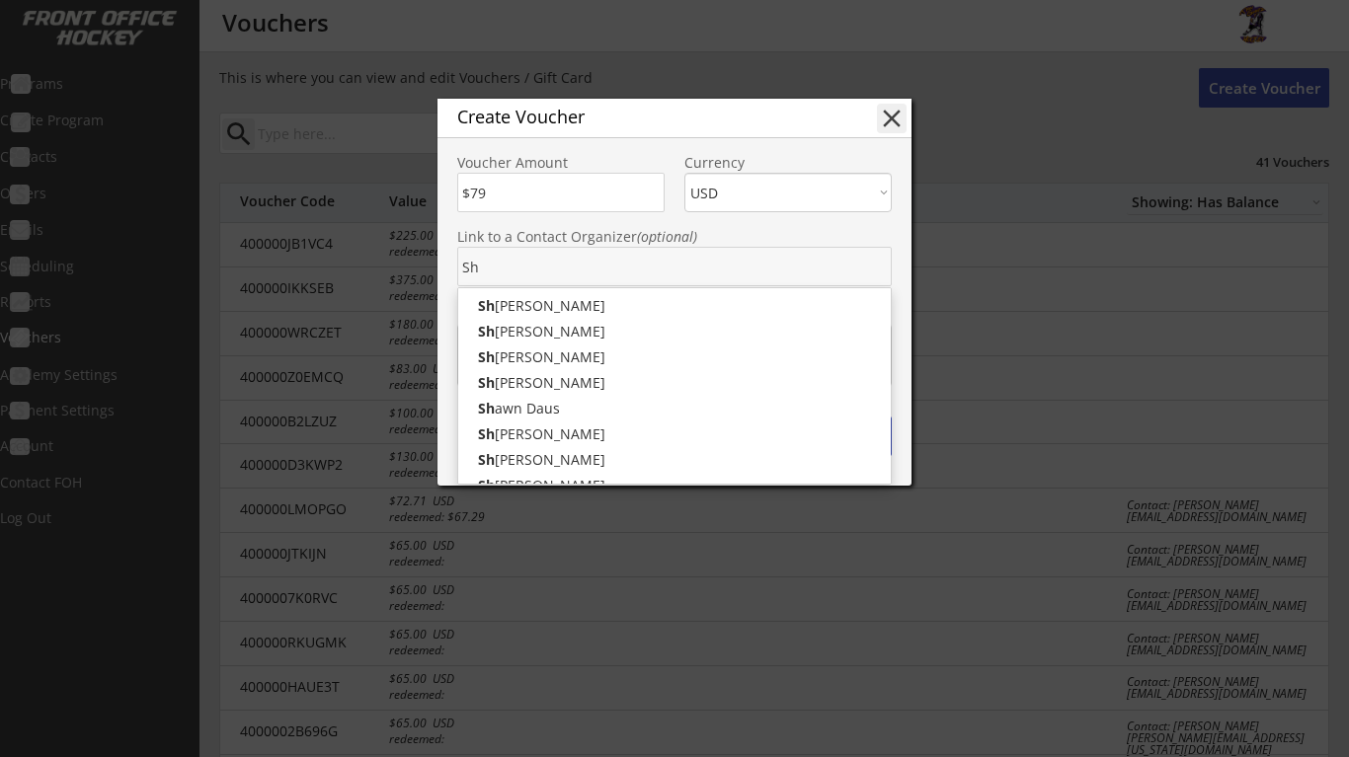
type input "[PERSON_NAME]"
type input "S"
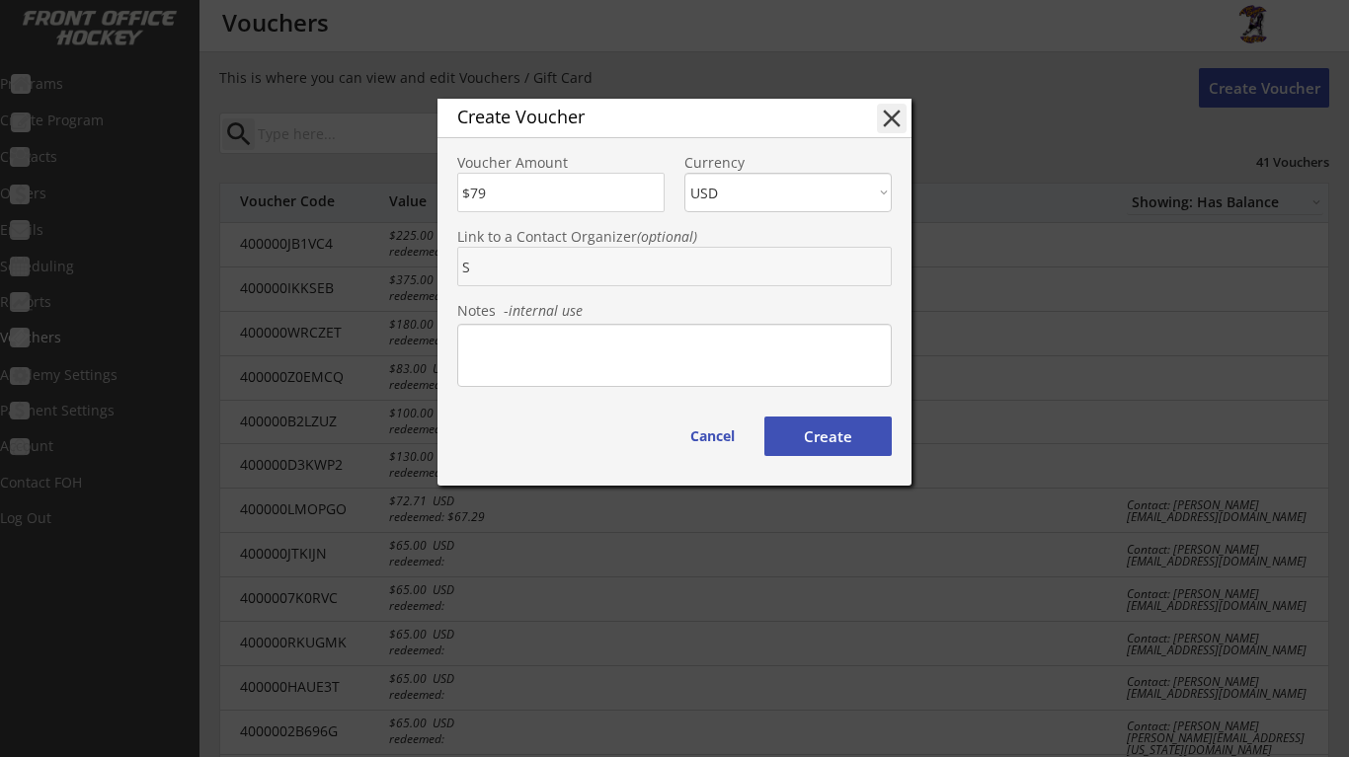
type input "Sh"
type input "[PERSON_NAME]"
type input "Sh"
type input "[PERSON_NAME]"
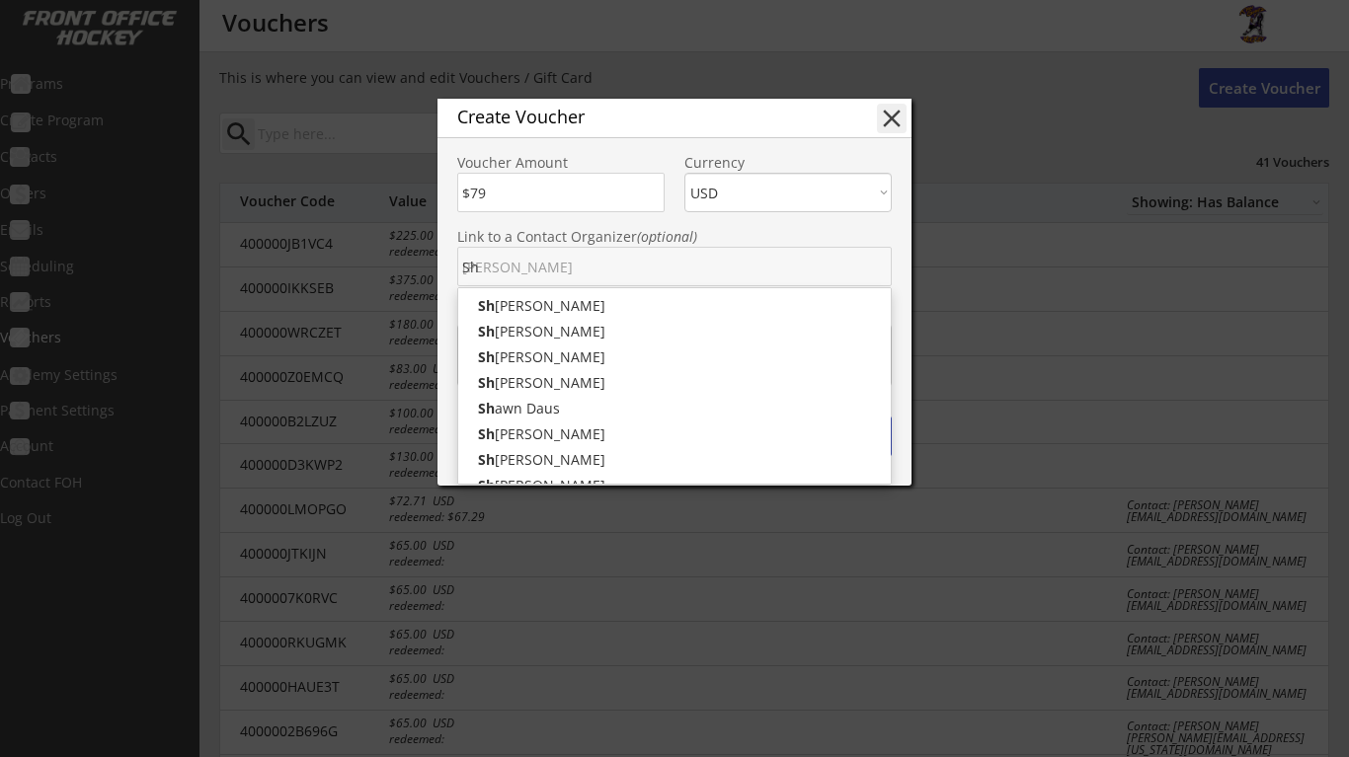
type input "She"
type input "Shel"
type input "[PERSON_NAME]"
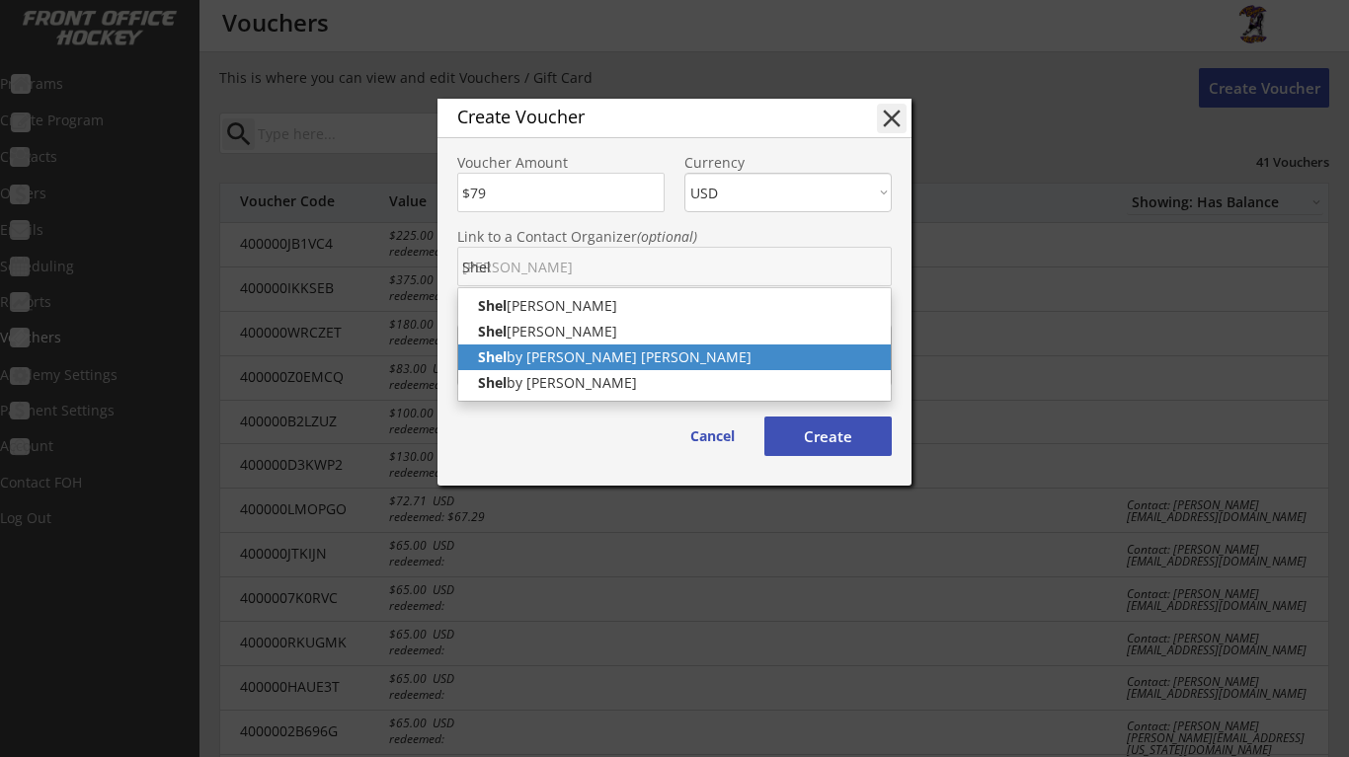
click at [624, 353] on p "Shel by [PERSON_NAME] [PERSON_NAME]" at bounding box center [674, 358] width 432 height 26
type input "[PERSON_NAME]"
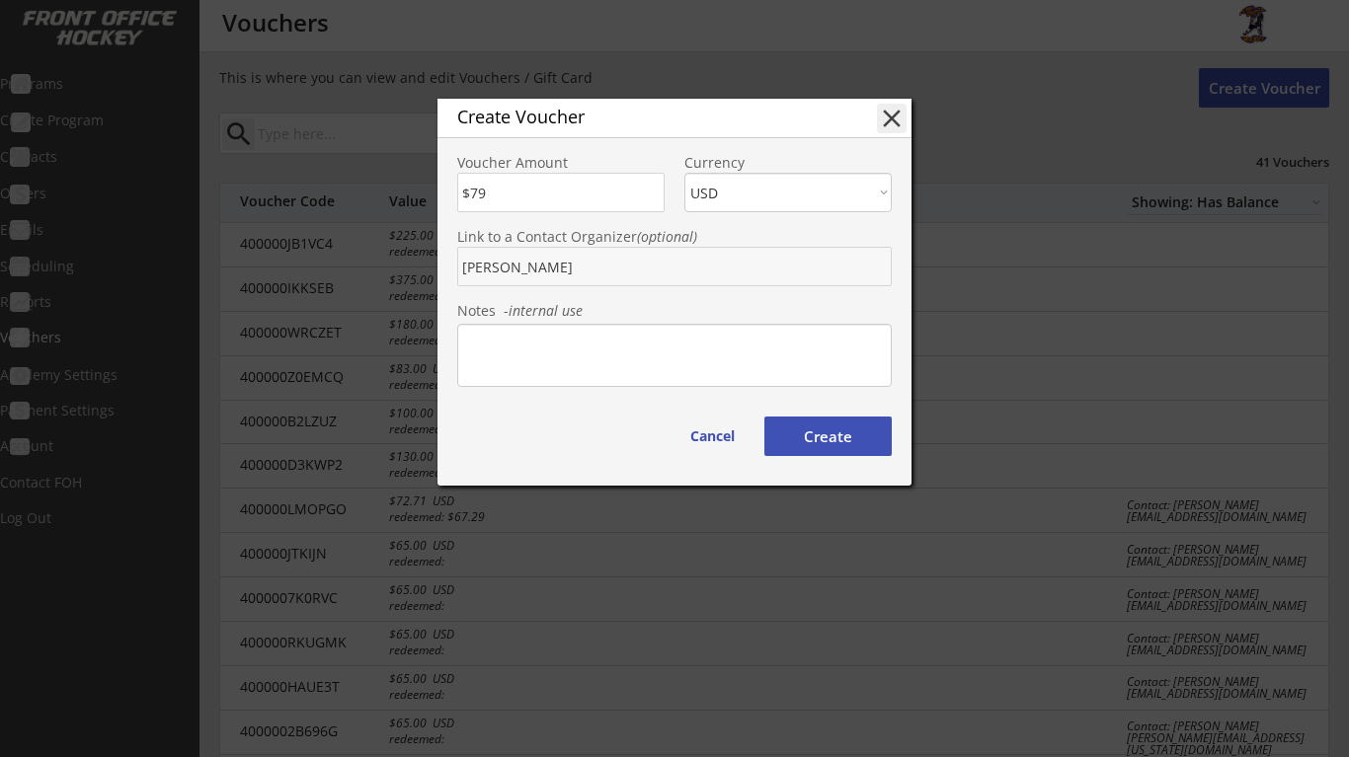
click at [840, 433] on button "Create" at bounding box center [827, 436] width 127 height 39
type input "400000MJVMIV"
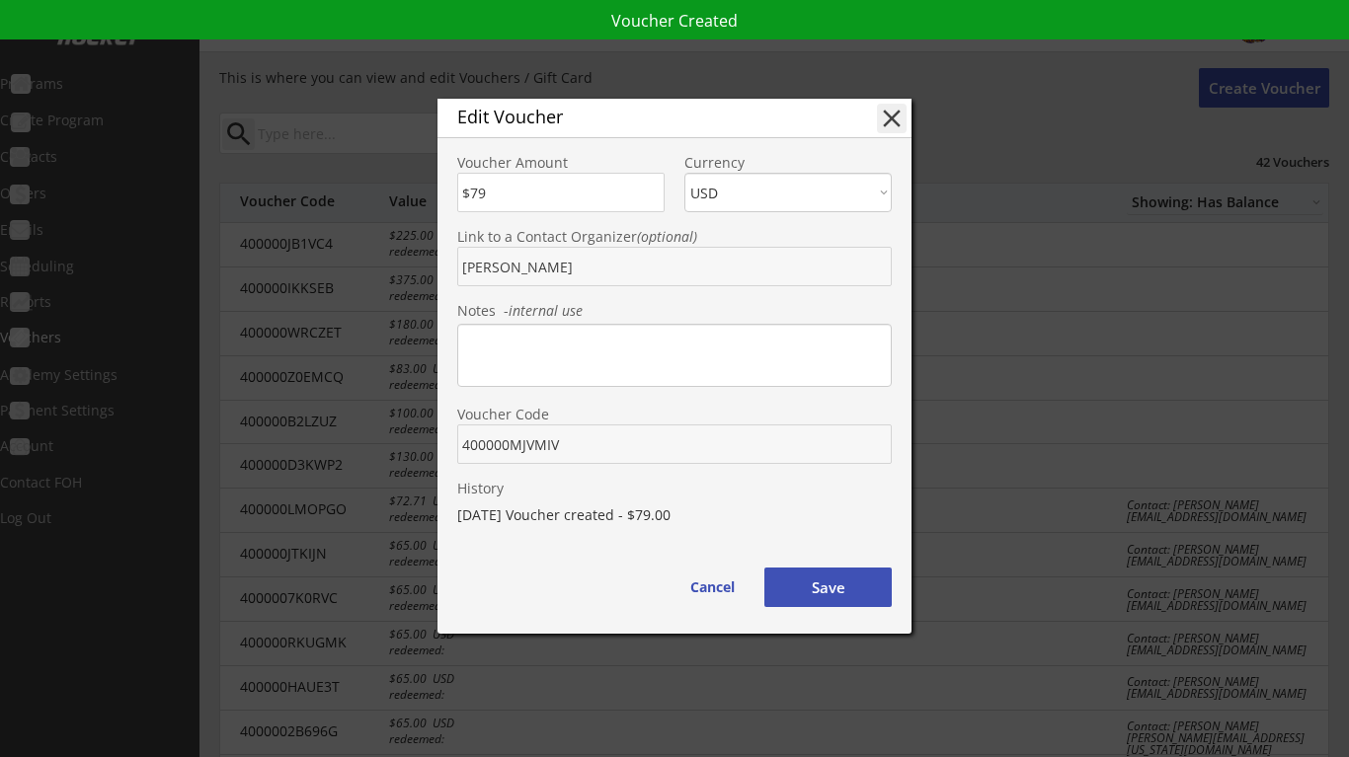
drag, startPoint x: 561, startPoint y: 440, endPoint x: 456, endPoint y: 443, distance: 104.7
click at [456, 443] on div "Voucher Code" at bounding box center [674, 427] width 474 height 74
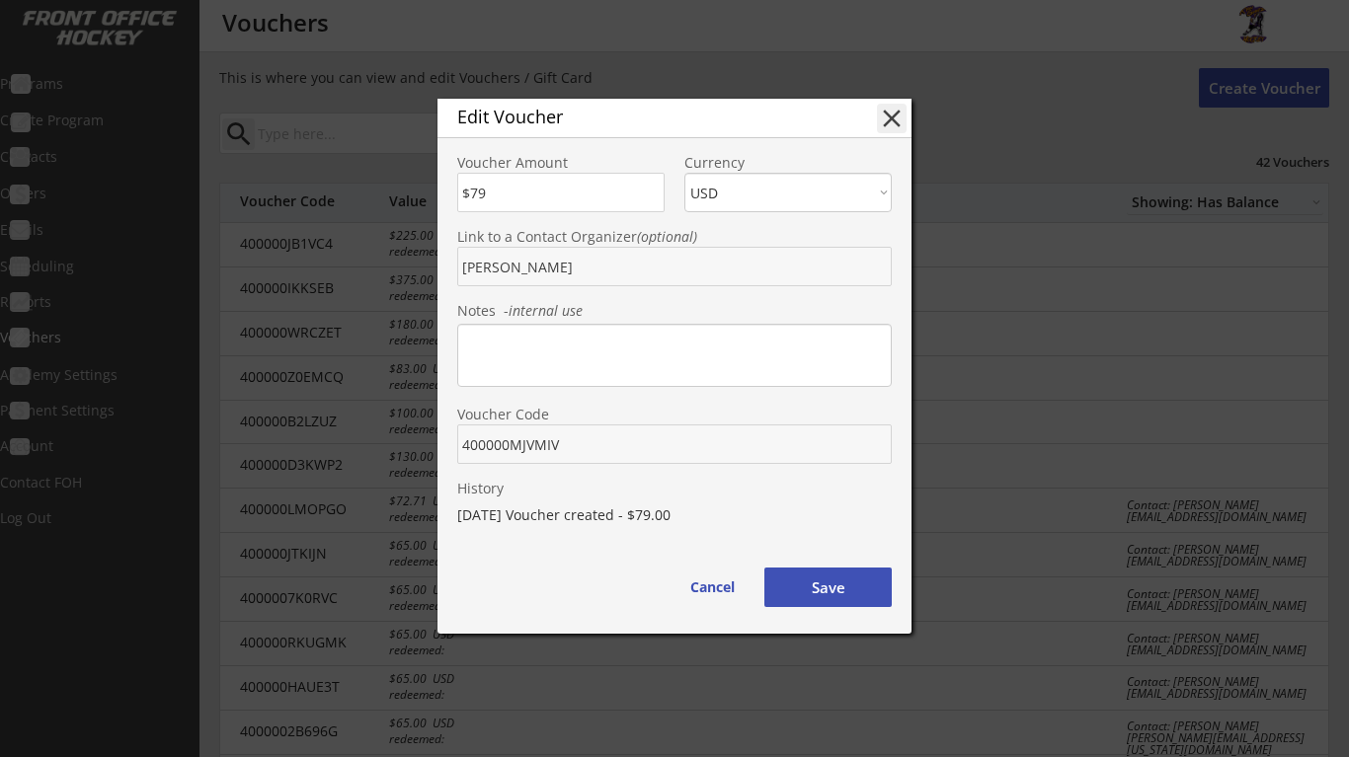
click at [828, 593] on button "Save" at bounding box center [827, 587] width 127 height 39
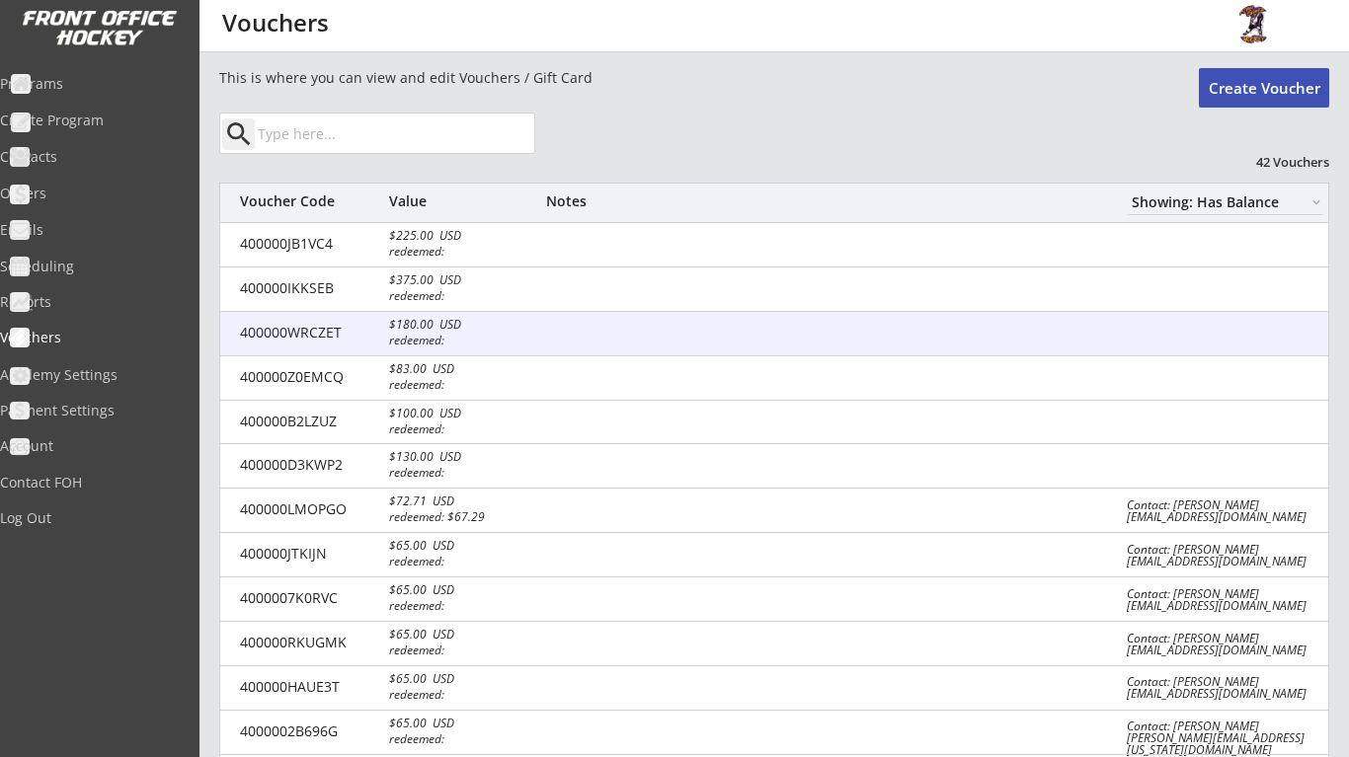
scroll to position [0, 1]
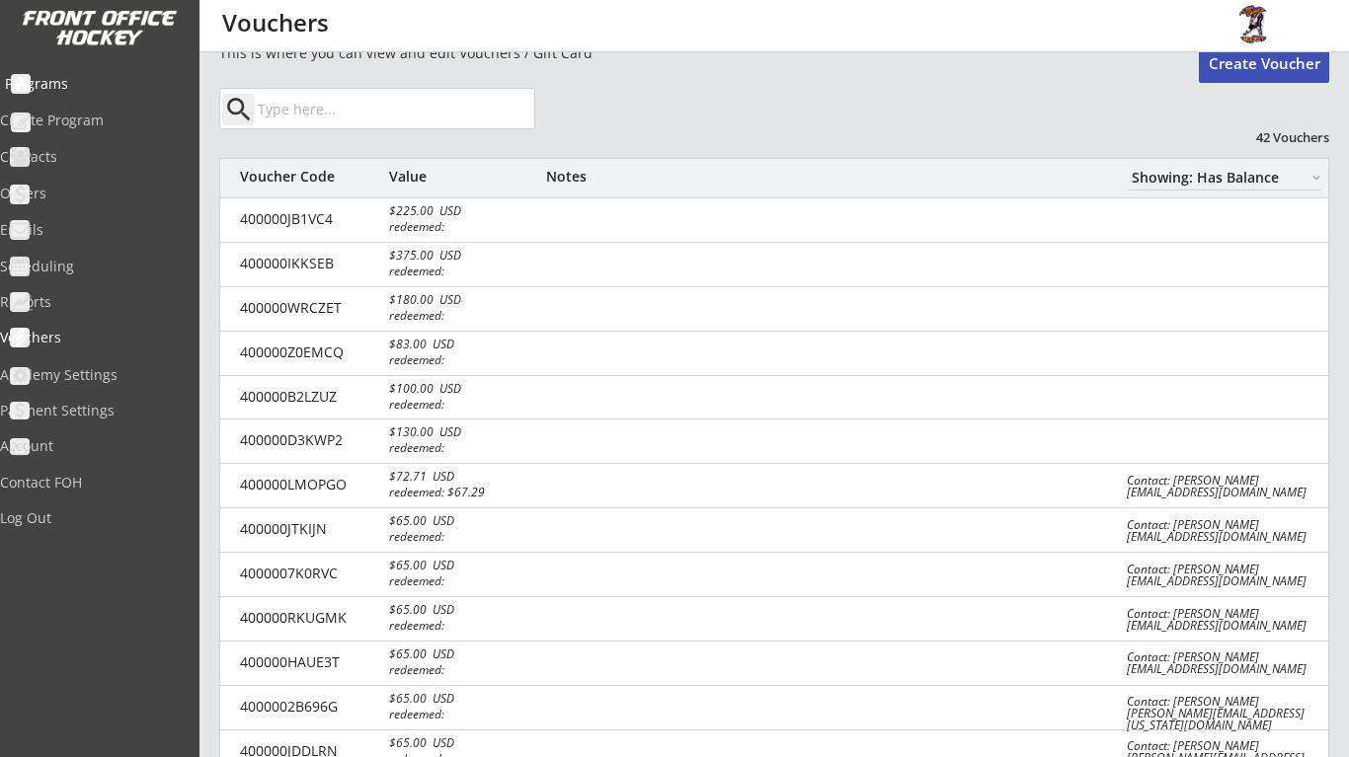
click at [74, 77] on div "Programs" at bounding box center [94, 84] width 178 height 14
